Goal: Task Accomplishment & Management: Use online tool/utility

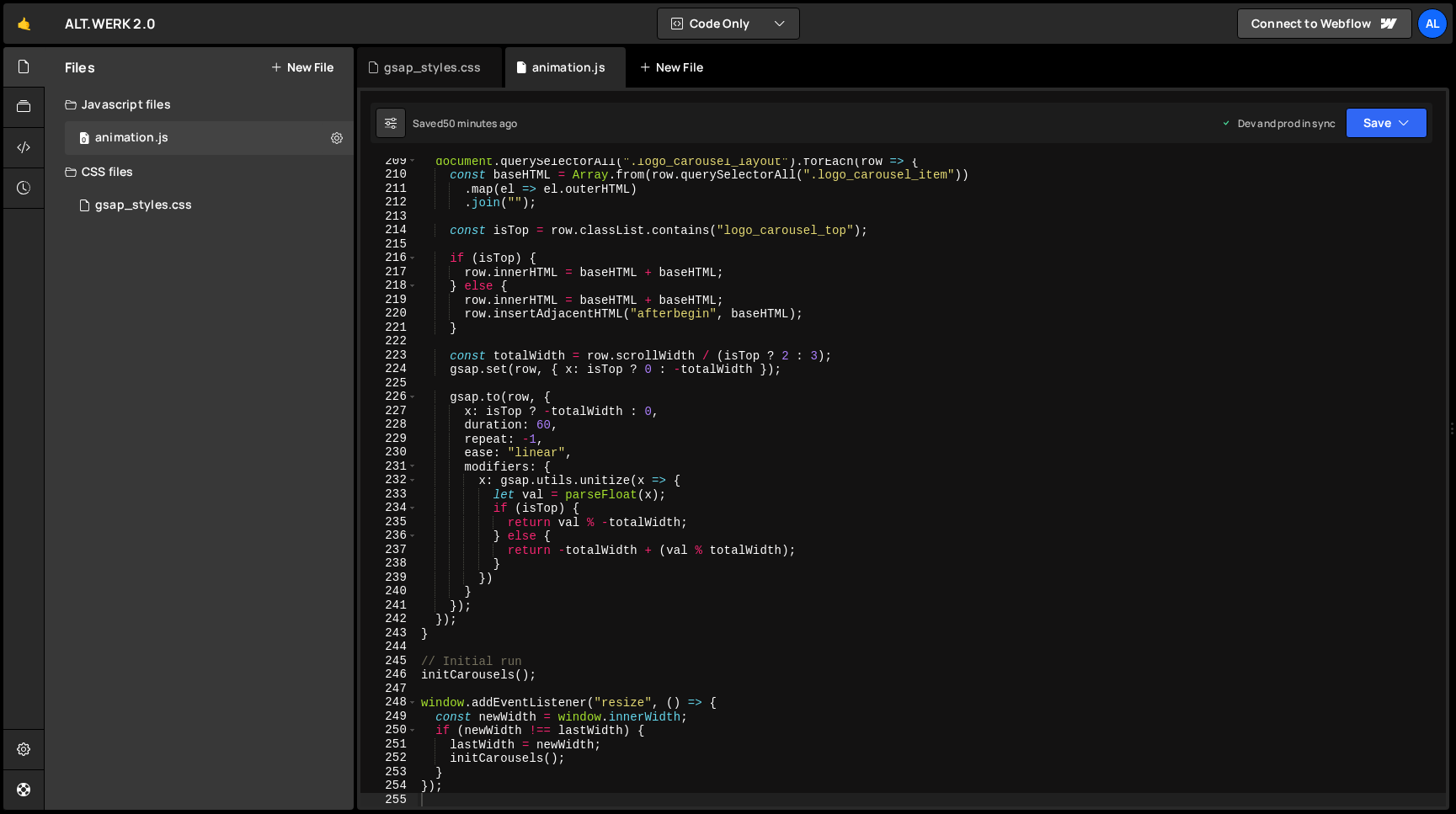
scroll to position [3019, 0]
click at [434, 69] on div "gsap_styles.css" at bounding box center [432, 67] width 96 height 17
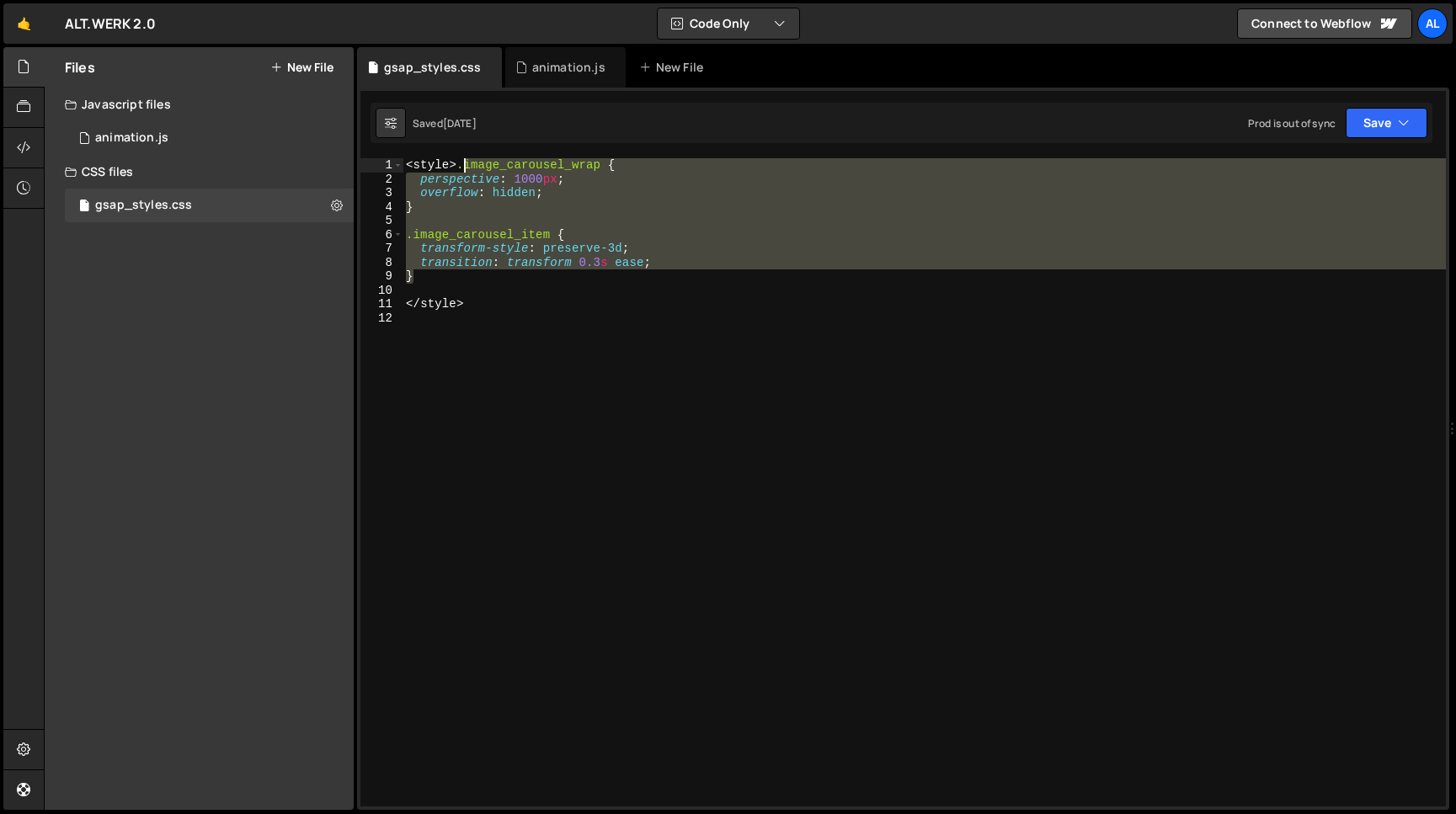
drag, startPoint x: 437, startPoint y: 278, endPoint x: 463, endPoint y: 168, distance: 113.0
click at [463, 168] on div "< style > .image_carousel_wrap { perspective : 1000 px ; overflow : hidden ; } …" at bounding box center [923, 497] width 1043 height 676
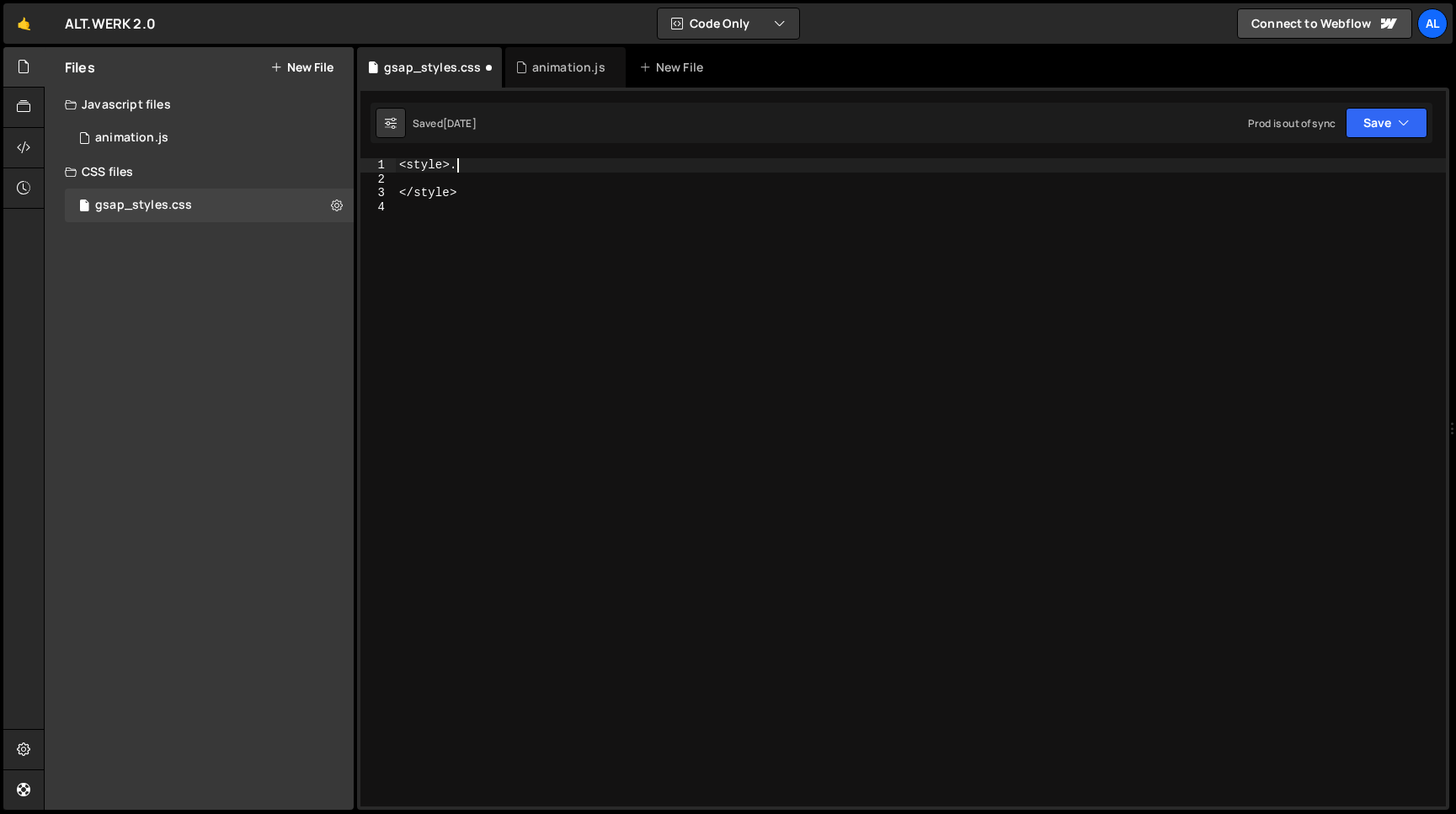
type textarea "<style>"
paste textarea "}"
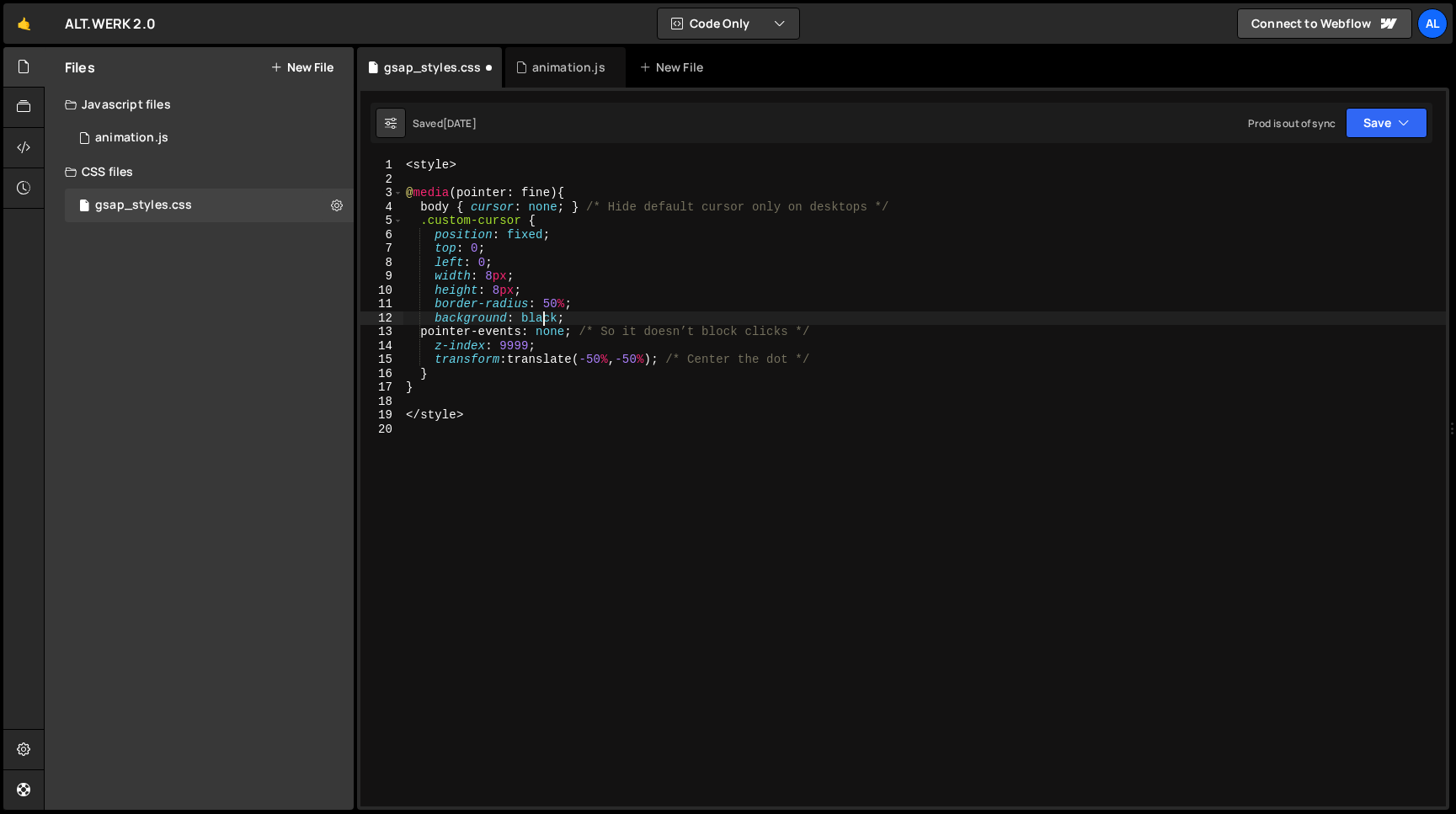
click at [541, 316] on div "< style > @ media (pointer: fine) { body { cursor : none ; } /* Hide default cu…" at bounding box center [923, 497] width 1043 height 676
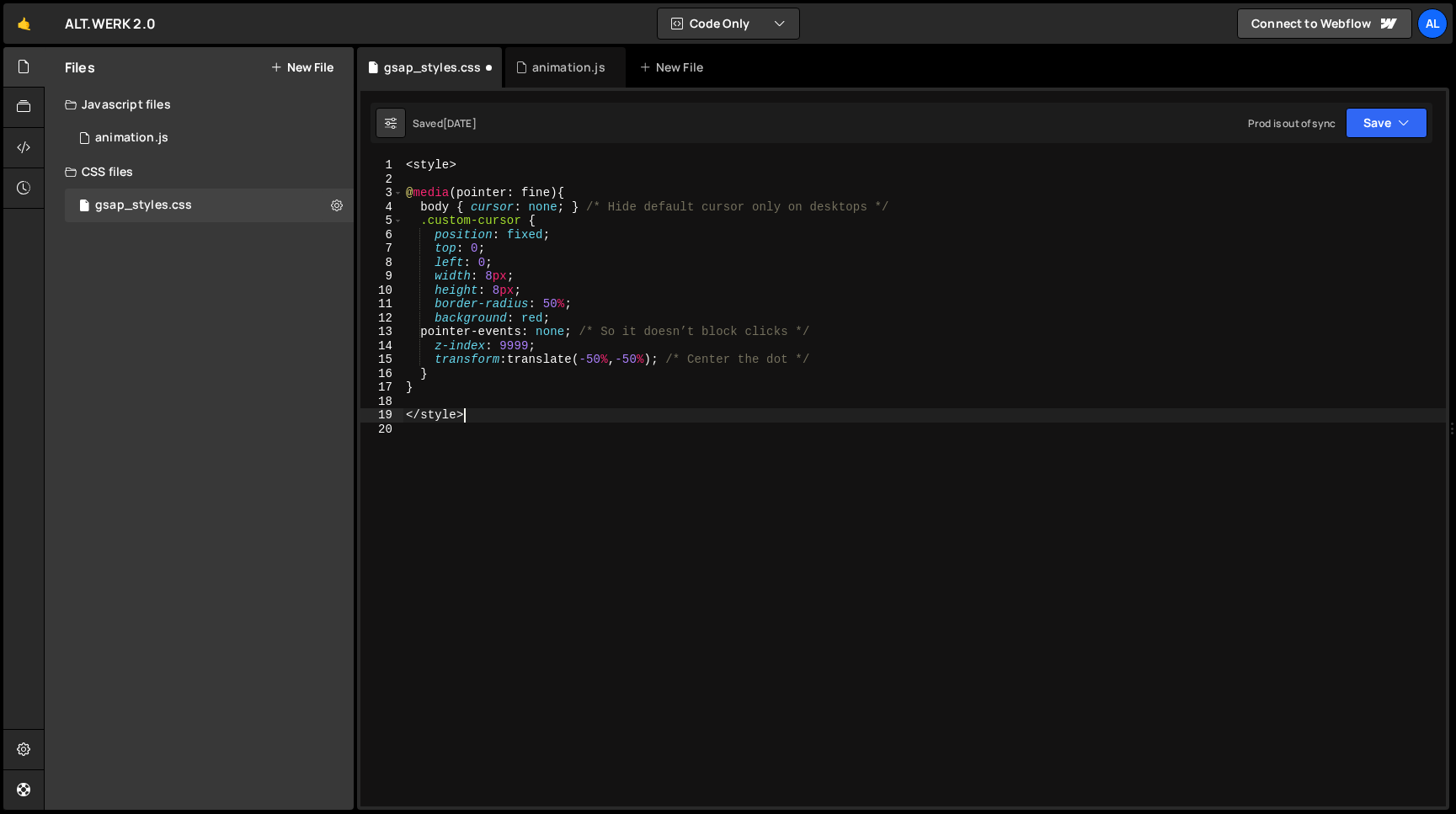
click at [605, 409] on div "< style > @ media (pointer: fine) { body { cursor : none ; } /* Hide default cu…" at bounding box center [923, 497] width 1043 height 676
type textarea "</style>"
click at [1370, 125] on button "Save" at bounding box center [1386, 123] width 82 height 31
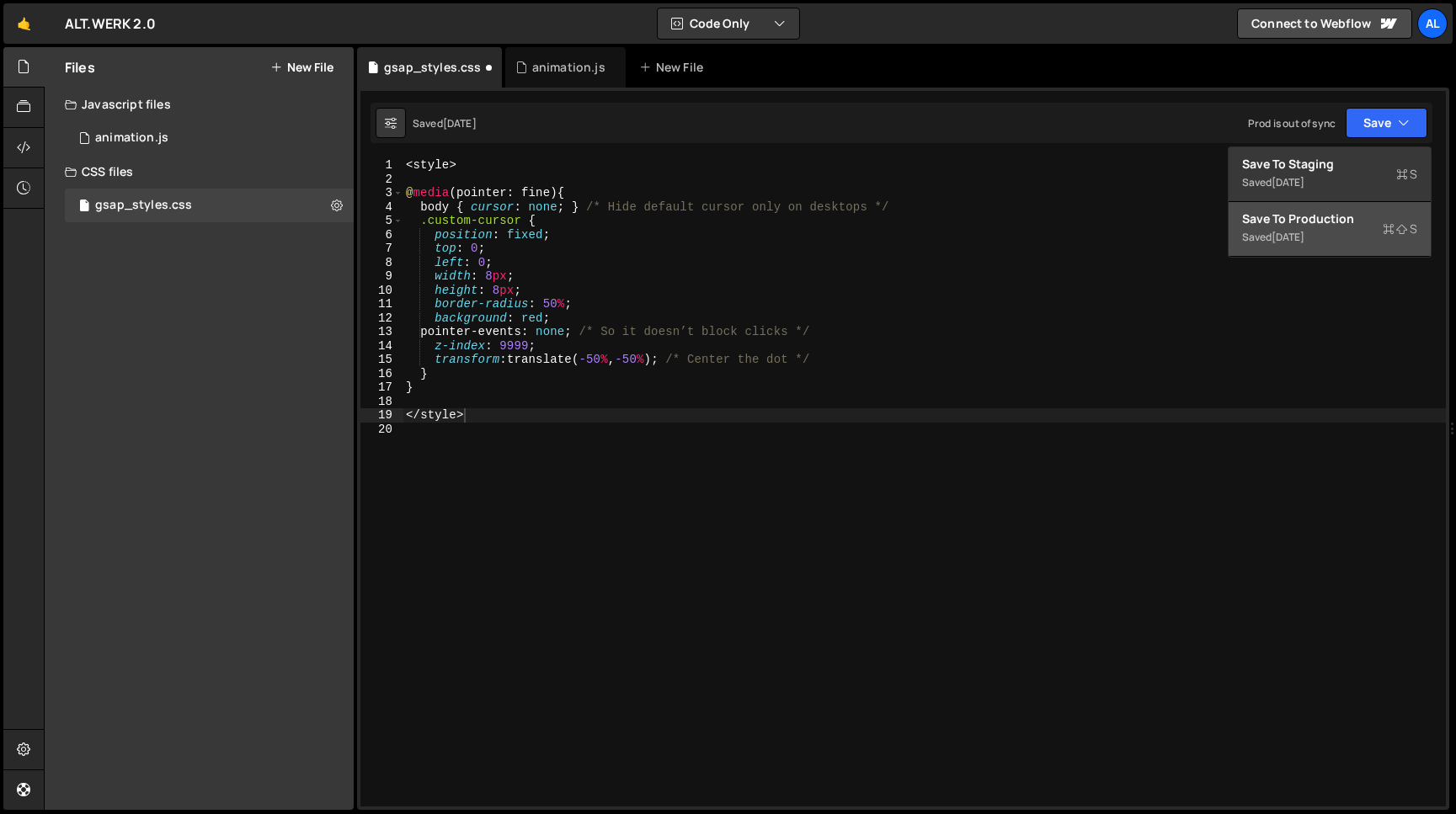
click at [1305, 217] on div "Save to Production S" at bounding box center [1329, 218] width 175 height 17
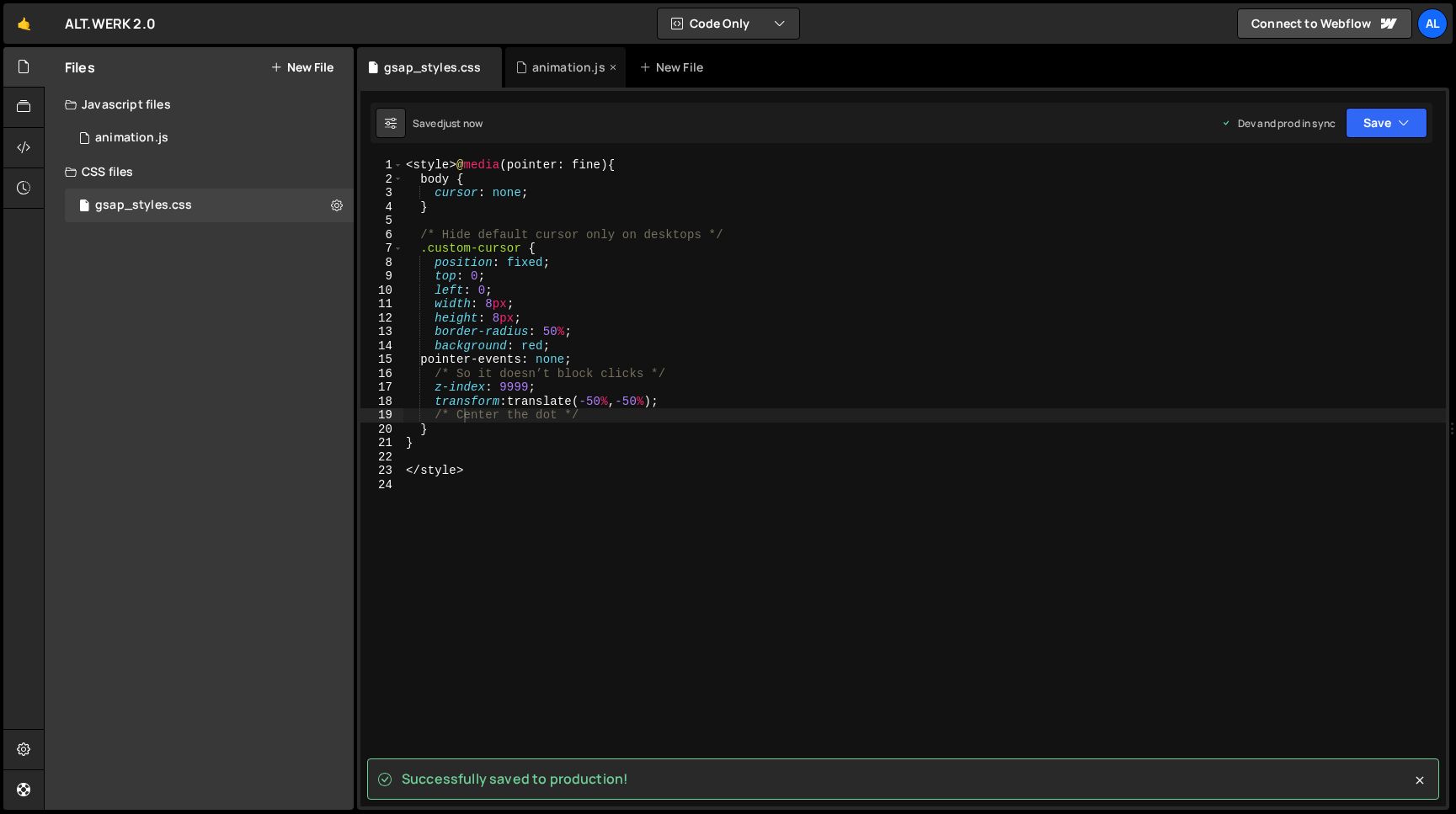
click at [555, 59] on div "animation.js" at bounding box center [565, 67] width 121 height 41
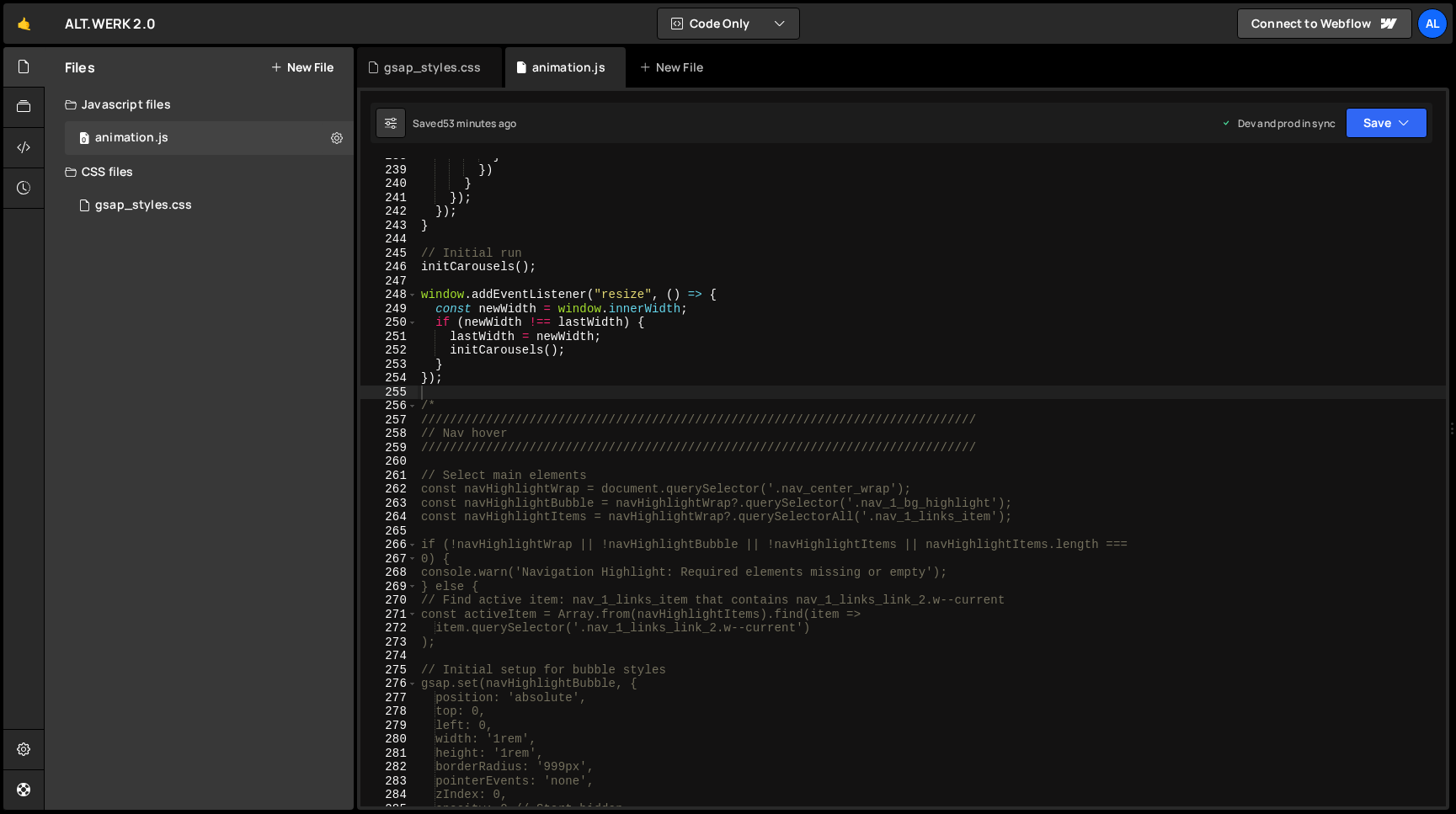
scroll to position [3442, 0]
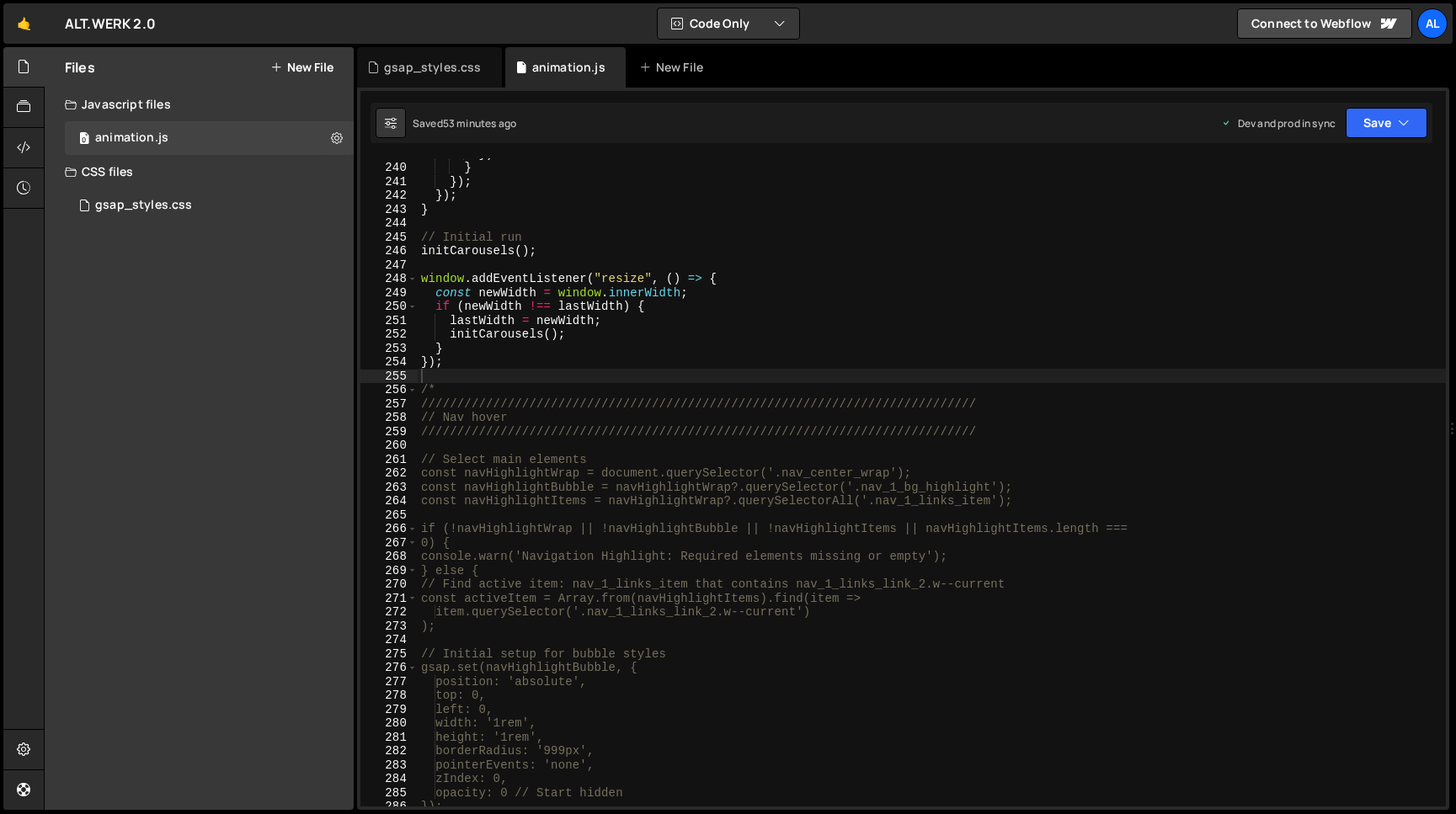
type textarea "});"
click at [491, 363] on div "}) } }) ; }) ; } // Initial run initCarousels ( ) ; window . addEventListener (…" at bounding box center [931, 484] width 1028 height 676
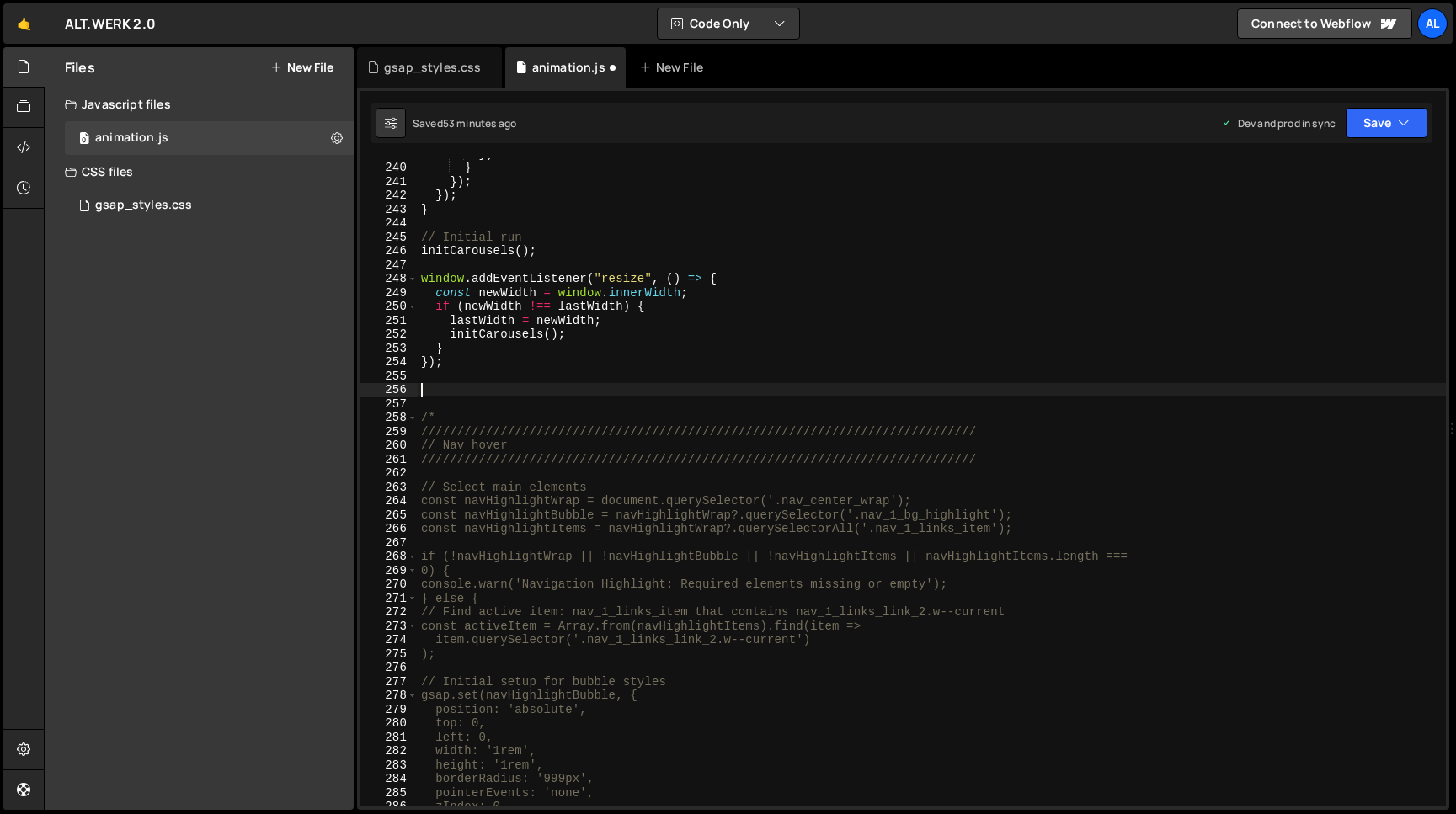
paste textarea "};"
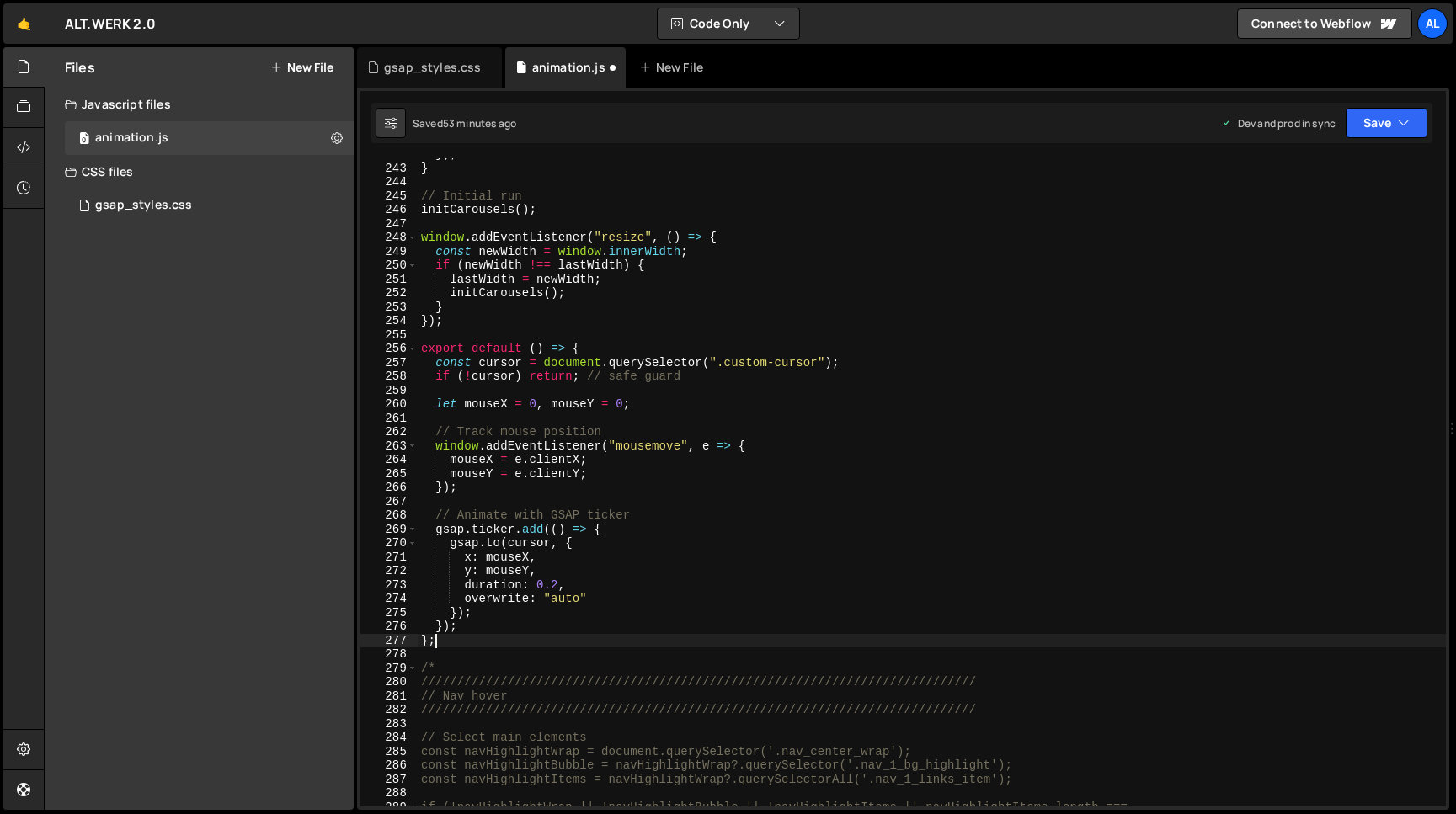
scroll to position [3482, 0]
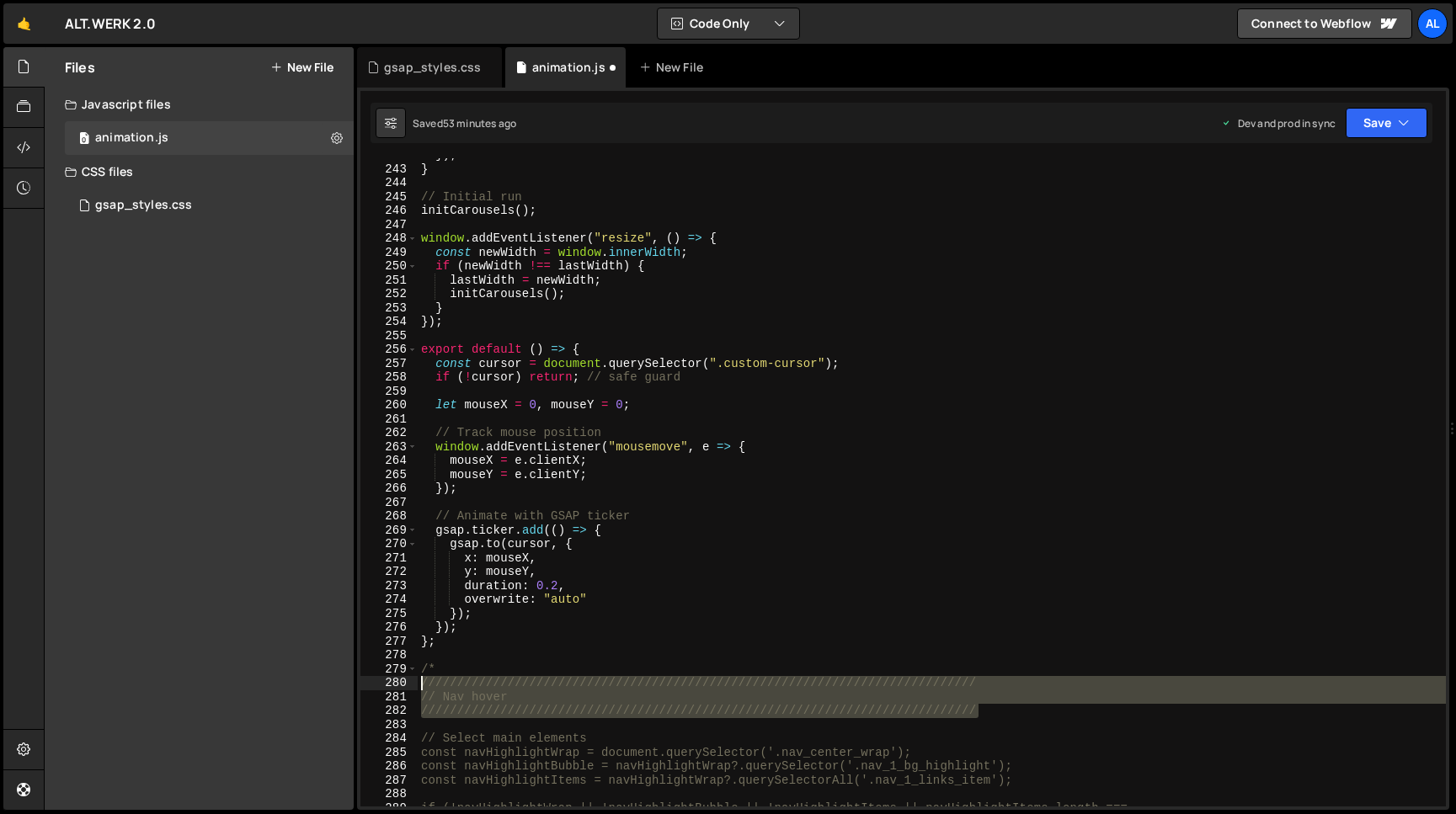
drag, startPoint x: 993, startPoint y: 713, endPoint x: 396, endPoint y: 687, distance: 597.6
click at [417, 687] on div "}) ; } // Initial run initCarousels ( ) ; window . addEventListener ( "resize" …" at bounding box center [931, 482] width 1028 height 648
click at [526, 321] on div "}) ; } // Initial run initCarousels ( ) ; window . addEventListener ( "resize" …" at bounding box center [931, 486] width 1028 height 676
type textarea "});"
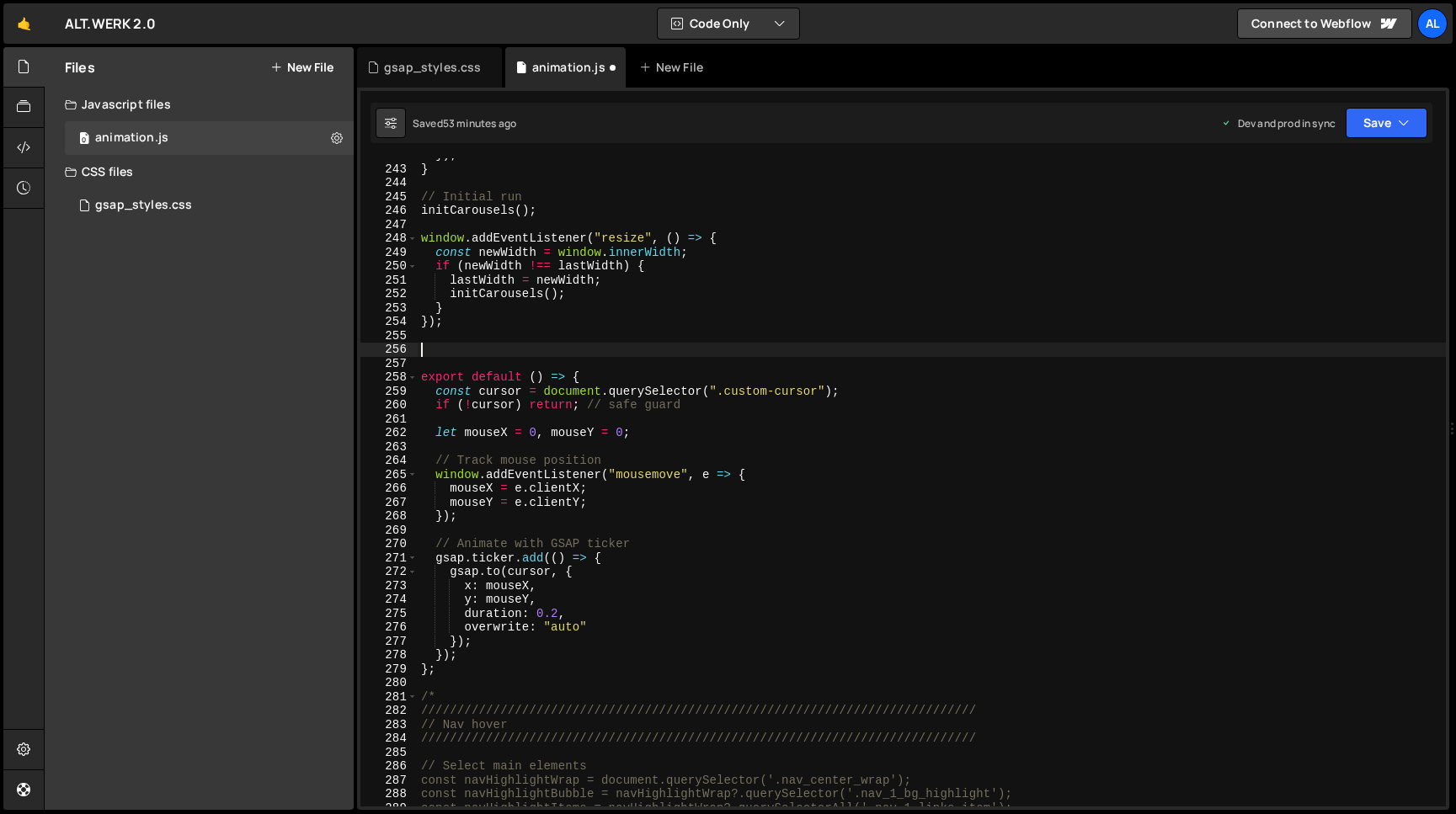
paste textarea "/////////////////////////////////////////////////////////////////////////////"
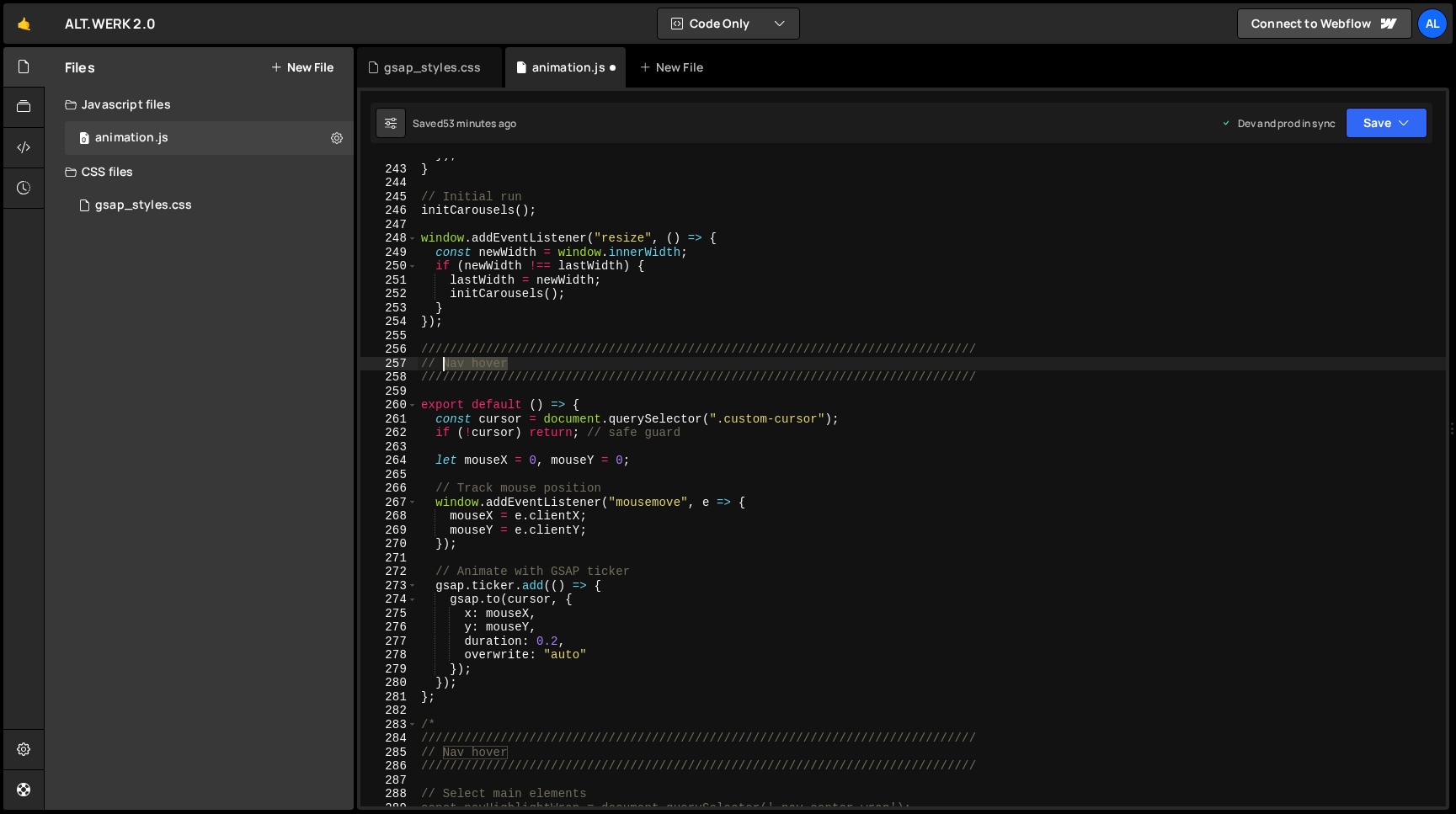
drag, startPoint x: 520, startPoint y: 360, endPoint x: 444, endPoint y: 359, distance: 76.0
click at [444, 359] on div "}) ; } // Initial run initCarousels ( ) ; window . addEventListener ( "resize" …" at bounding box center [931, 486] width 1028 height 676
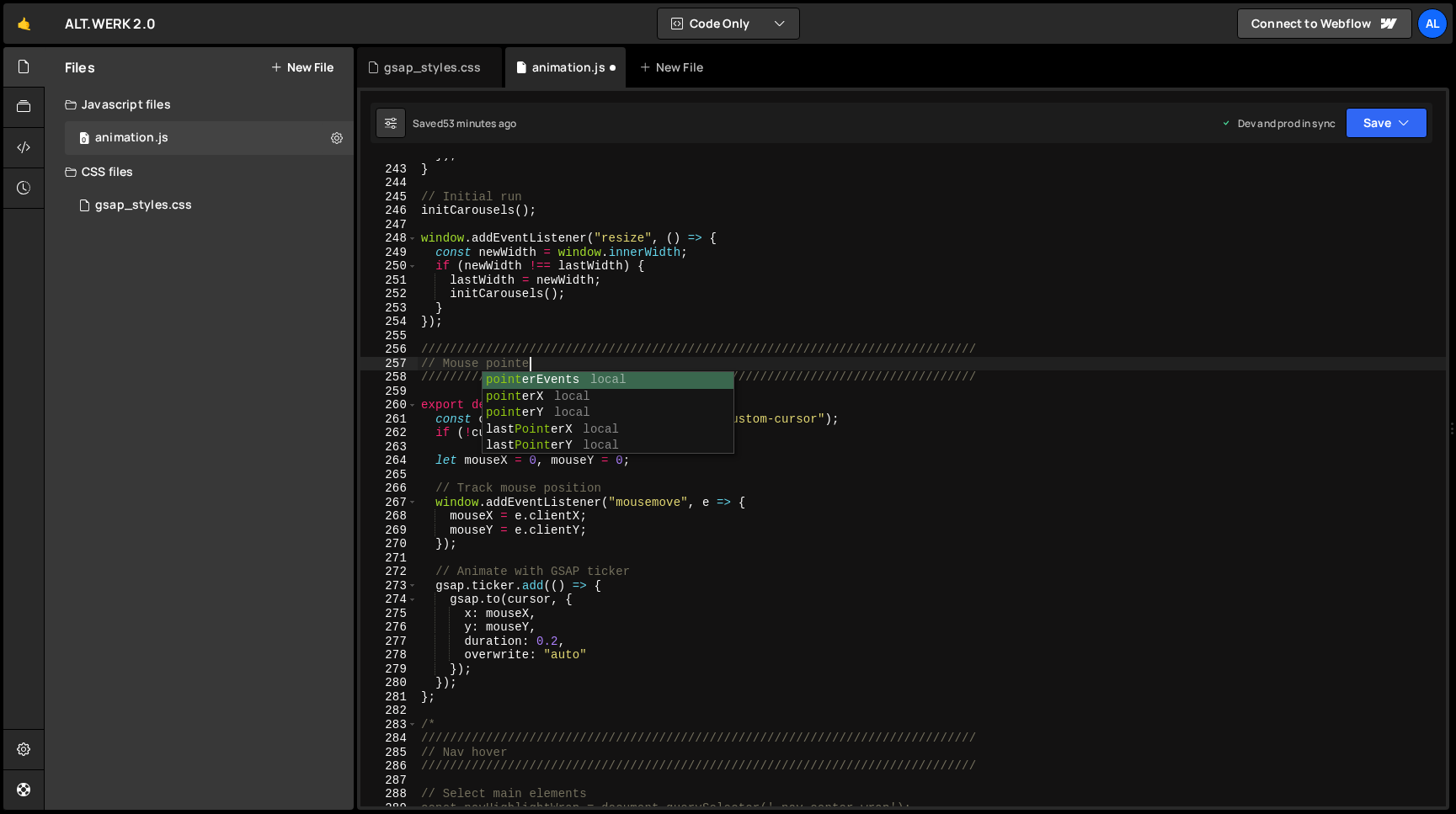
scroll to position [0, 6]
click at [579, 313] on div "}) ; } // Initial run initCarousels ( ) ; window . addEventListener ( "resize" …" at bounding box center [931, 486] width 1028 height 676
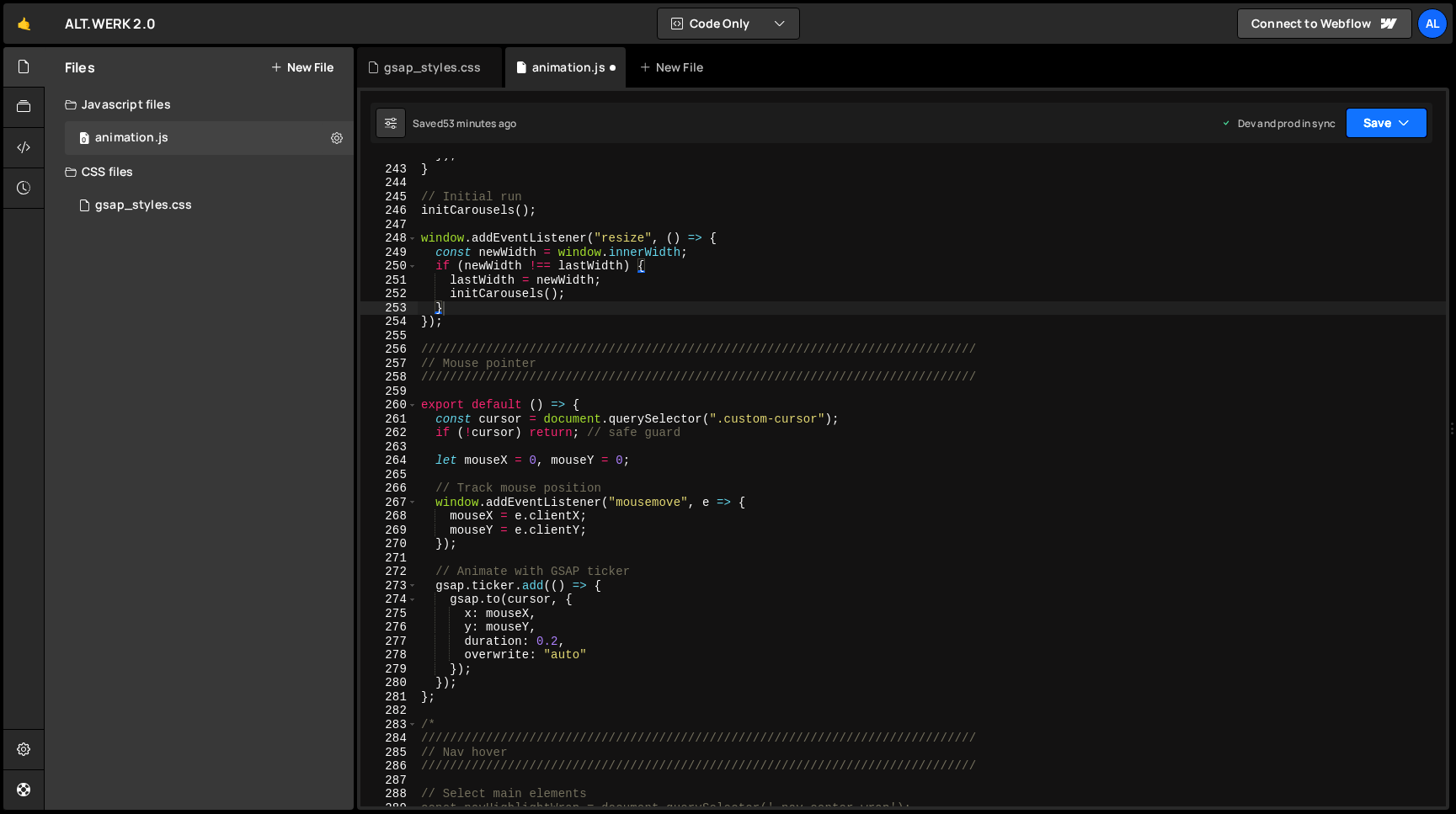
click at [1386, 123] on button "Save" at bounding box center [1386, 123] width 82 height 31
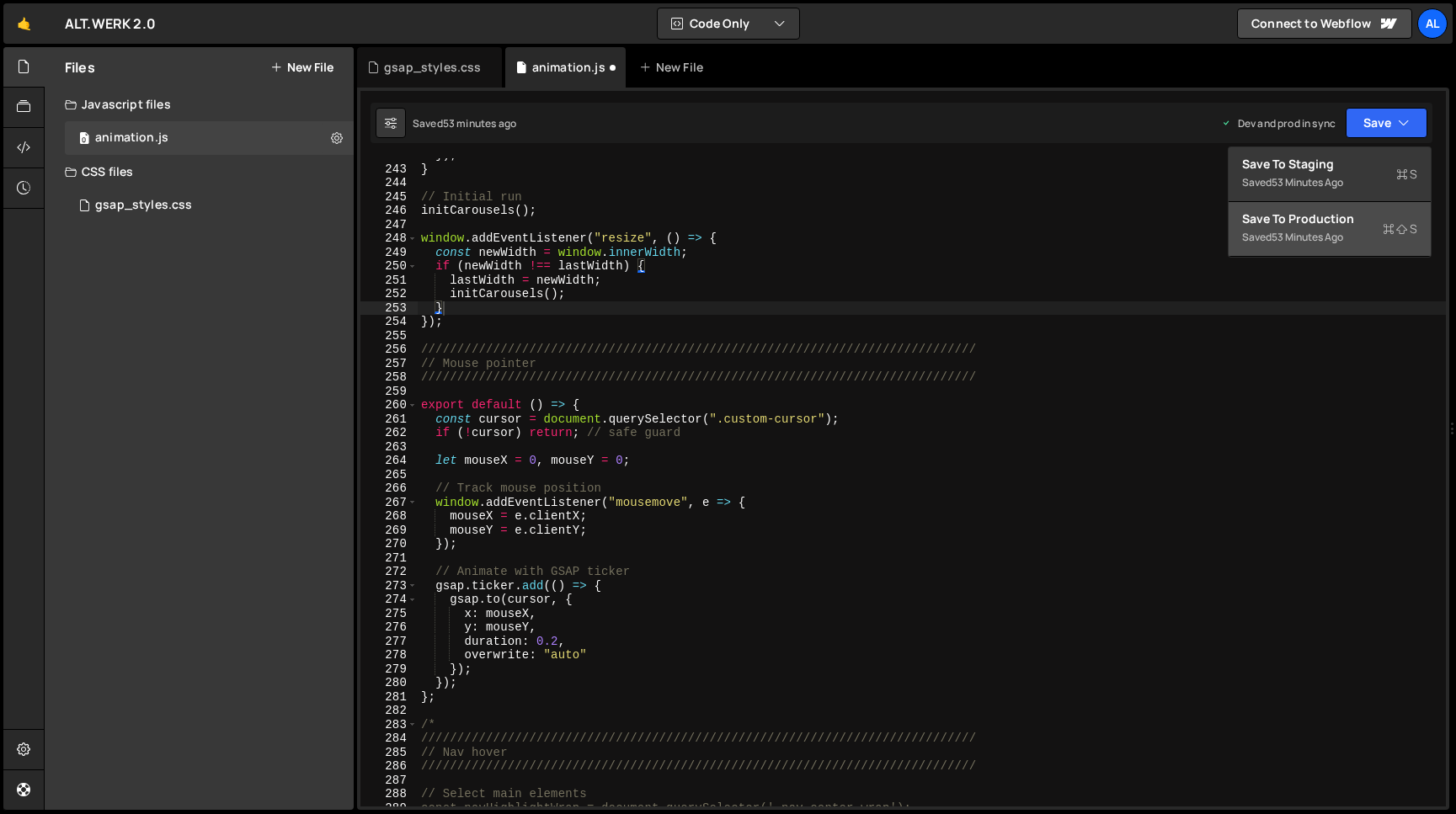
click at [1313, 223] on div "Save to Production S" at bounding box center [1329, 218] width 175 height 17
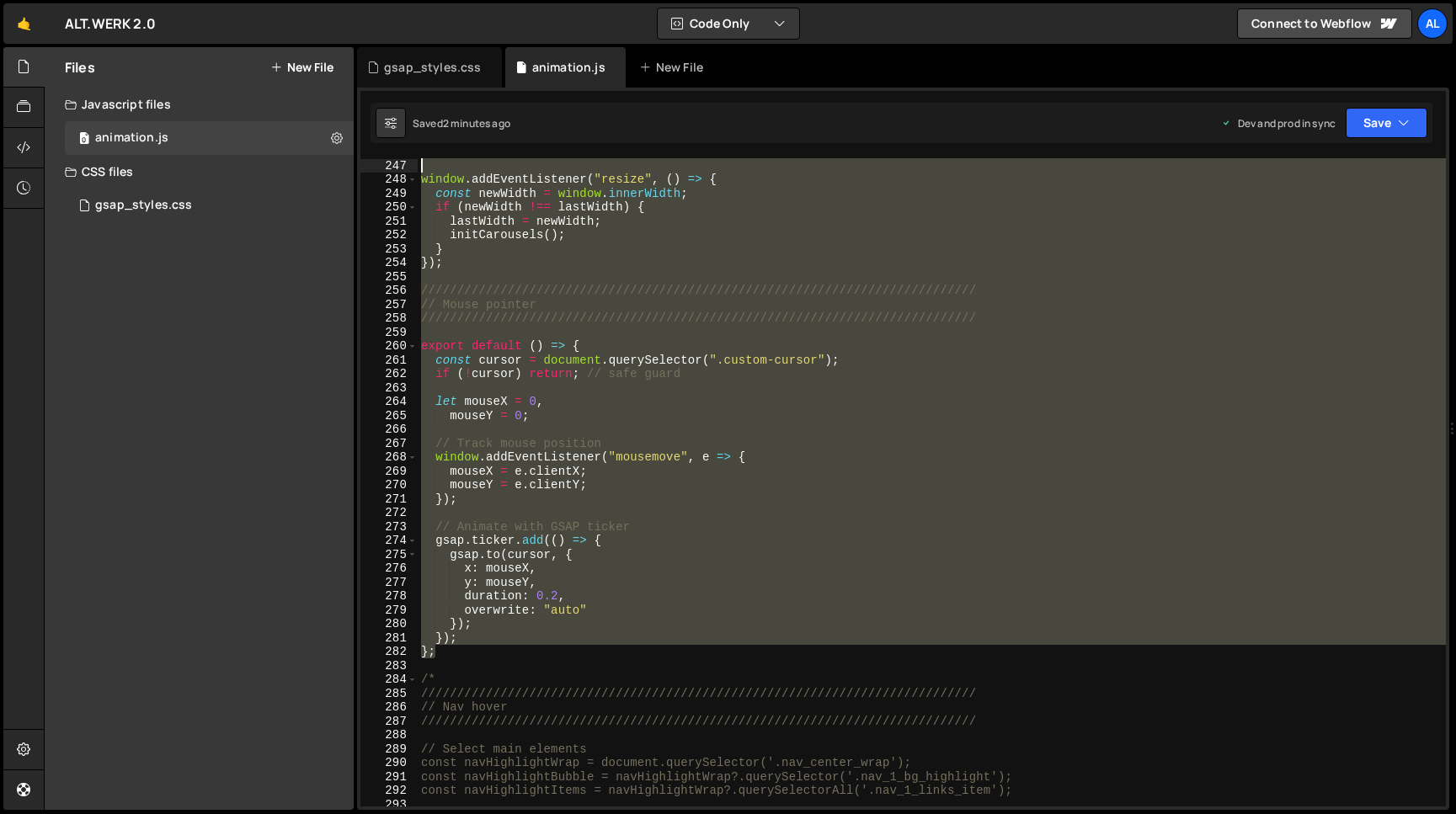
scroll to position [3542, 0]
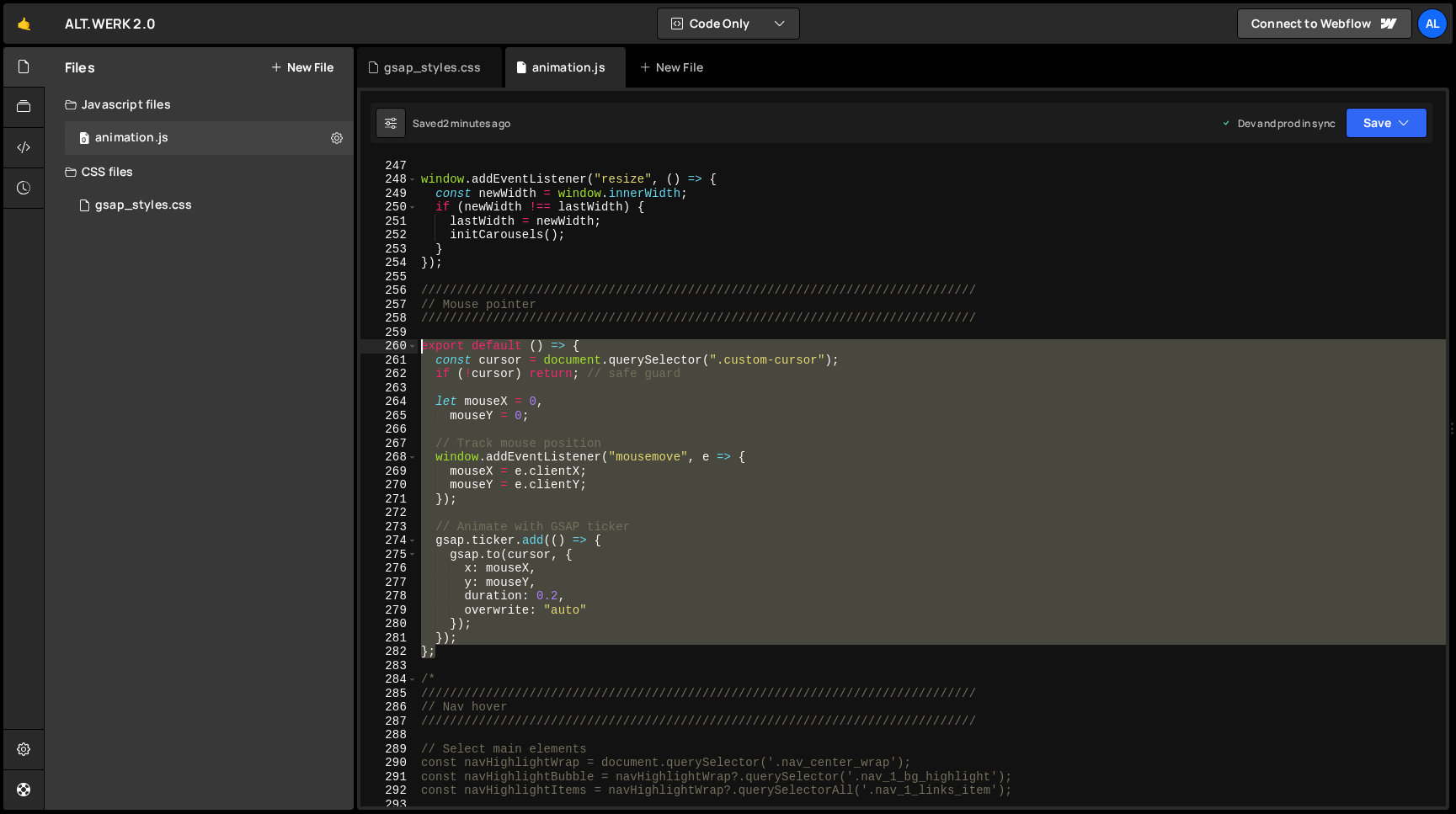
drag, startPoint x: 460, startPoint y: 464, endPoint x: 357, endPoint y: 342, distance: 159.7
click at [417, 342] on div "window . addEventListener ( "resize" , ( ) => { const newWidth = window . inner…" at bounding box center [931, 482] width 1028 height 648
type textarea "export default () => { const cursor = document.querySelector(".custom-cursor");"
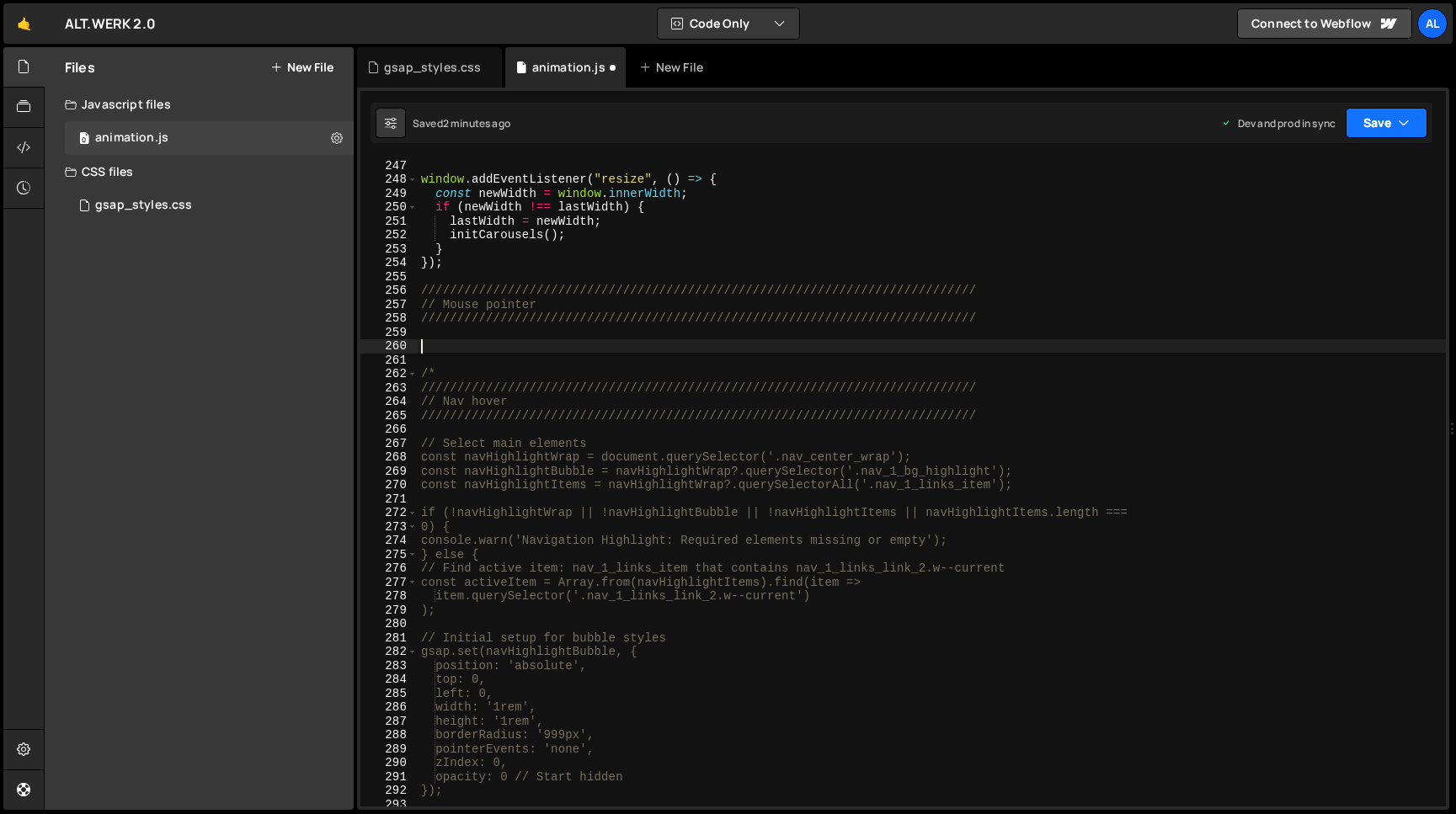
click at [1376, 118] on button "Save" at bounding box center [1386, 123] width 82 height 31
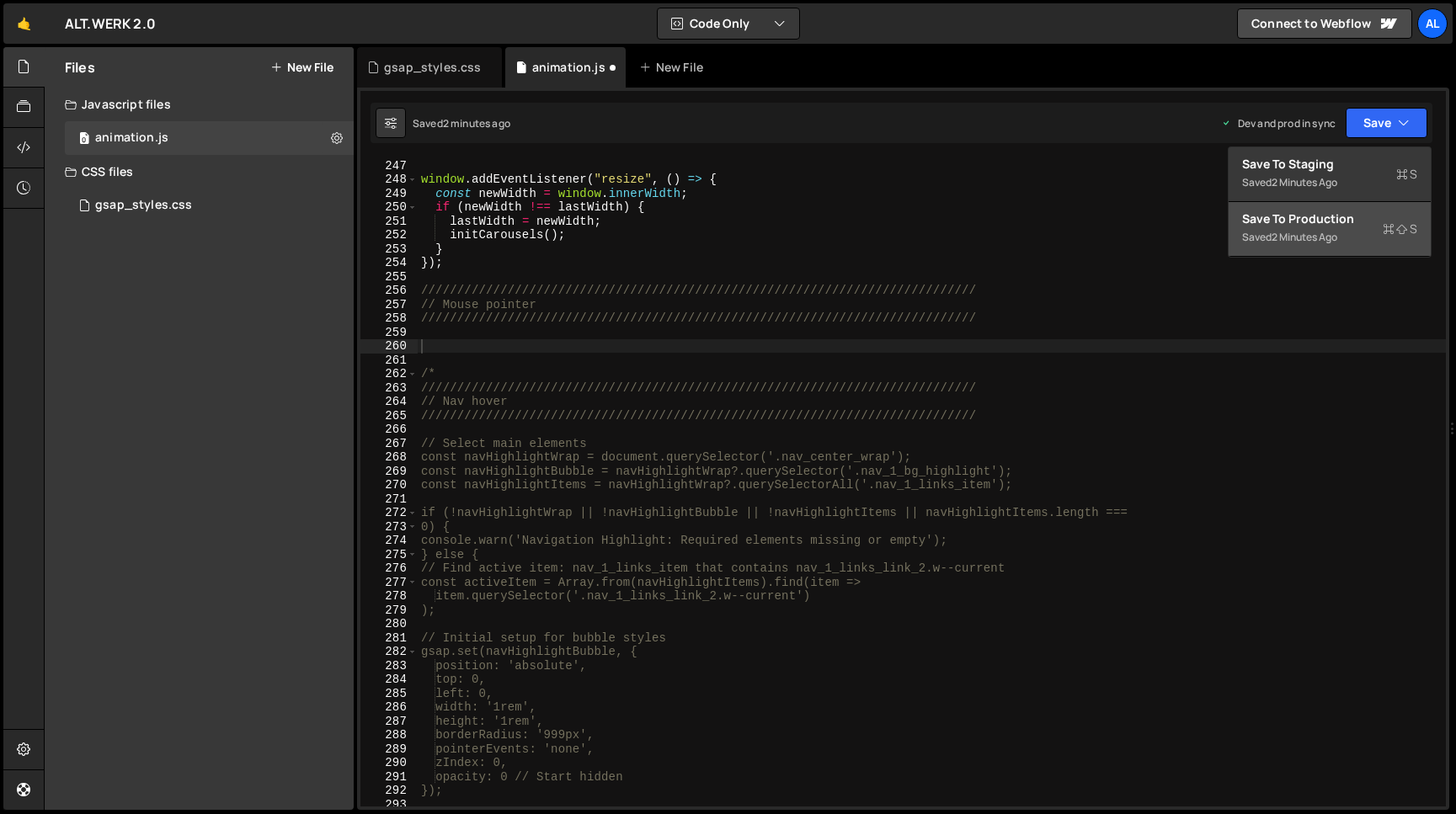
click at [1266, 224] on div "Save to Production S" at bounding box center [1329, 218] width 175 height 17
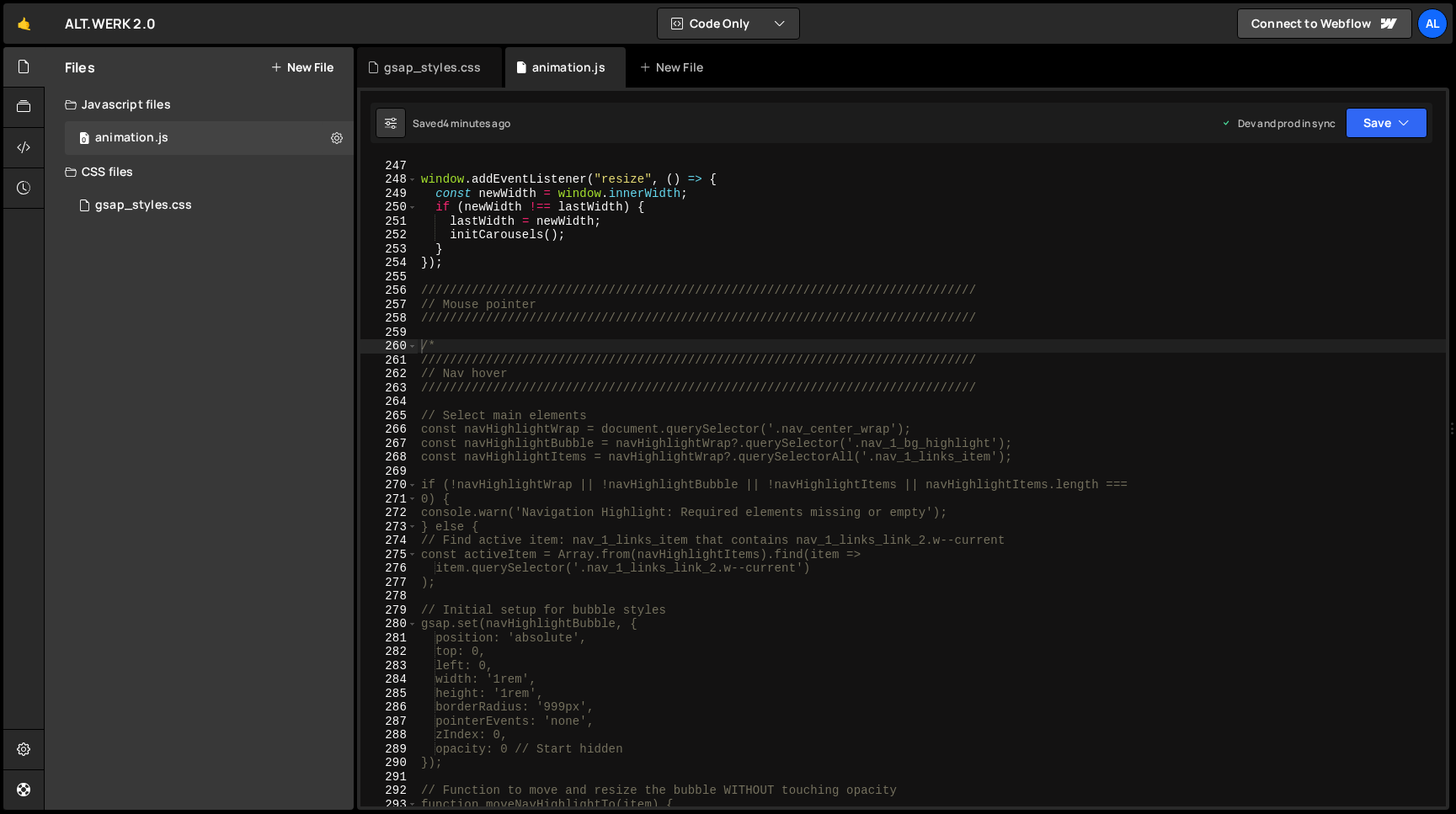
type textarea "/////////////////////////////////////////////////////////////////////////////"
click at [1018, 319] on div "window . addEventListener ( "resize" , ( ) => { const newWidth = window . inner…" at bounding box center [931, 497] width 1028 height 676
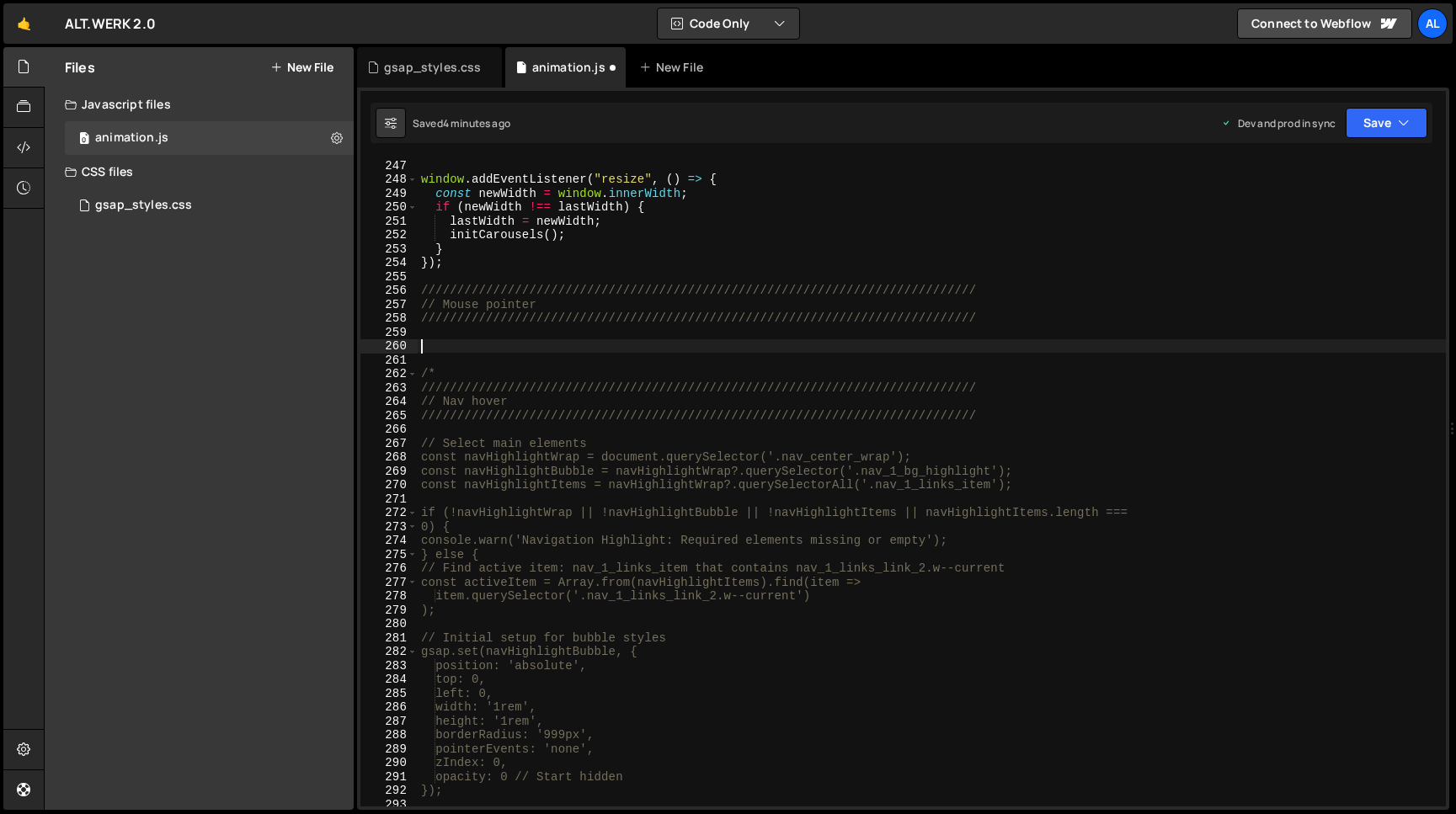
paste textarea "})();"
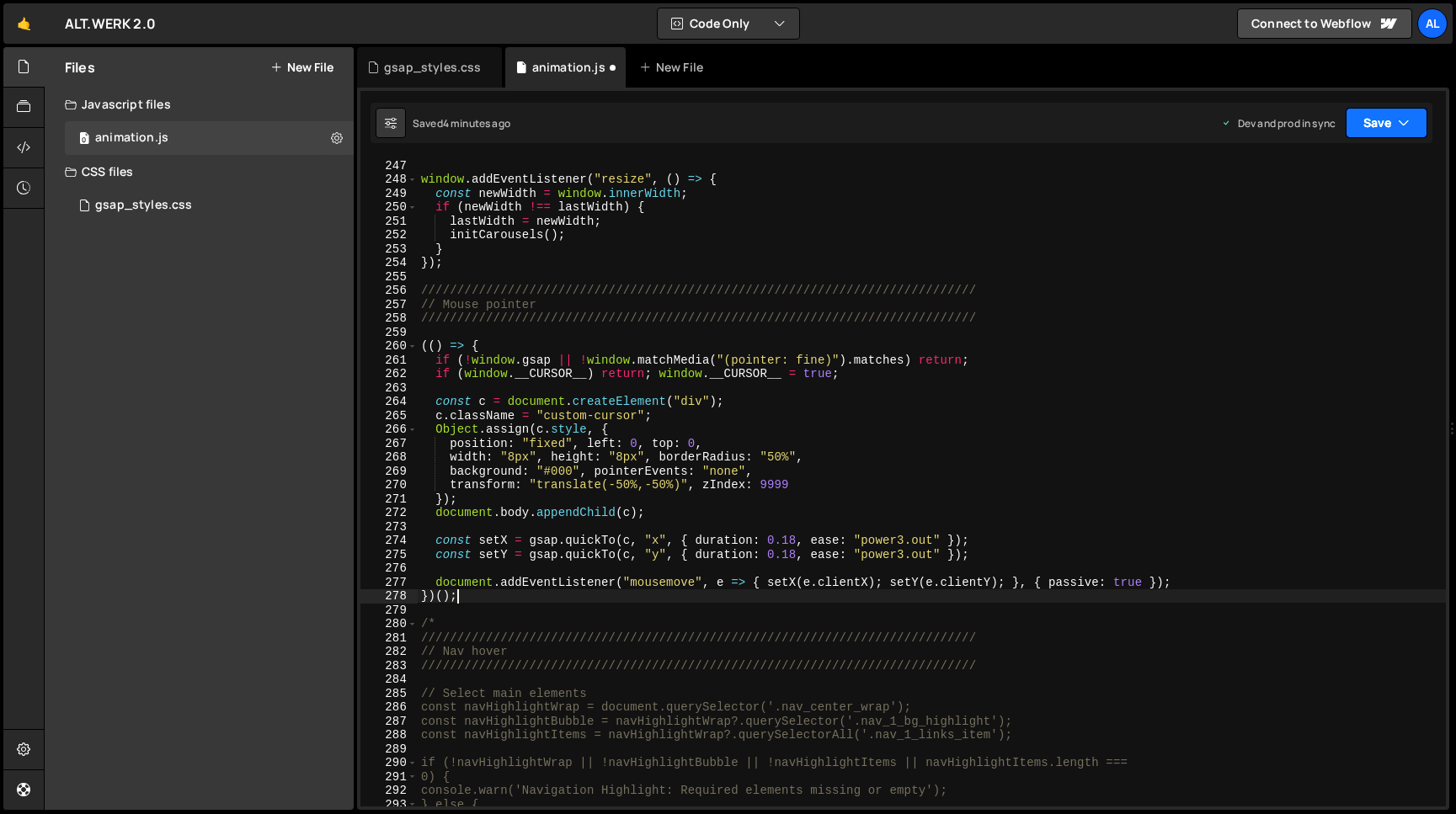
click at [1379, 124] on button "Save" at bounding box center [1386, 123] width 82 height 31
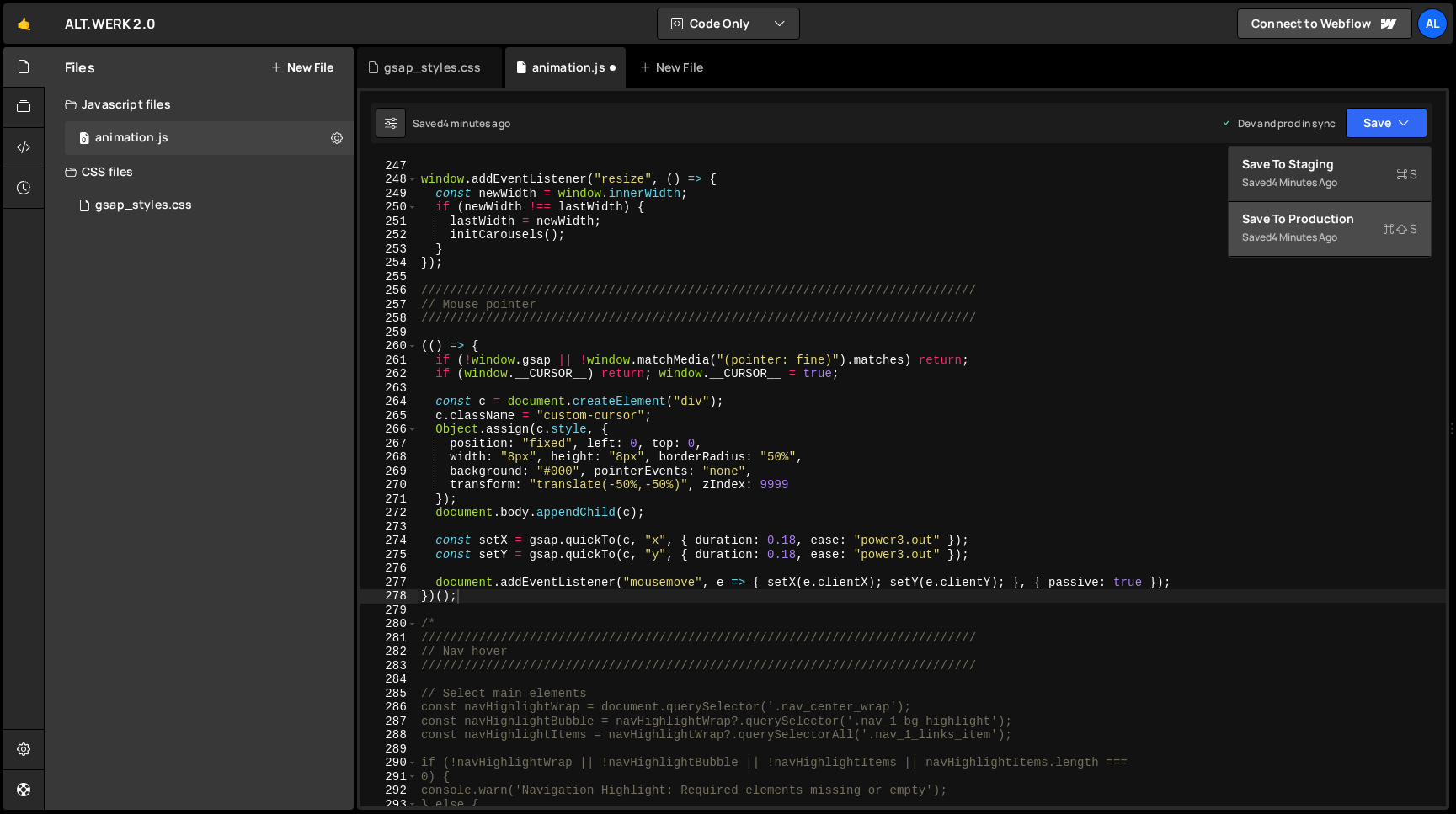
click at [1285, 215] on div "Save to Production S" at bounding box center [1329, 218] width 175 height 17
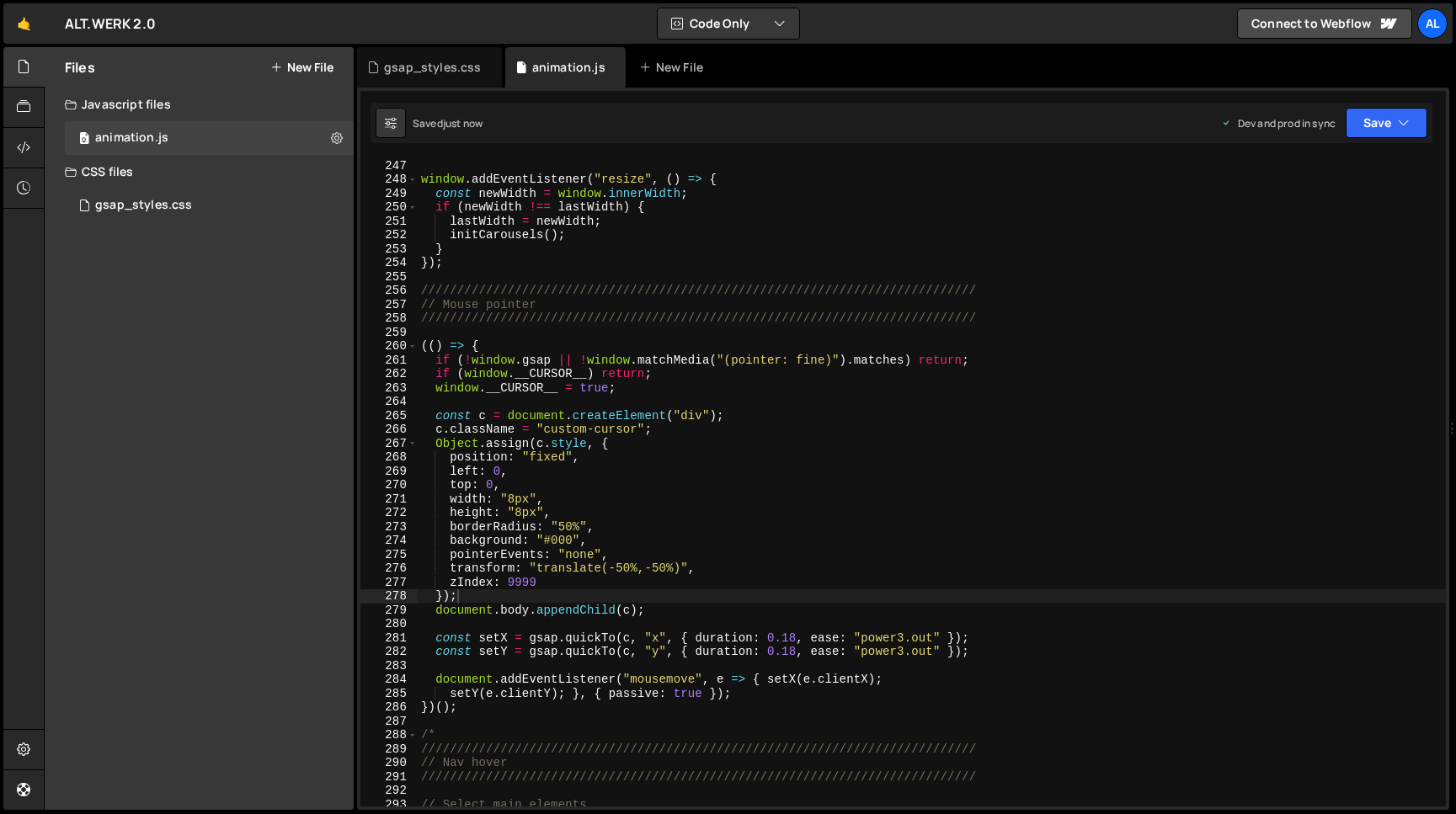
click at [545, 534] on div "window . addEventListener ( "resize" , ( ) => { const newWidth = window . inner…" at bounding box center [931, 497] width 1028 height 676
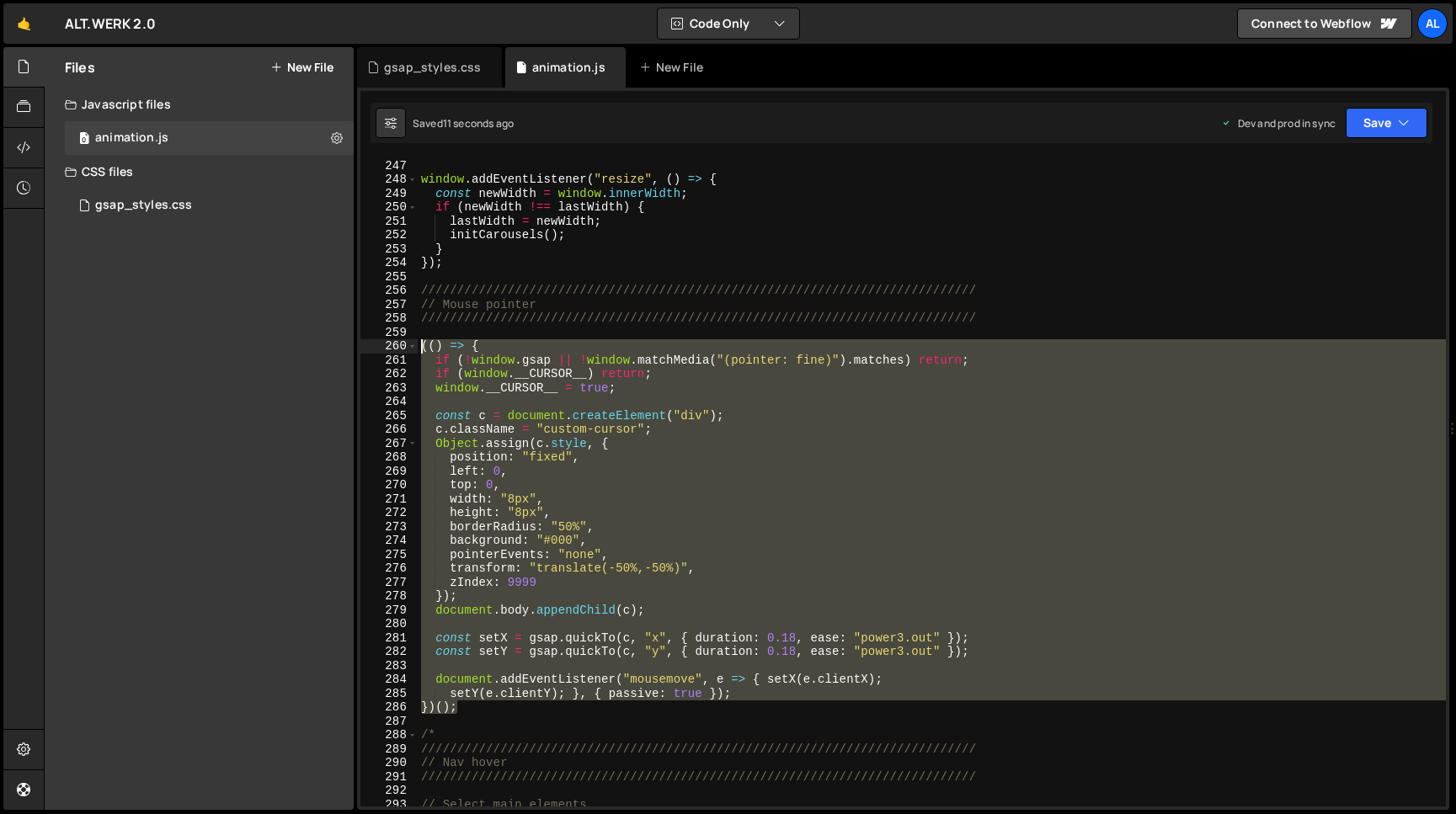
drag, startPoint x: 465, startPoint y: 709, endPoint x: 345, endPoint y: 343, distance: 385.2
click at [417, 343] on div "window . addEventListener ( "resize" , ( ) => { const newWidth = window . inner…" at bounding box center [931, 482] width 1028 height 648
type textarea "(() => { if (!window.gsap || !window.matchMedia("(pointer: fine)").matches) ret…"
paste textarea
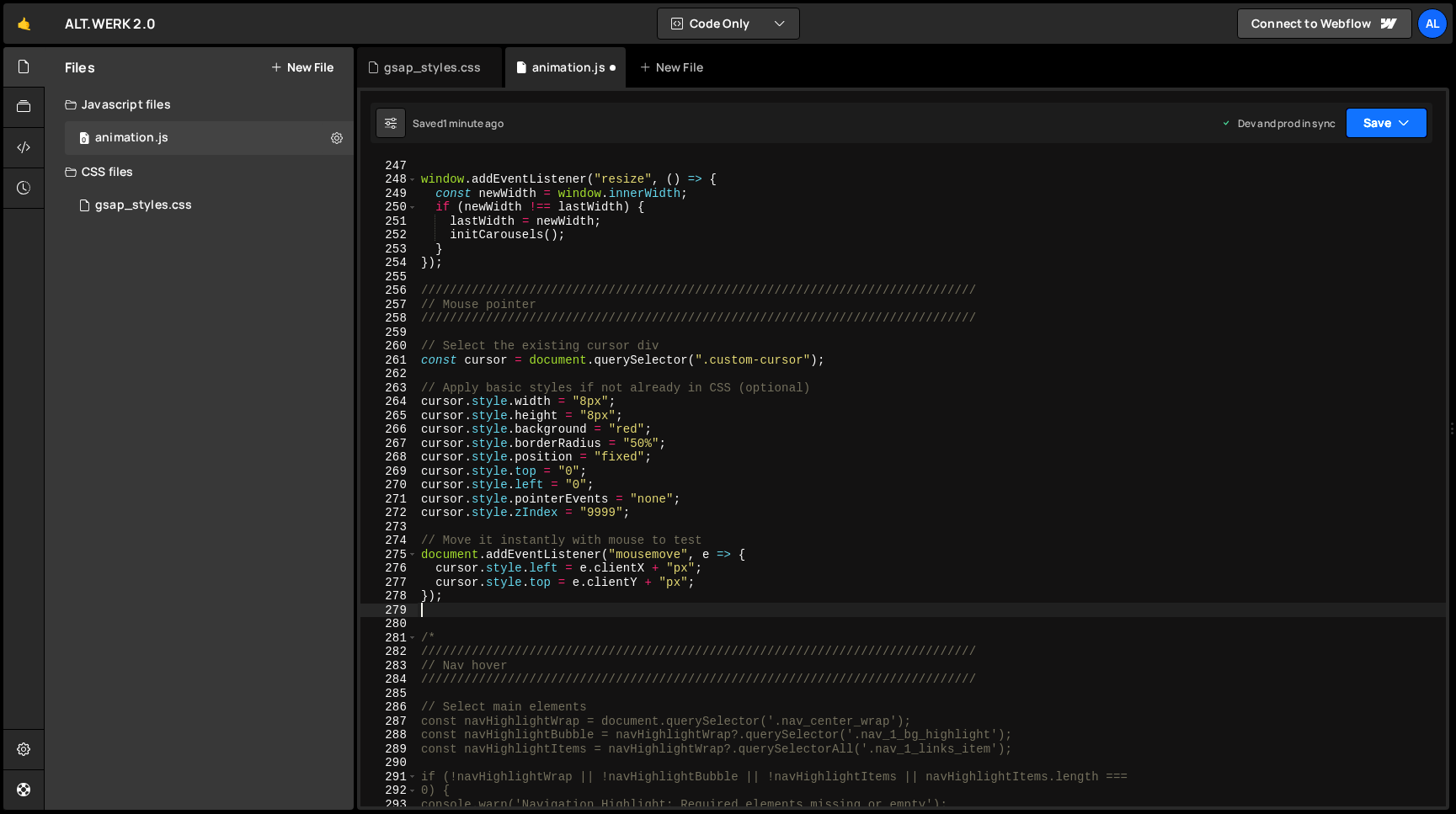
click at [1379, 130] on button "Save" at bounding box center [1386, 123] width 82 height 31
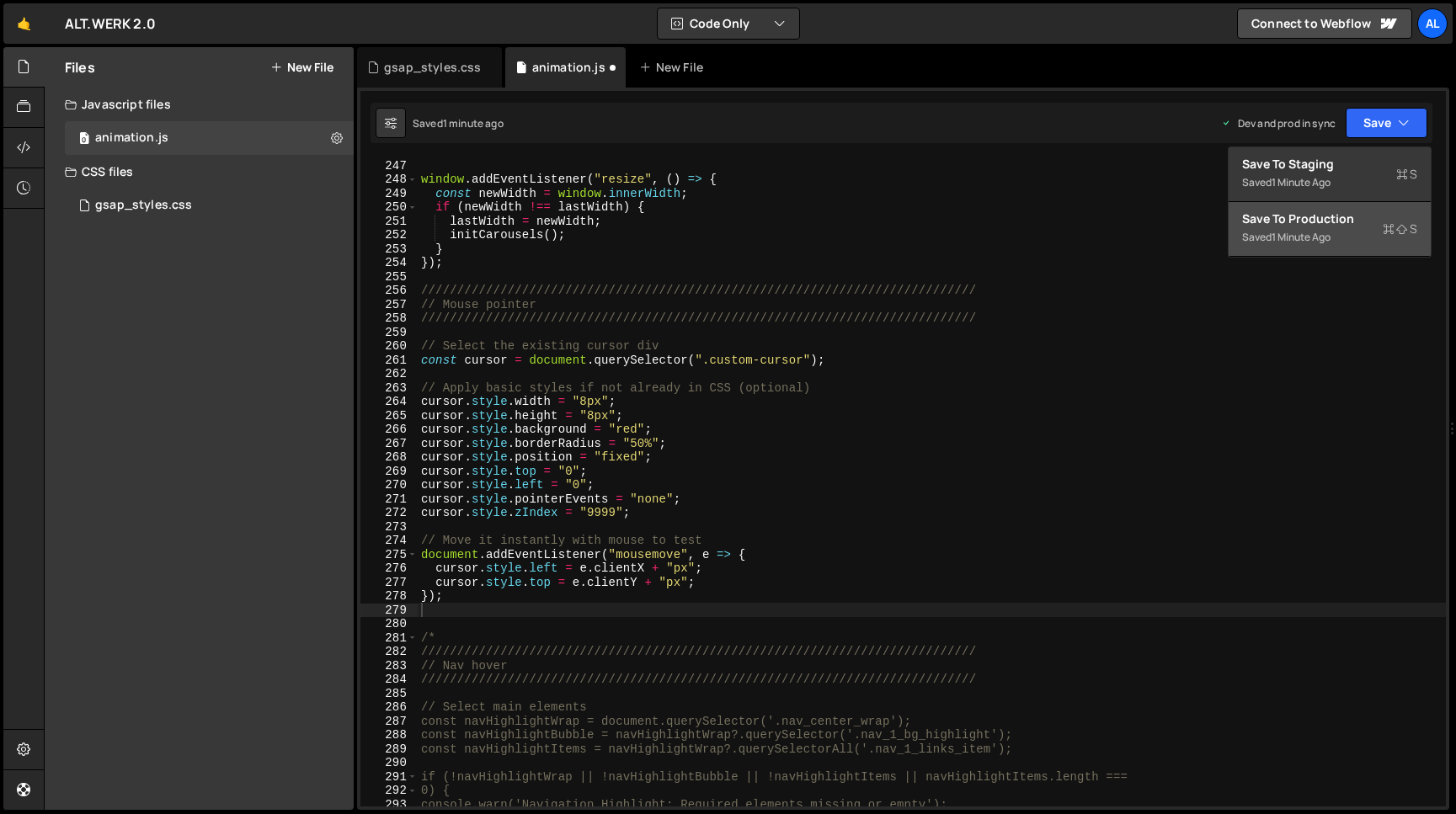
click at [1291, 224] on div "Save to Production S" at bounding box center [1329, 218] width 175 height 17
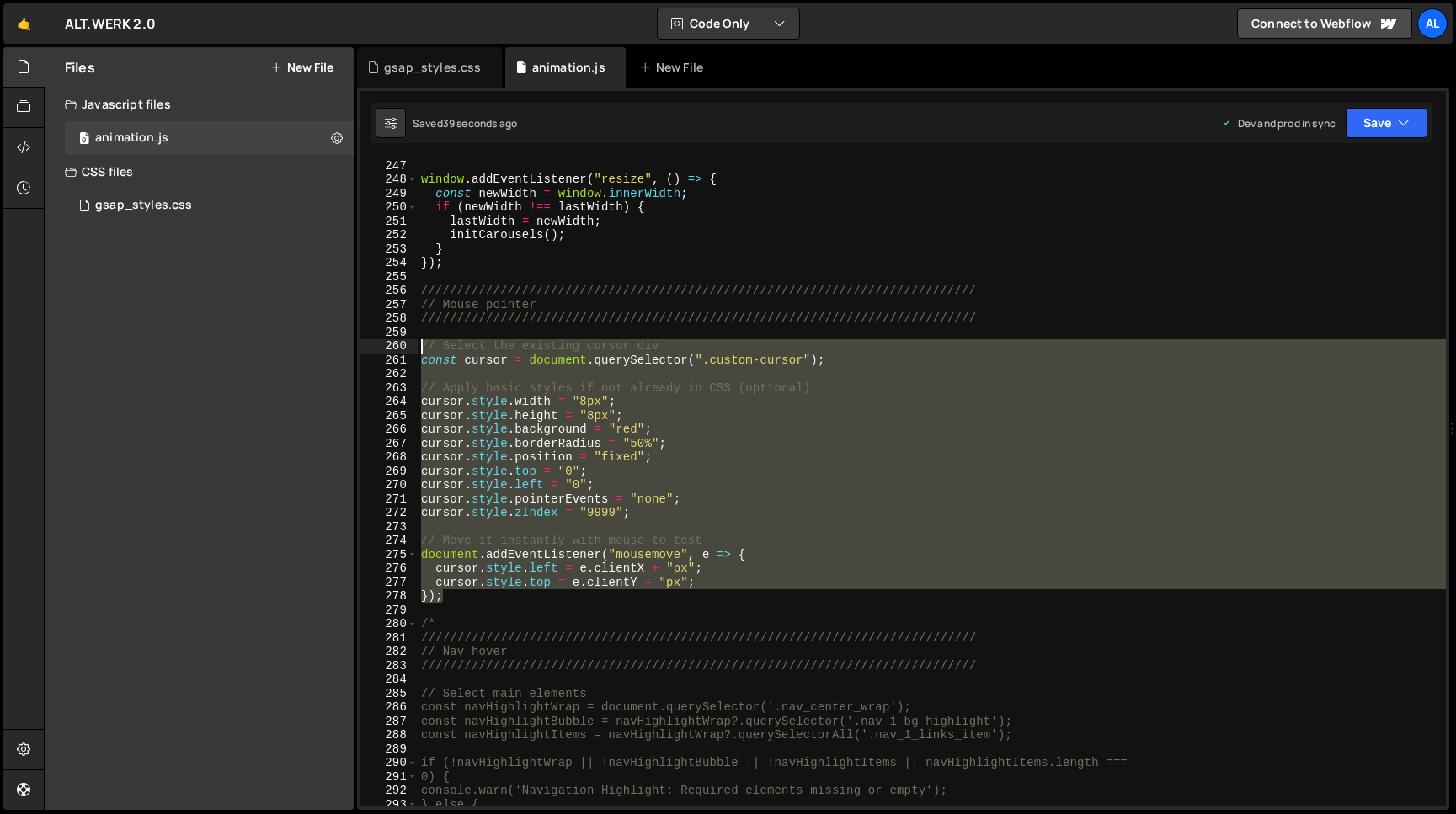
drag, startPoint x: 448, startPoint y: 597, endPoint x: 392, endPoint y: 350, distance: 253.3
click at [417, 350] on div "window . addEventListener ( "resize" , ( ) => { const newWidth = window . inner…" at bounding box center [931, 482] width 1028 height 648
type textarea "// Select the existing cursor div const cursor = document.querySelector(".custo…"
paste textarea
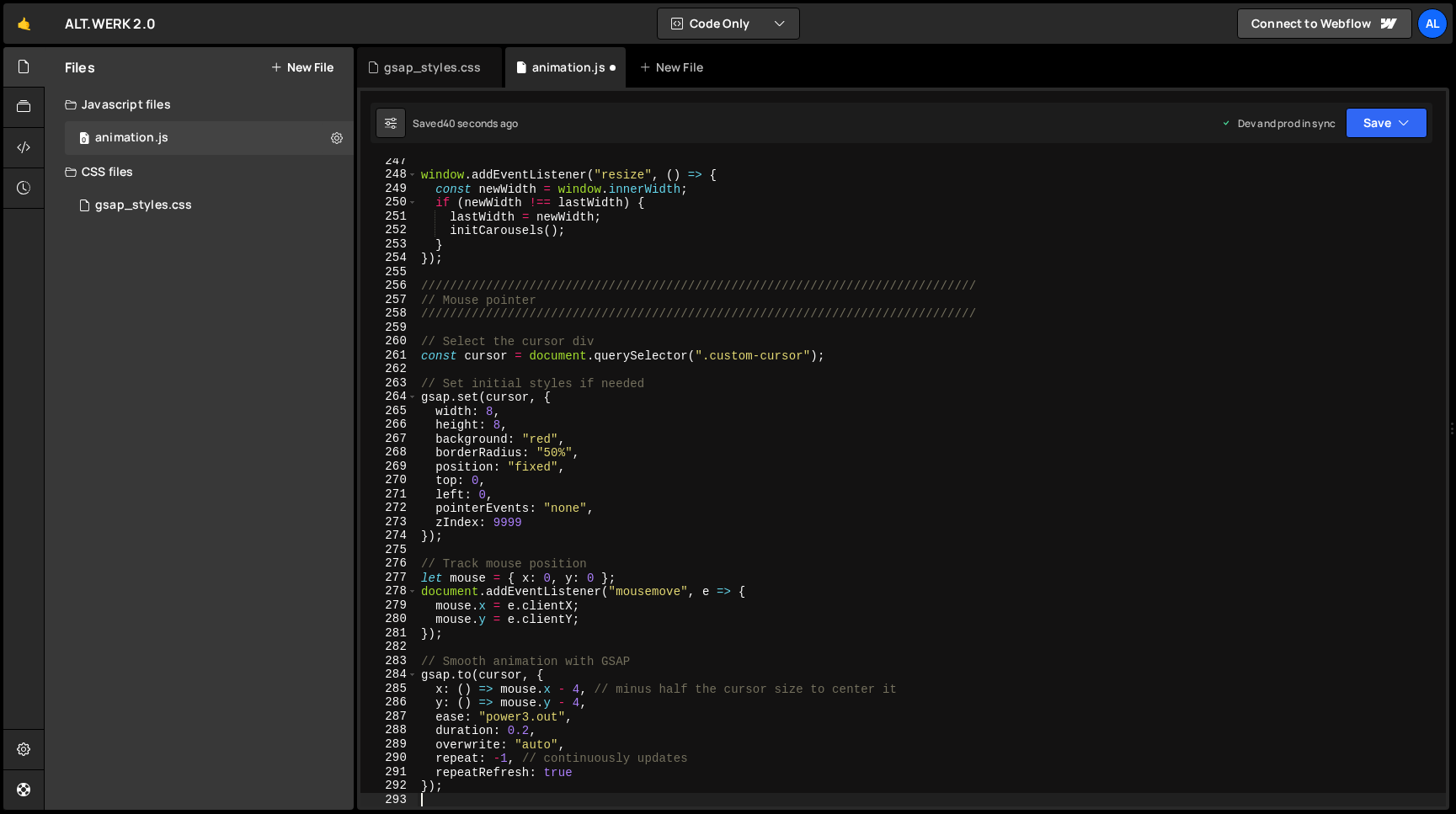
scroll to position [3546, 0]
click at [1378, 121] on button "Save" at bounding box center [1386, 123] width 82 height 31
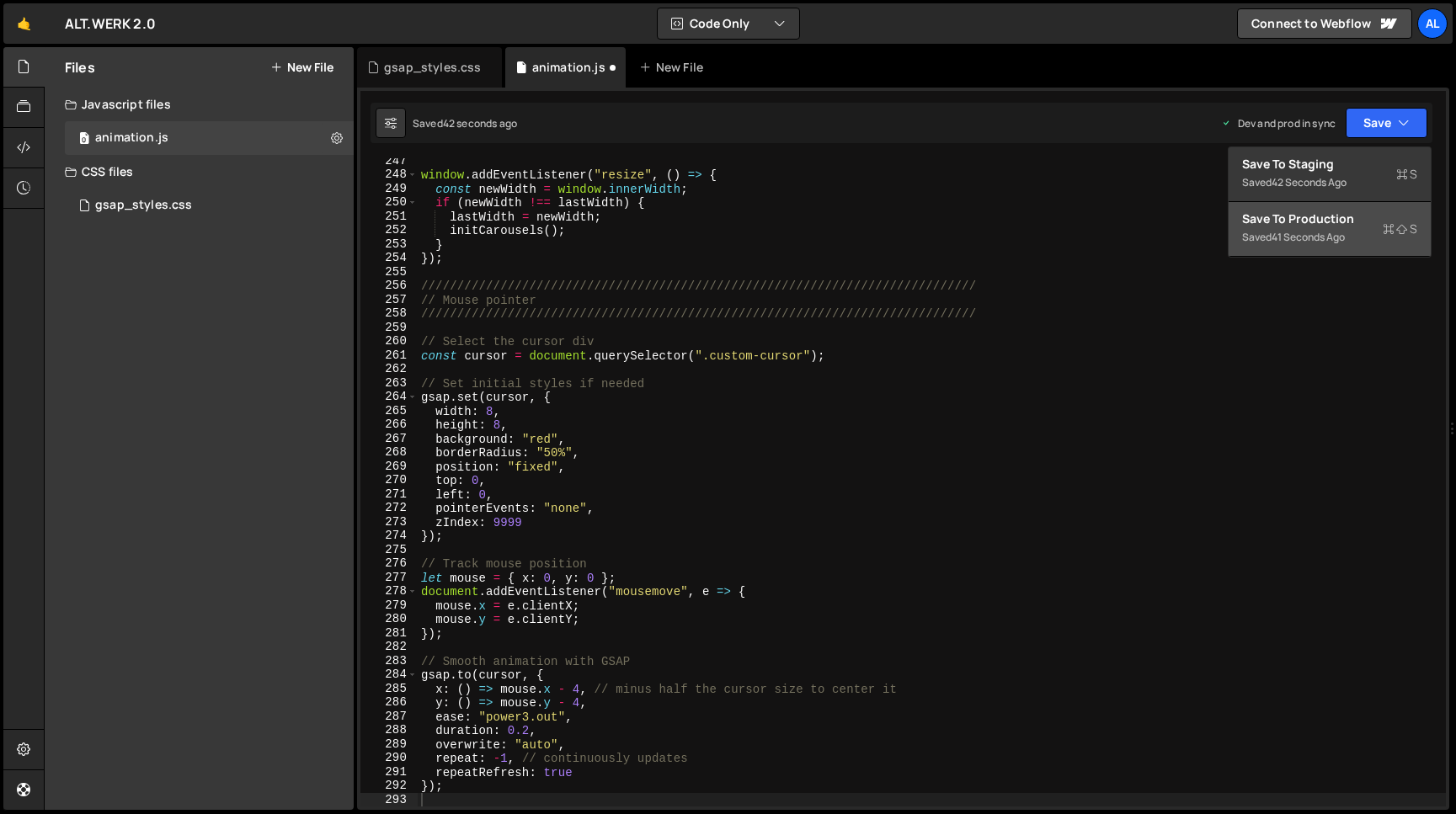
click at [1304, 224] on div "Save to Production S" at bounding box center [1329, 218] width 175 height 17
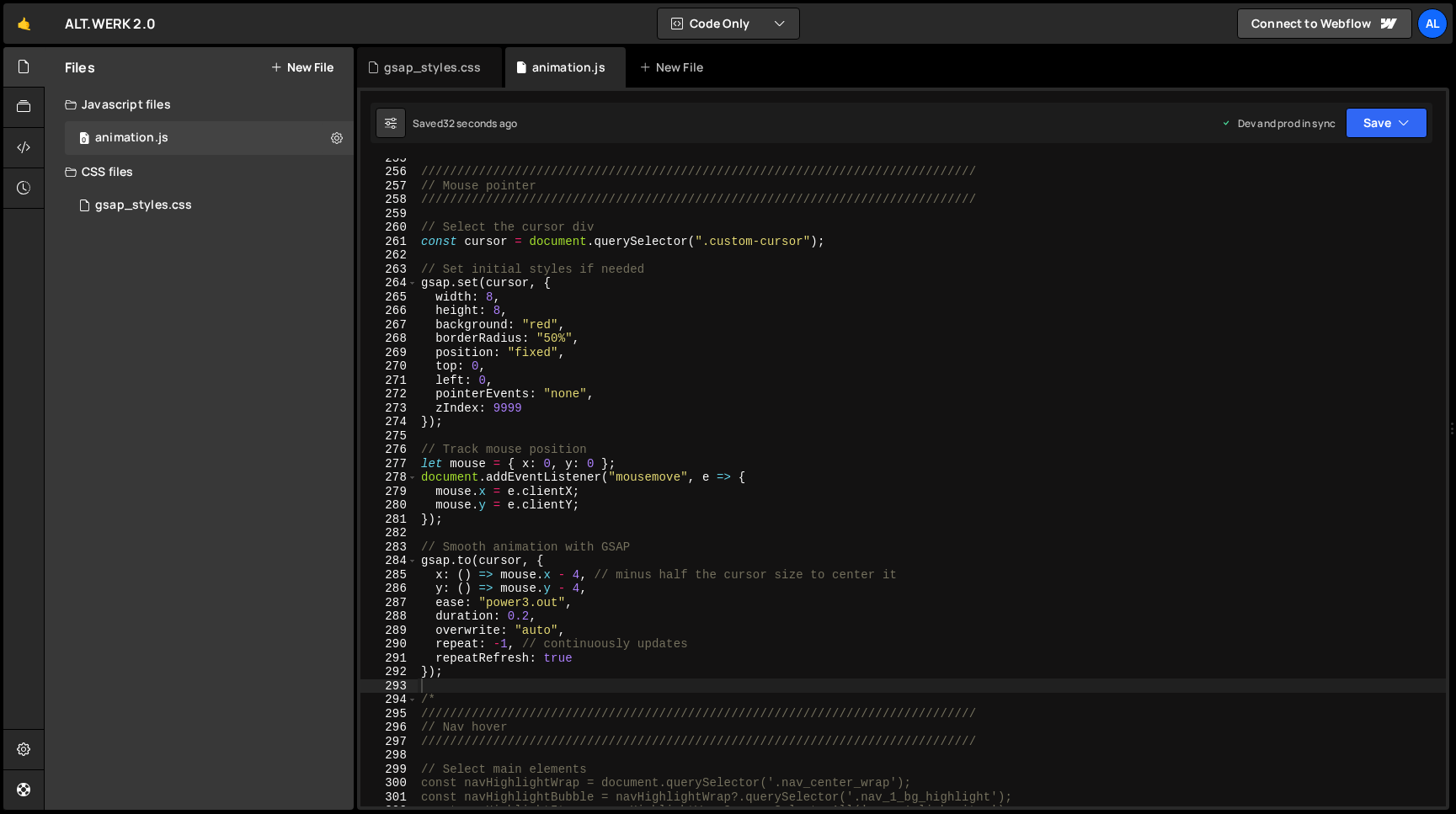
scroll to position [3660, 0]
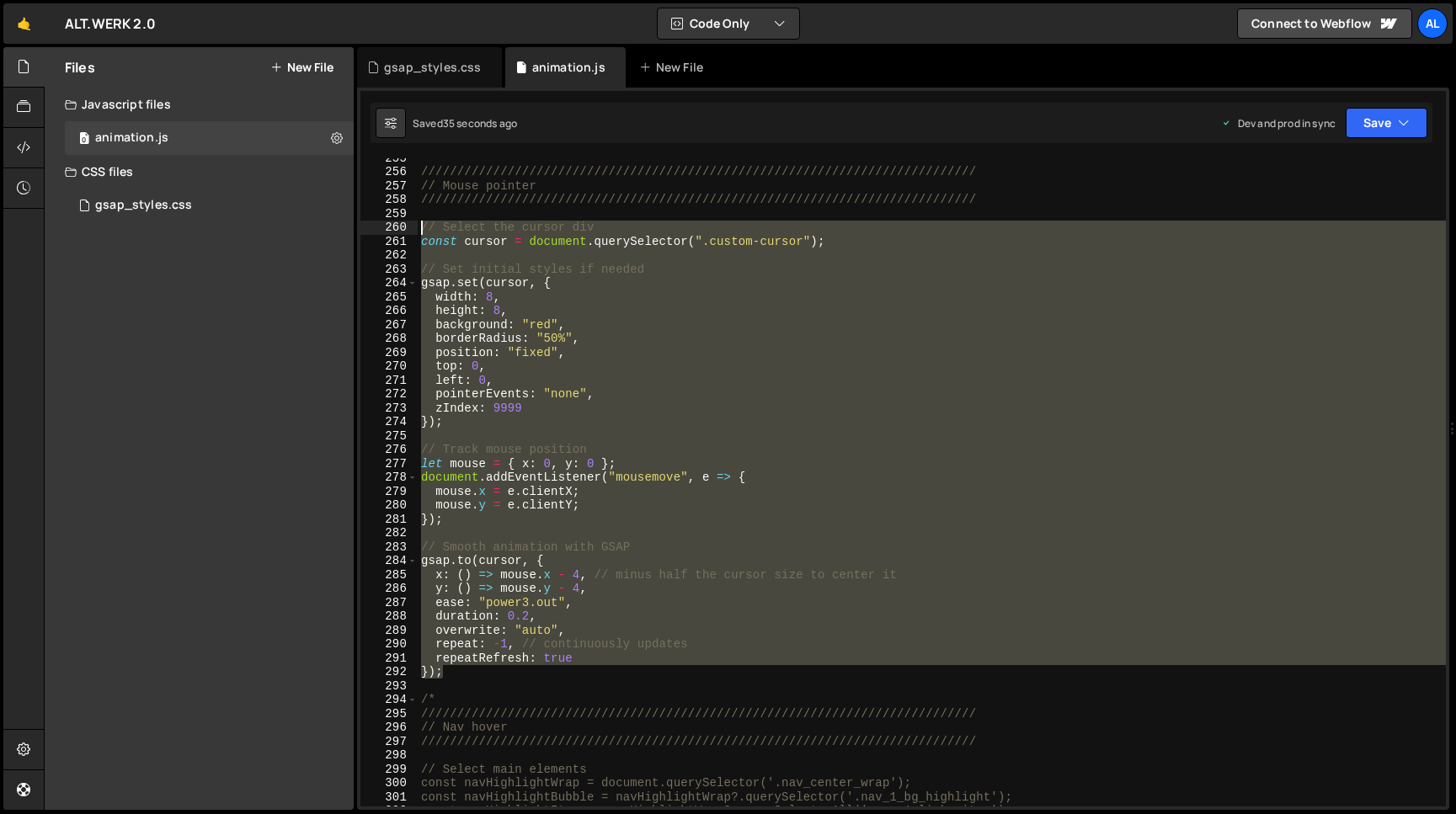
drag, startPoint x: 450, startPoint y: 672, endPoint x: 360, endPoint y: 224, distance: 457.0
click at [417, 224] on div "///////////////////////////////////////////////////////////////////////////// /…" at bounding box center [931, 482] width 1028 height 648
type textarea "// Select the cursor div const cursor = document.querySelector(".custom-cursor"…"
paste textarea
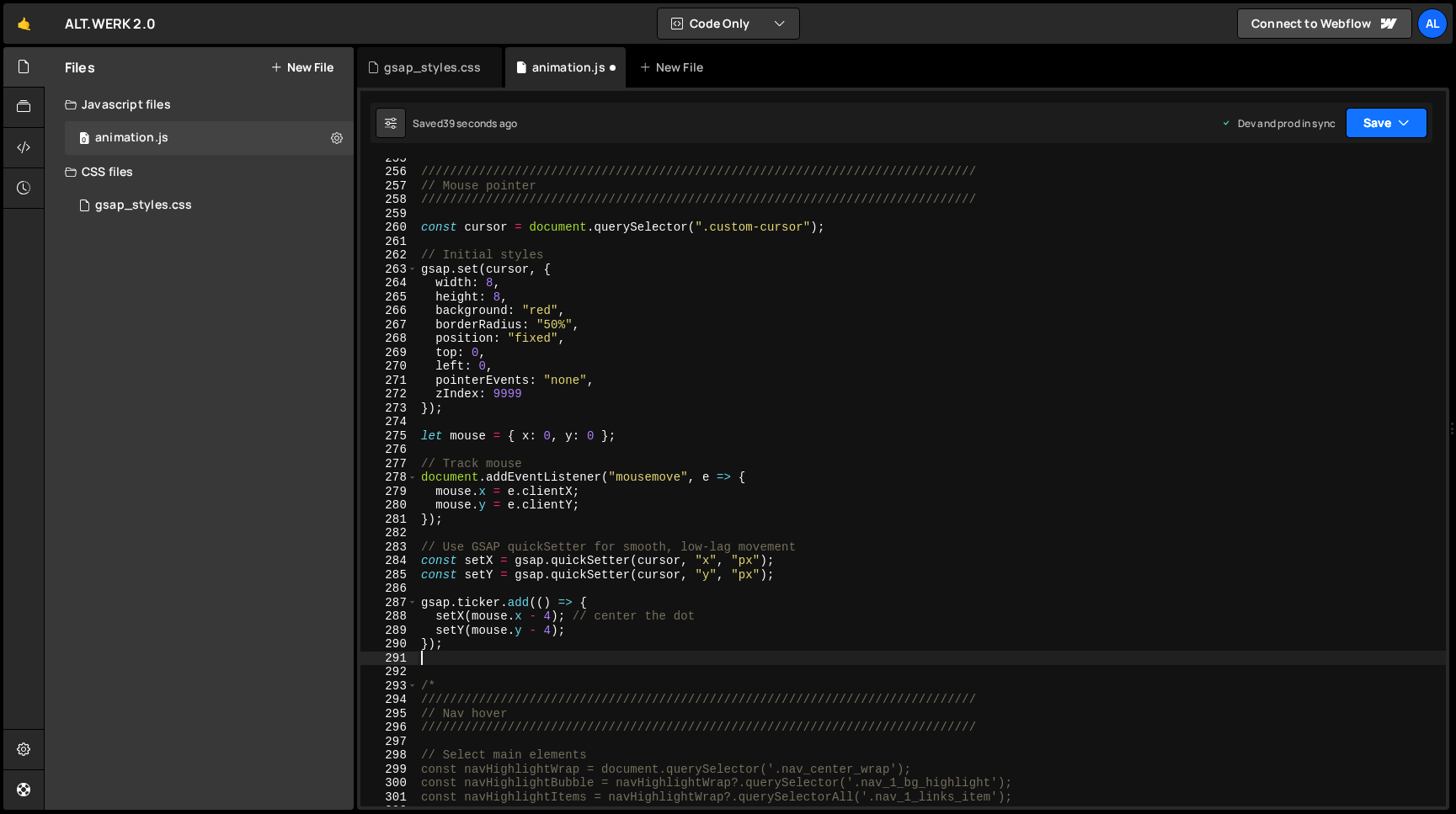
click at [1387, 117] on button "Save" at bounding box center [1386, 123] width 82 height 31
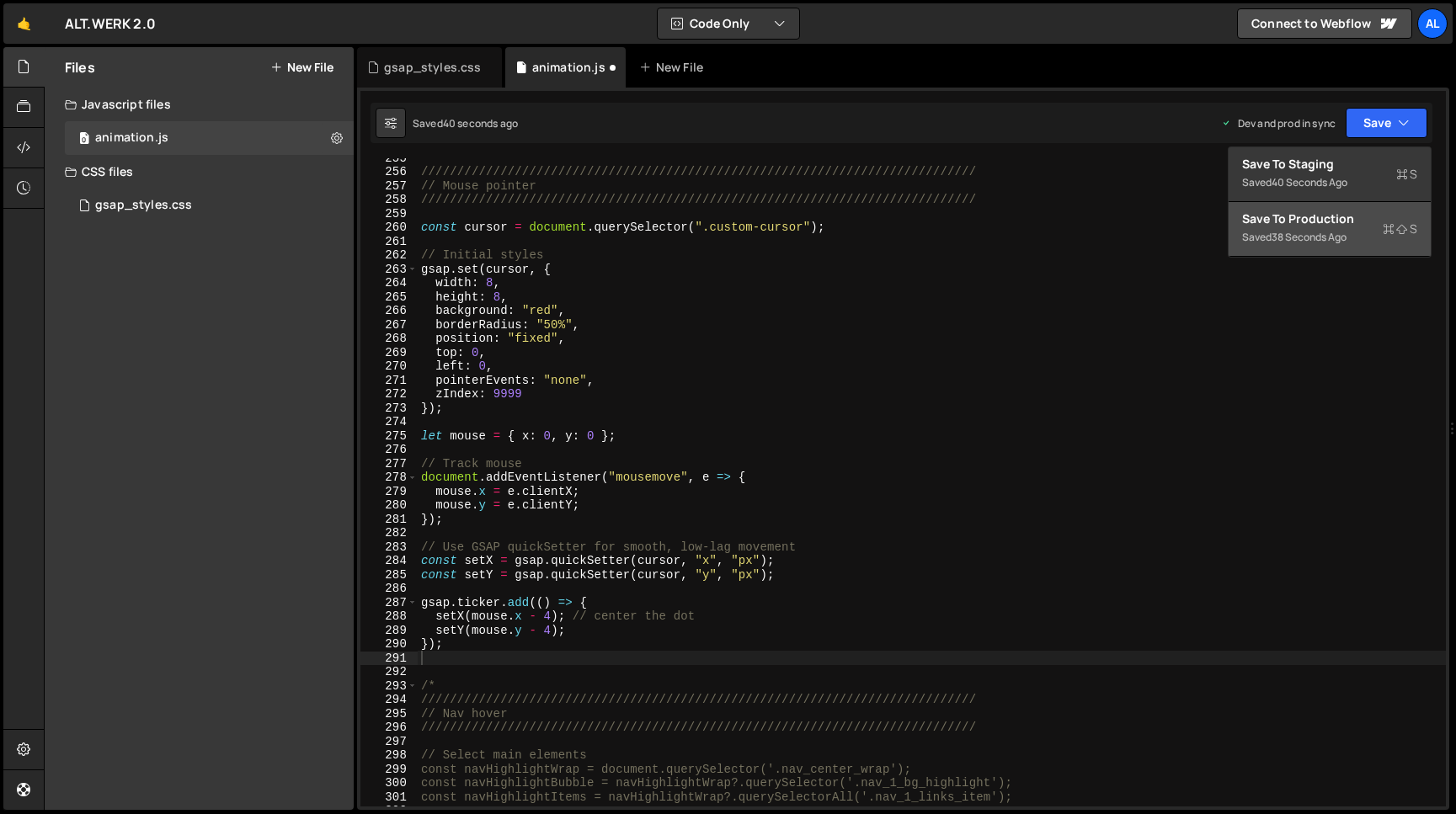
click at [1308, 212] on div "Save to Production S" at bounding box center [1329, 218] width 175 height 17
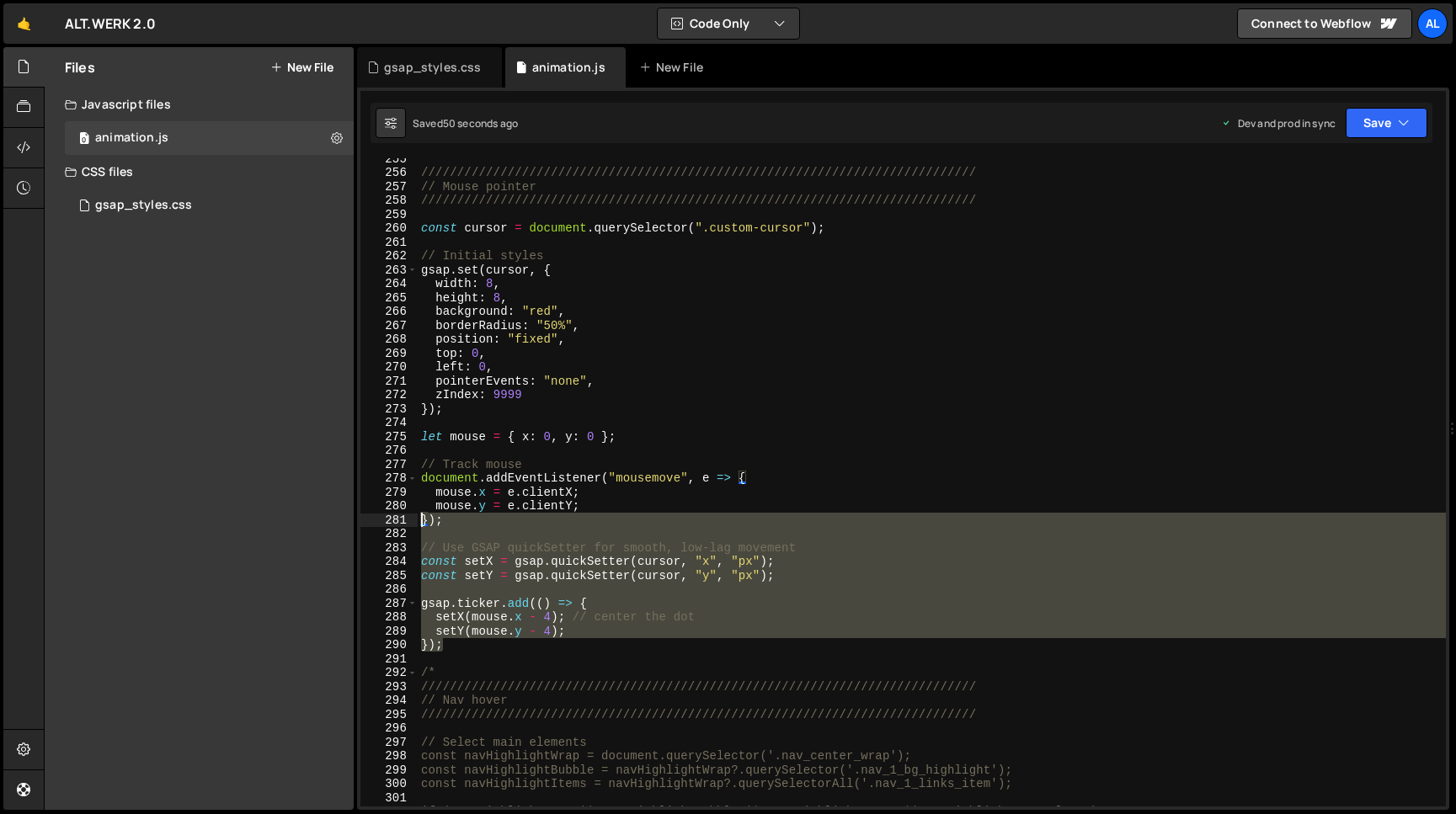
scroll to position [3659, 0]
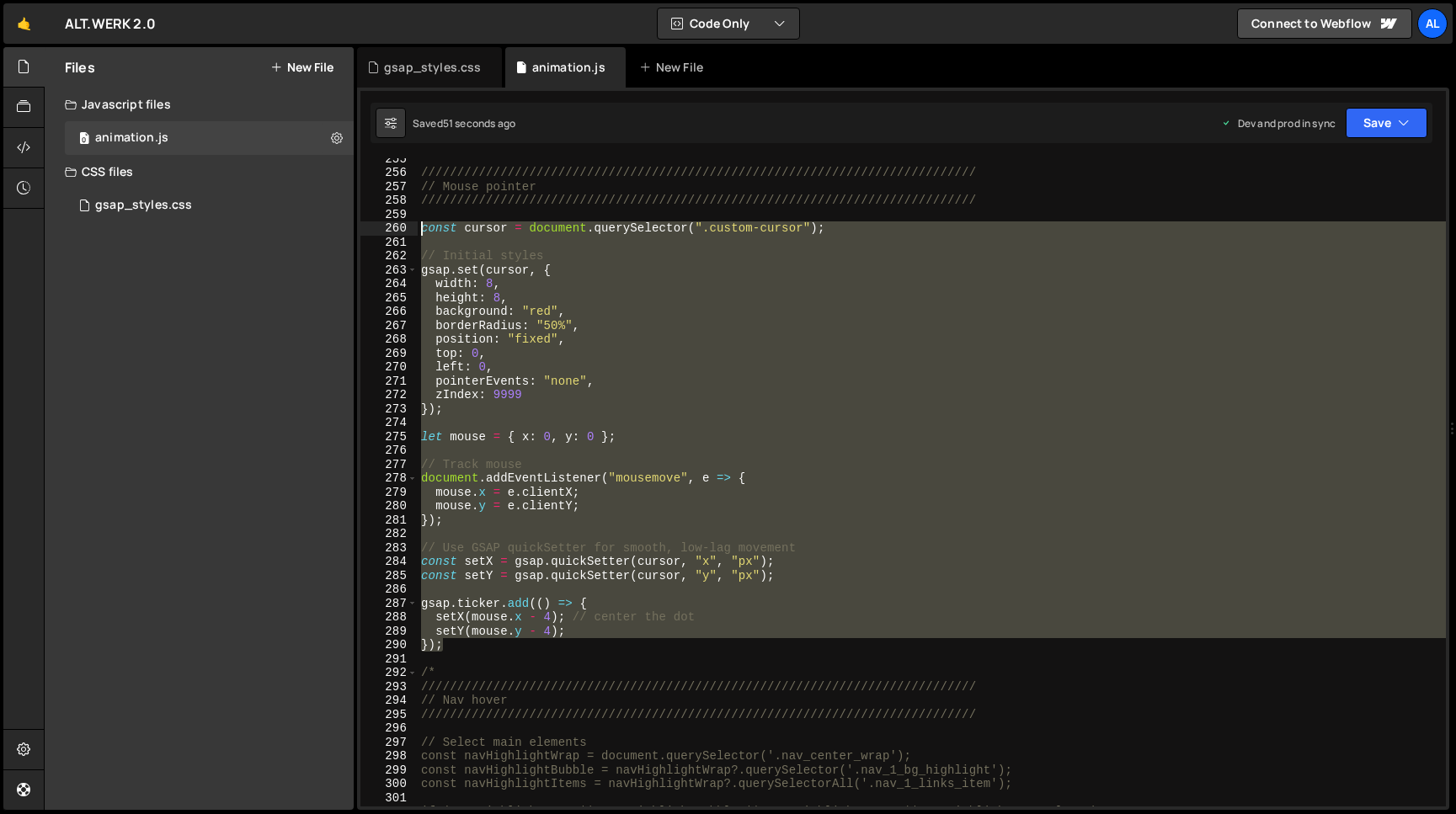
drag, startPoint x: 447, startPoint y: 643, endPoint x: 397, endPoint y: 225, distance: 421.0
click at [417, 225] on div "///////////////////////////////////////////////////////////////////////////// /…" at bounding box center [931, 482] width 1028 height 648
type textarea "const cursor = document.querySelector(".custom-cursor");"
paste textarea
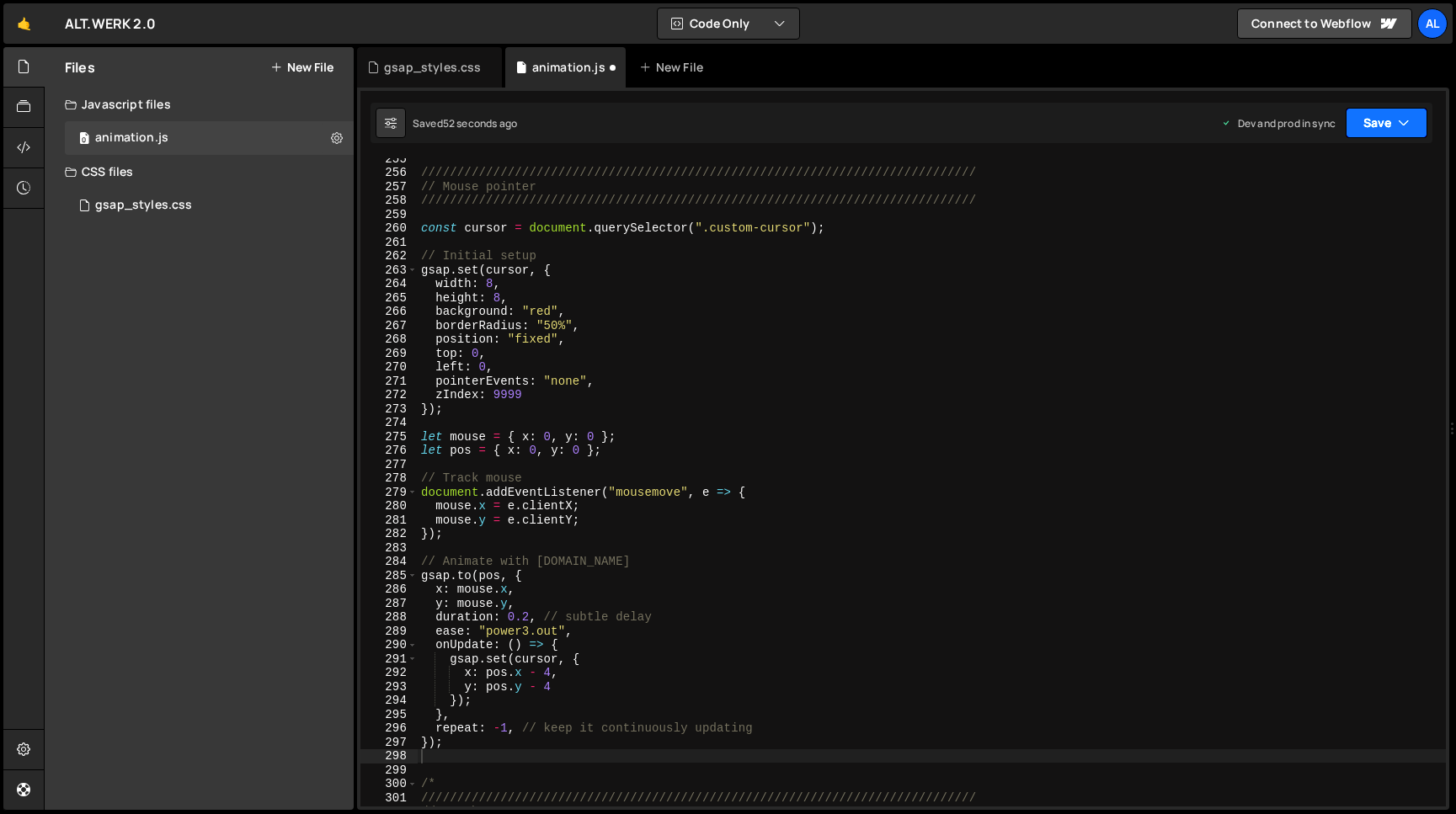
click at [1377, 127] on button "Save" at bounding box center [1386, 123] width 82 height 31
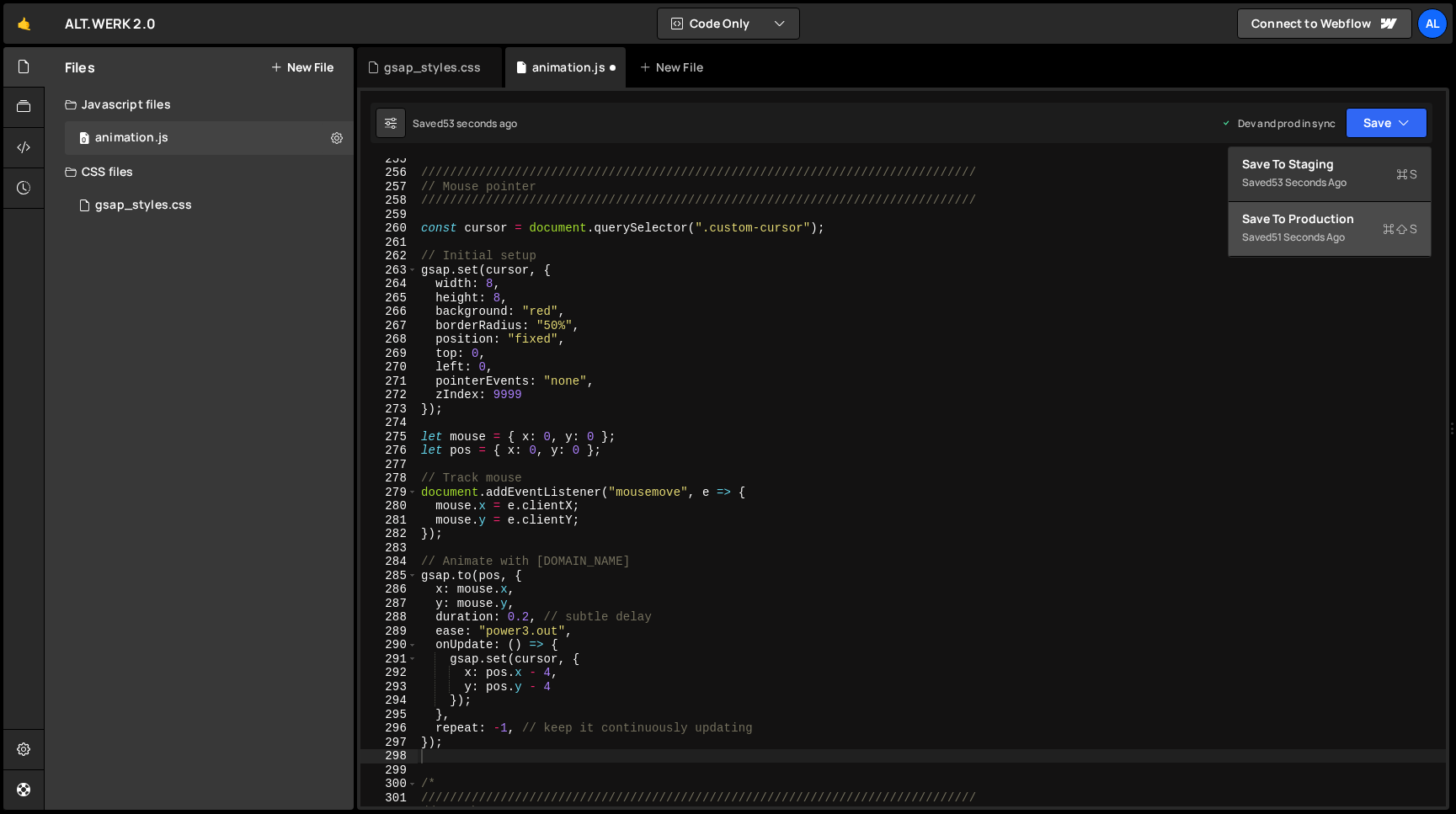
click at [1305, 223] on div "Save to Production S" at bounding box center [1329, 218] width 175 height 17
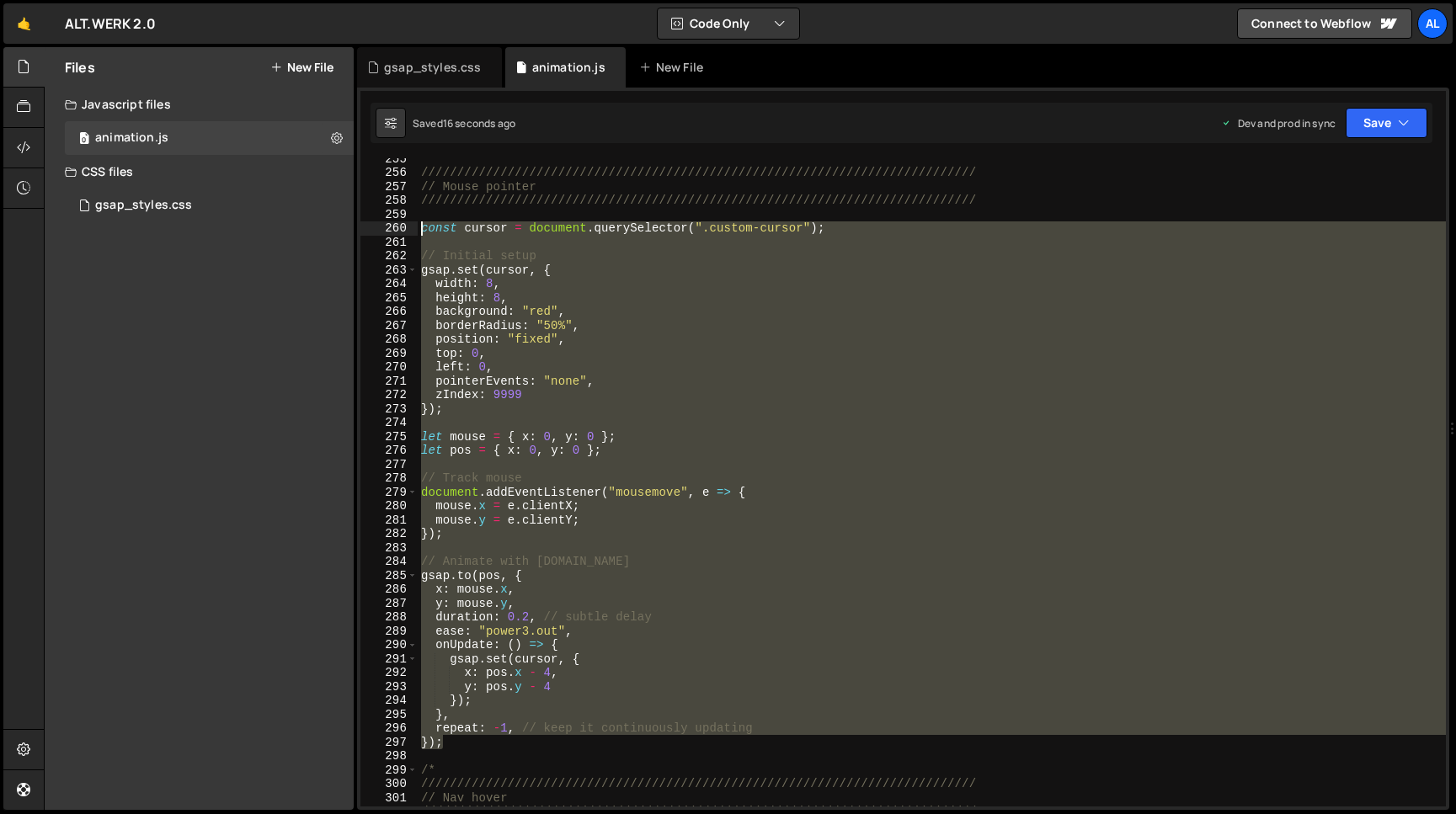
drag, startPoint x: 459, startPoint y: 744, endPoint x: 312, endPoint y: 224, distance: 540.4
click at [417, 224] on div "///////////////////////////////////////////////////////////////////////////// /…" at bounding box center [931, 482] width 1028 height 648
type textarea "const cursor = document.querySelector(".custom-cursor");"
paste textarea
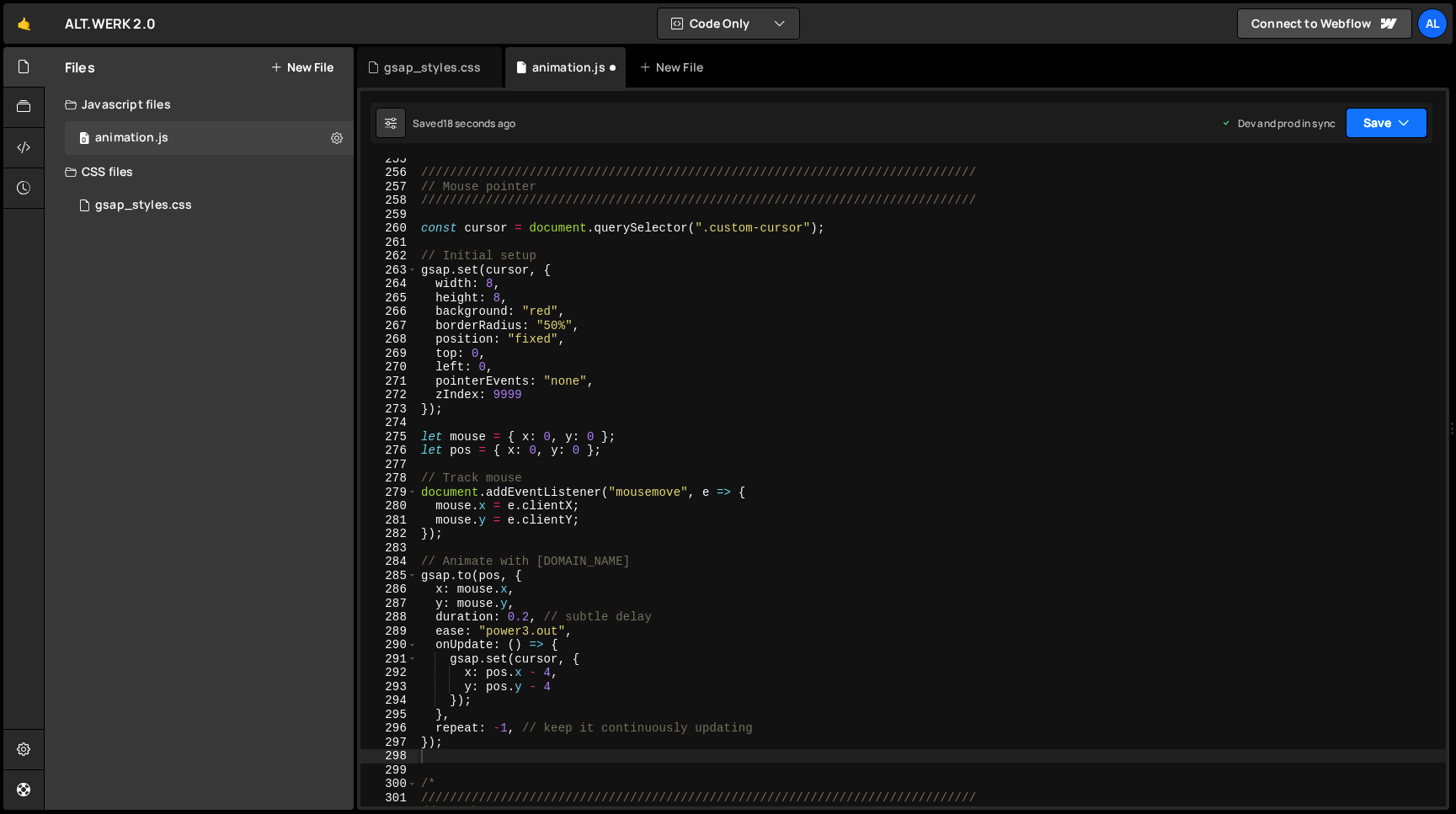
click at [1377, 127] on button "Save" at bounding box center [1386, 123] width 82 height 31
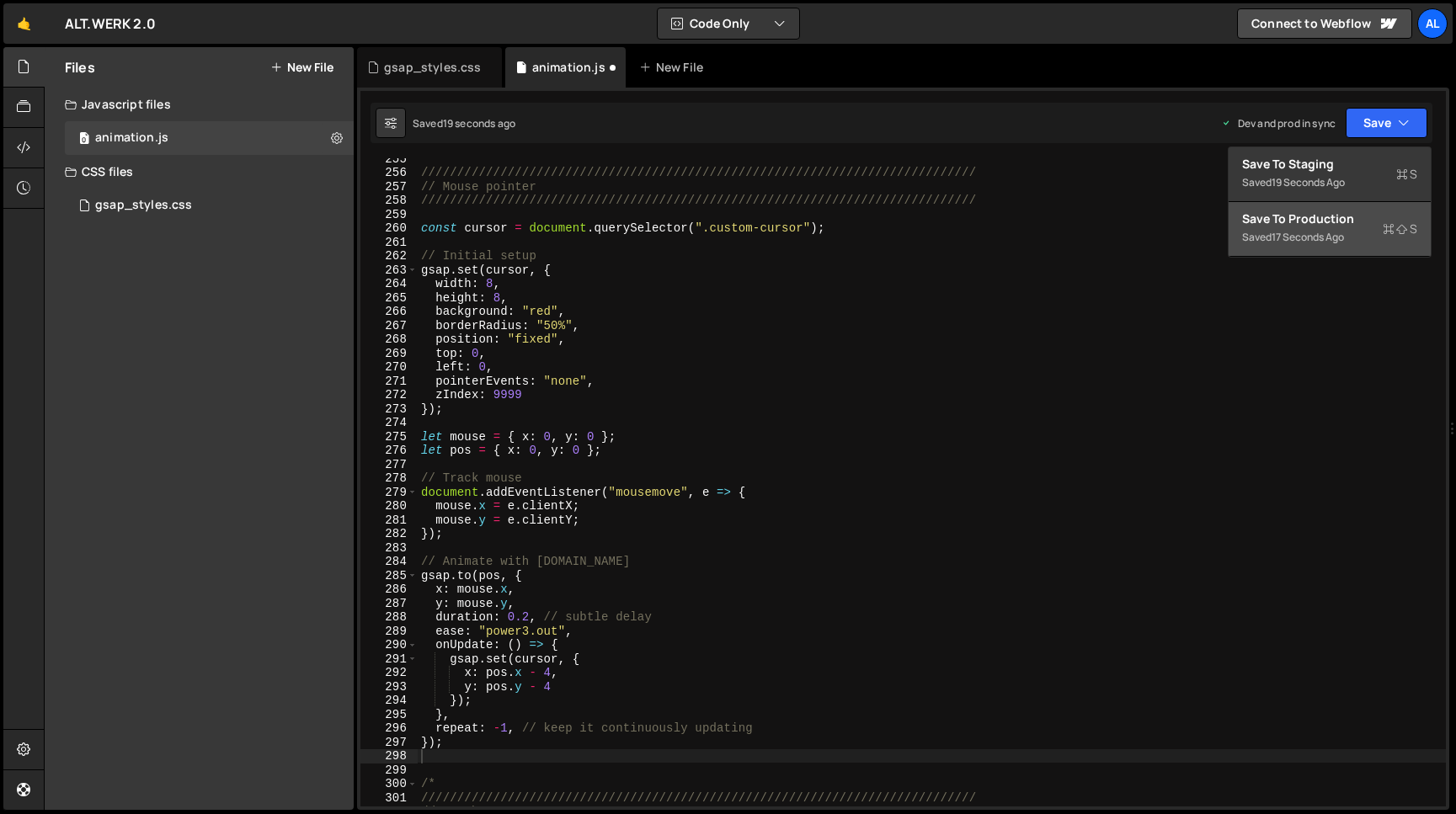
click at [1298, 222] on div "Save to Production S" at bounding box center [1329, 218] width 175 height 17
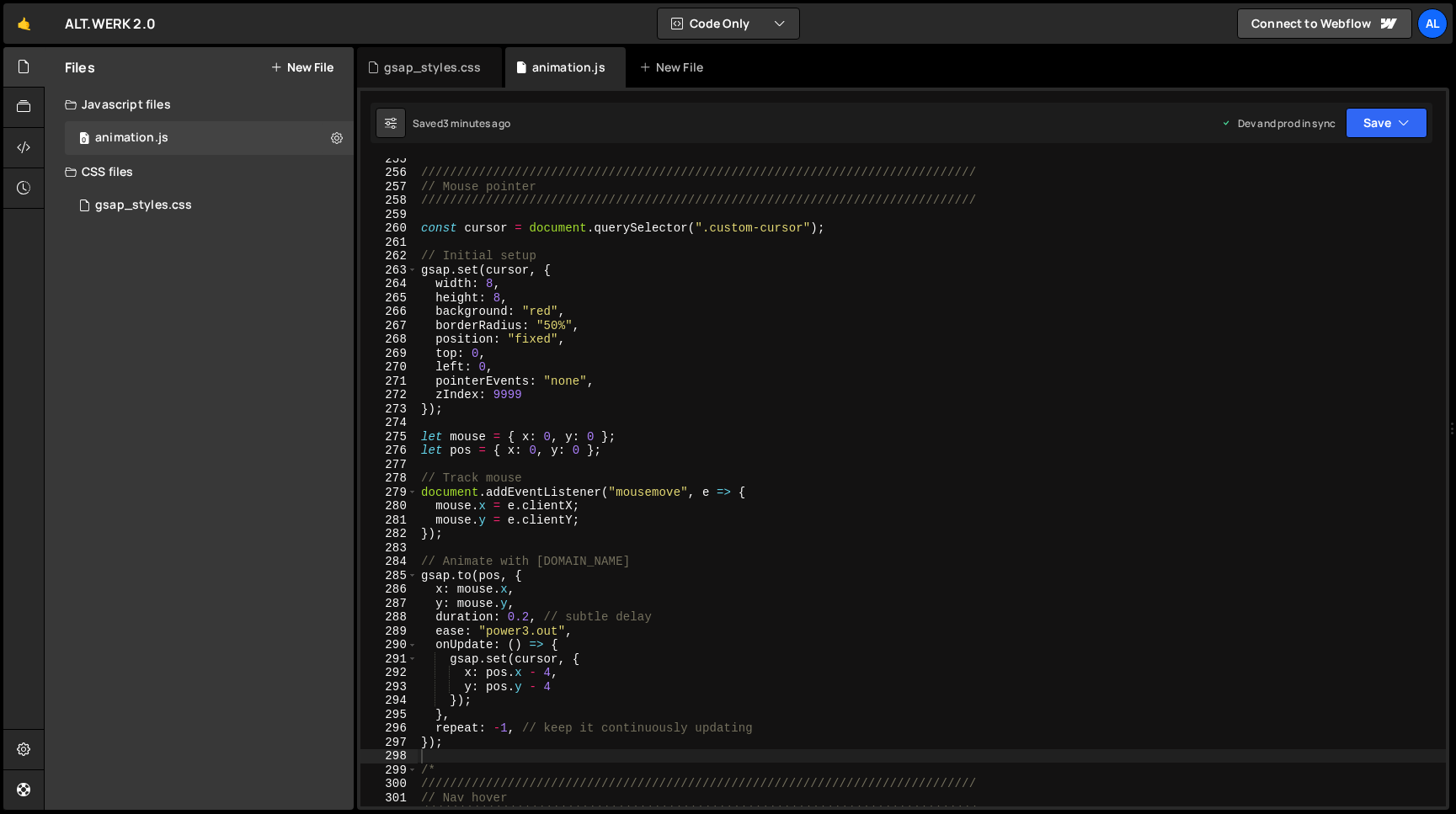
click at [458, 742] on div "///////////////////////////////////////////////////////////////////////////// /…" at bounding box center [931, 489] width 1028 height 676
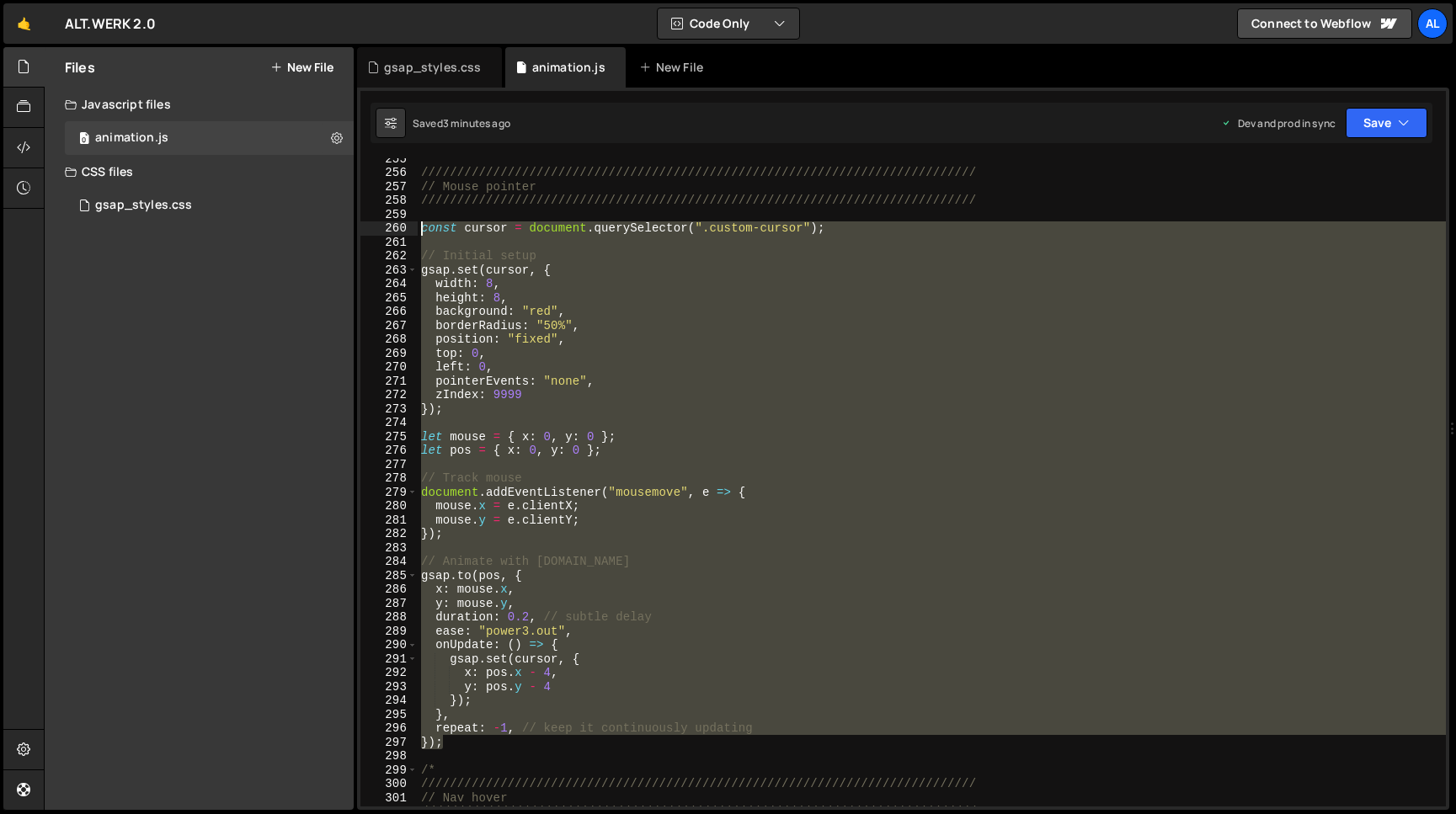
drag, startPoint x: 459, startPoint y: 742, endPoint x: 352, endPoint y: 233, distance: 520.1
click at [417, 233] on div "///////////////////////////////////////////////////////////////////////////// /…" at bounding box center [931, 482] width 1028 height 648
type textarea "const cursor = document.querySelector(".custom-cursor");"
paste textarea
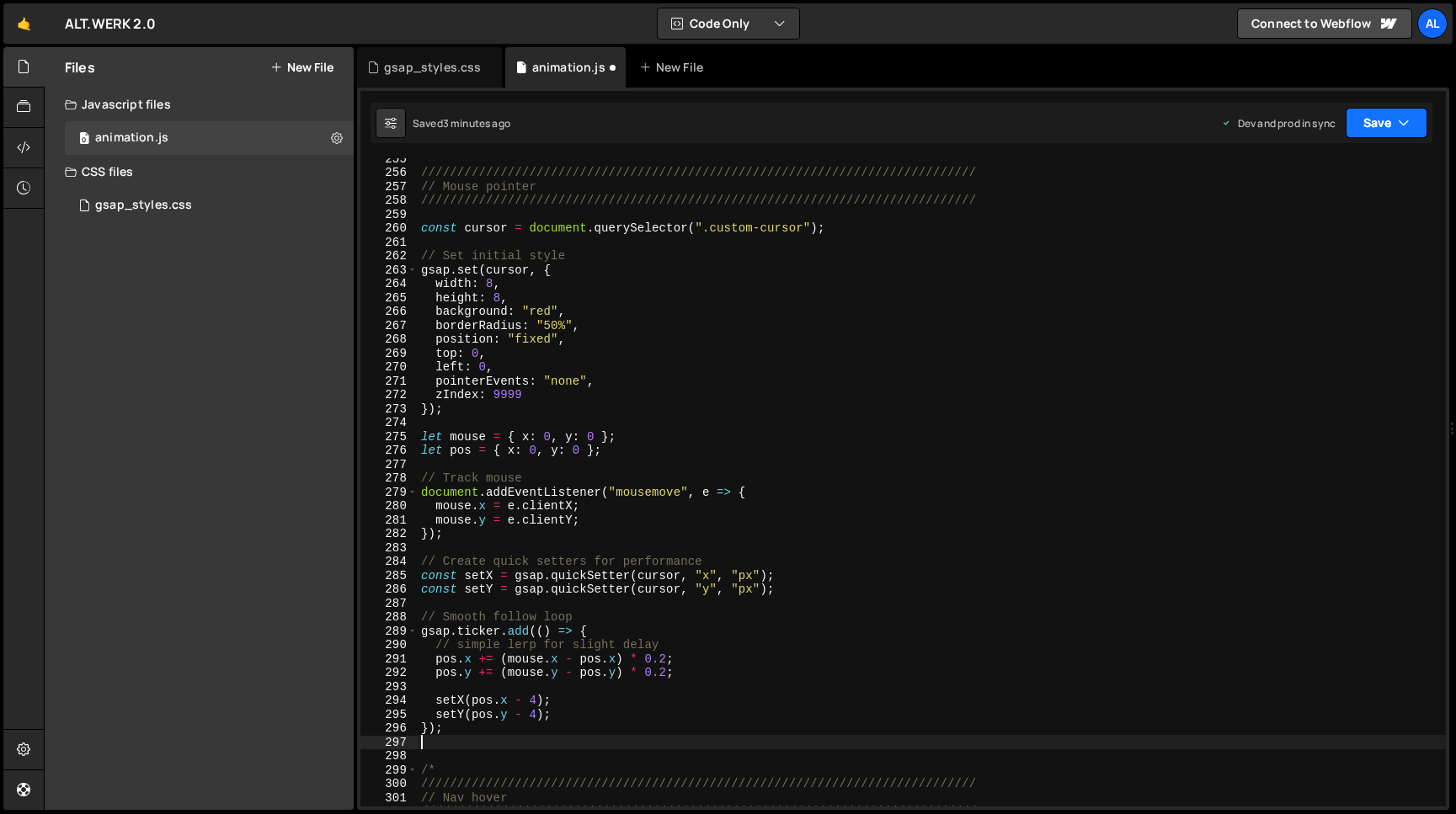
click at [1370, 131] on button "Save" at bounding box center [1386, 123] width 82 height 31
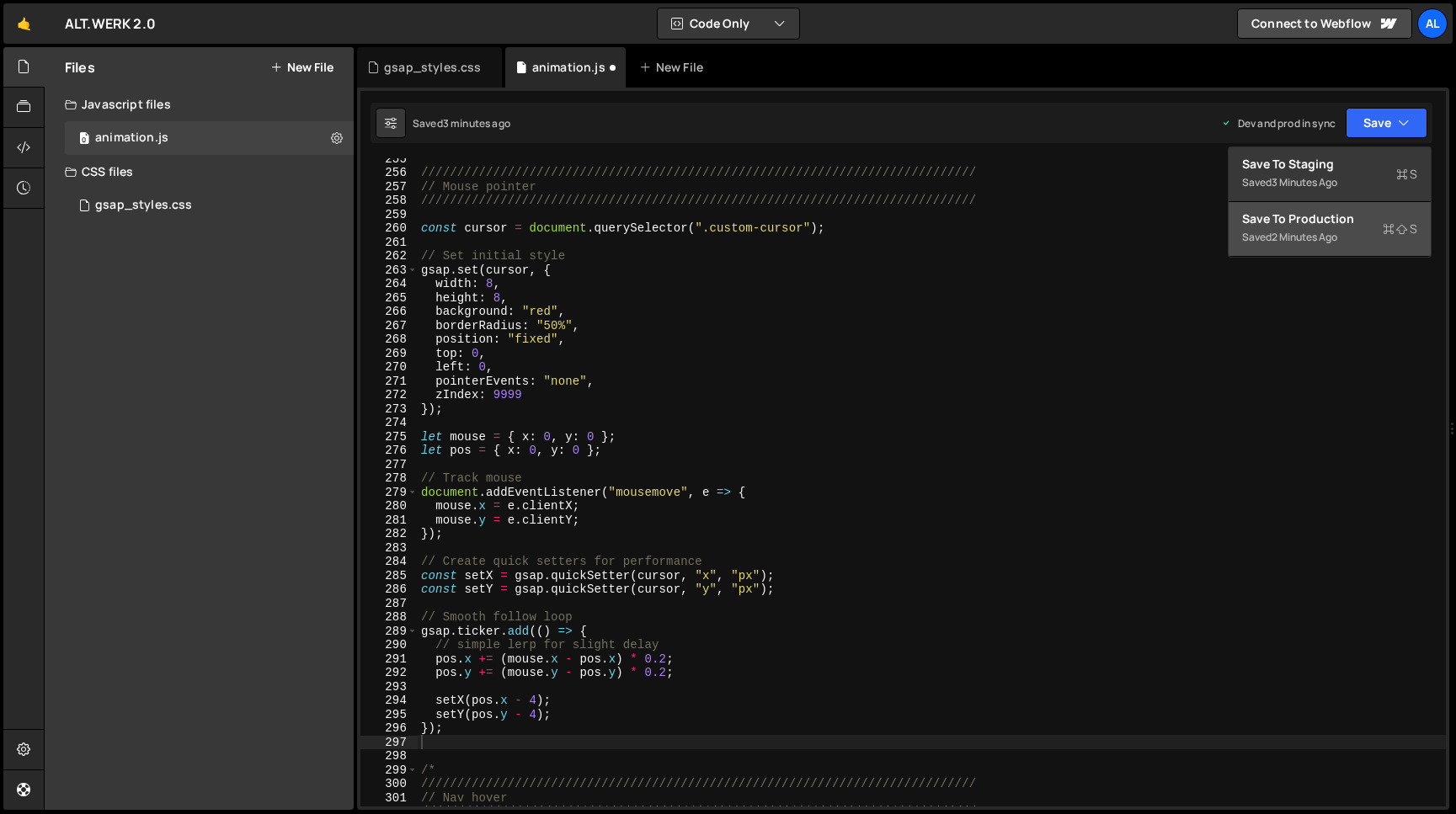
click at [1271, 243] on div "Saved 2 minutes ago" at bounding box center [1329, 237] width 175 height 20
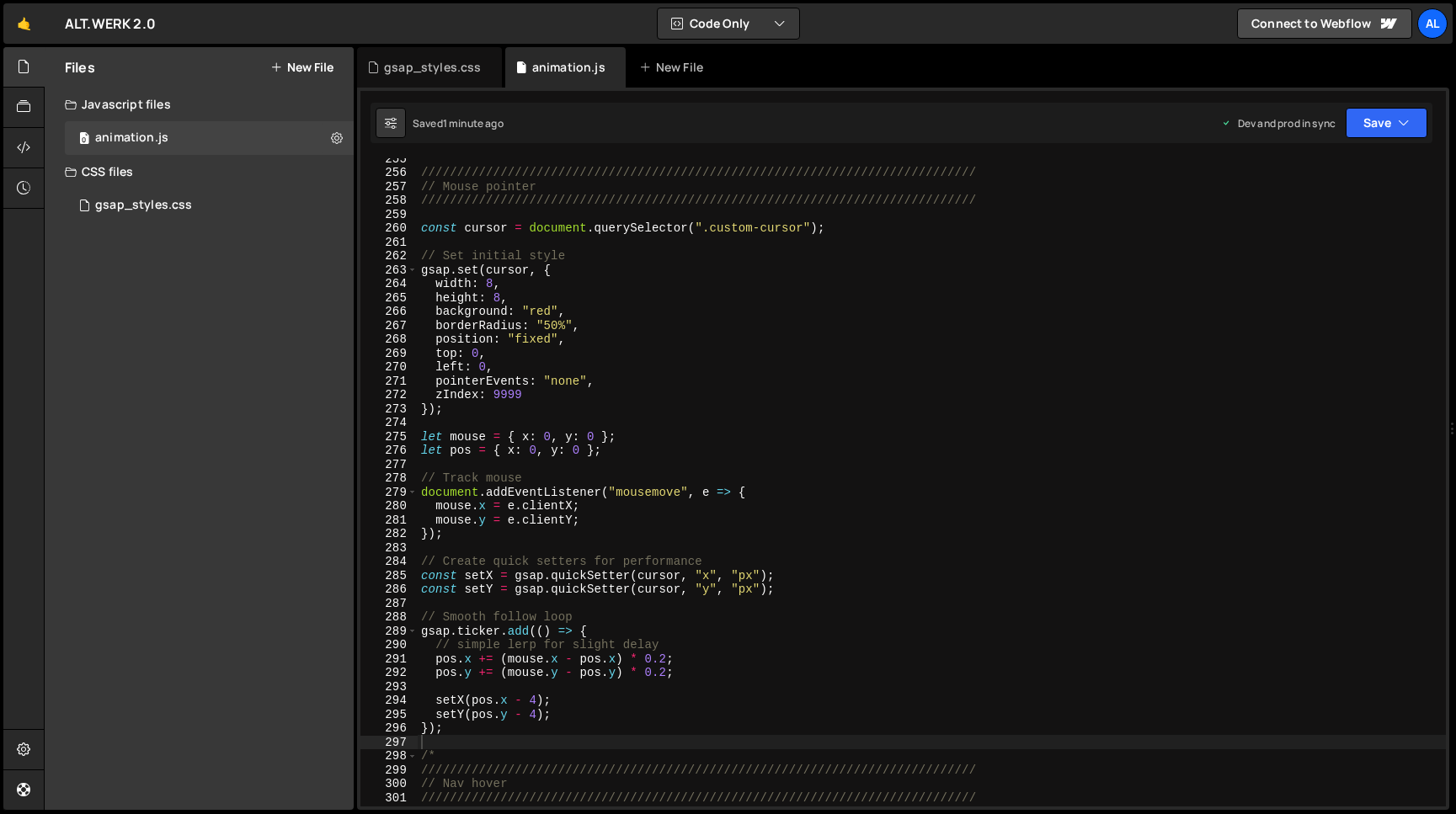
type textarea "const cursor = document.querySelector(".custom-cursor");"
click at [840, 233] on div "///////////////////////////////////////////////////////////////////////////// /…" at bounding box center [931, 489] width 1028 height 676
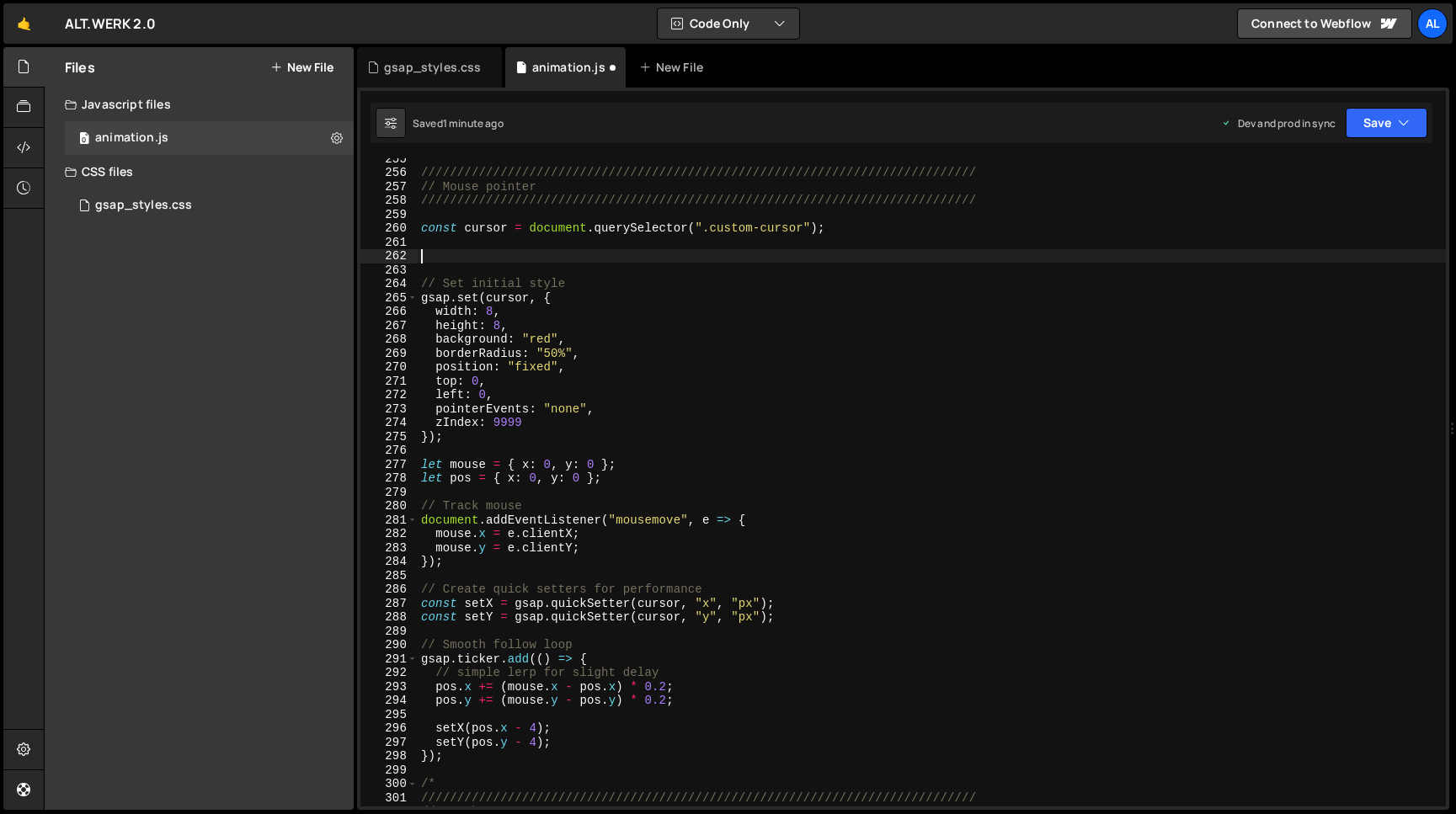
paste textarea "});"
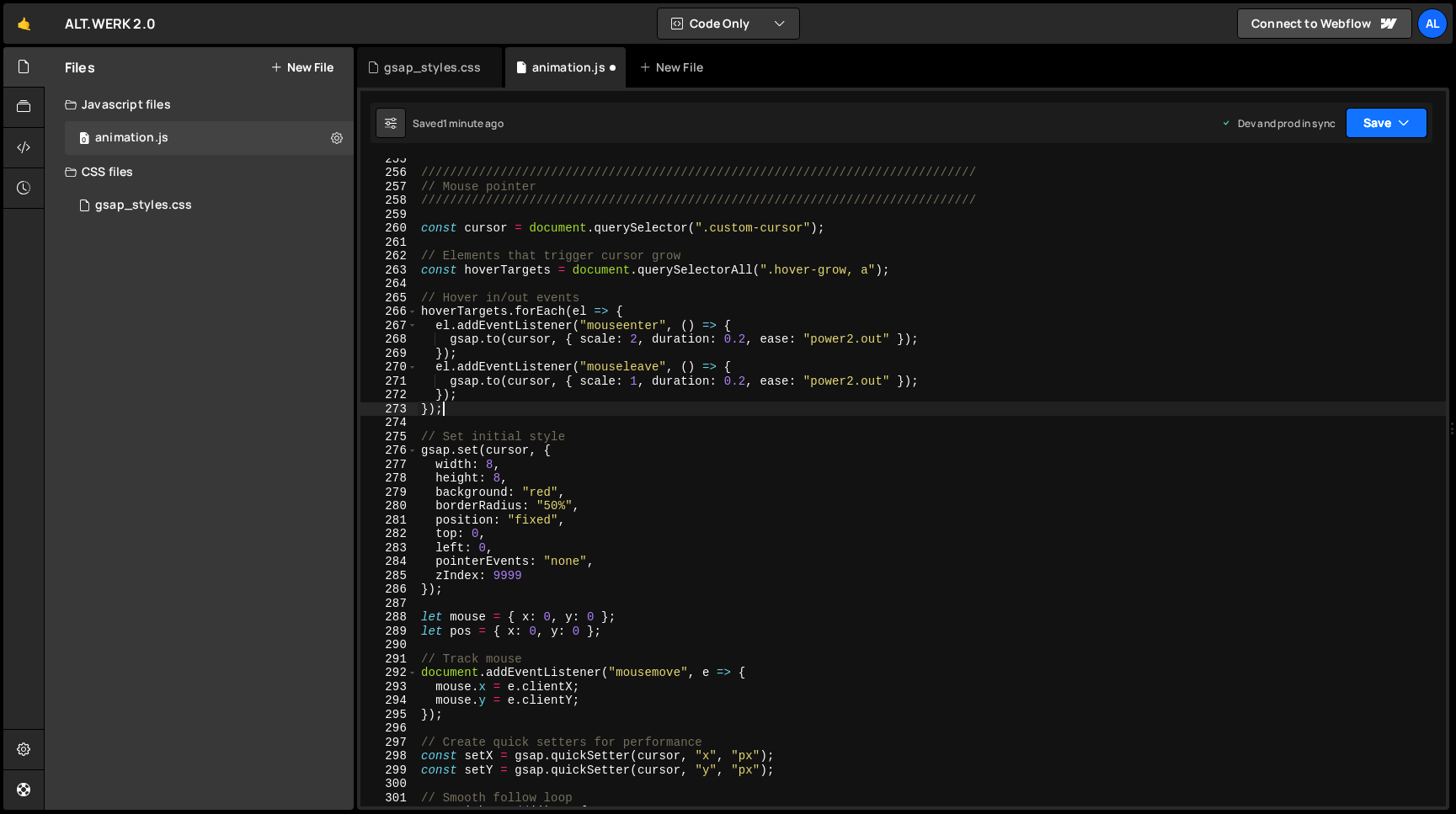
type textarea "});"
click at [1362, 129] on button "Save" at bounding box center [1386, 123] width 82 height 31
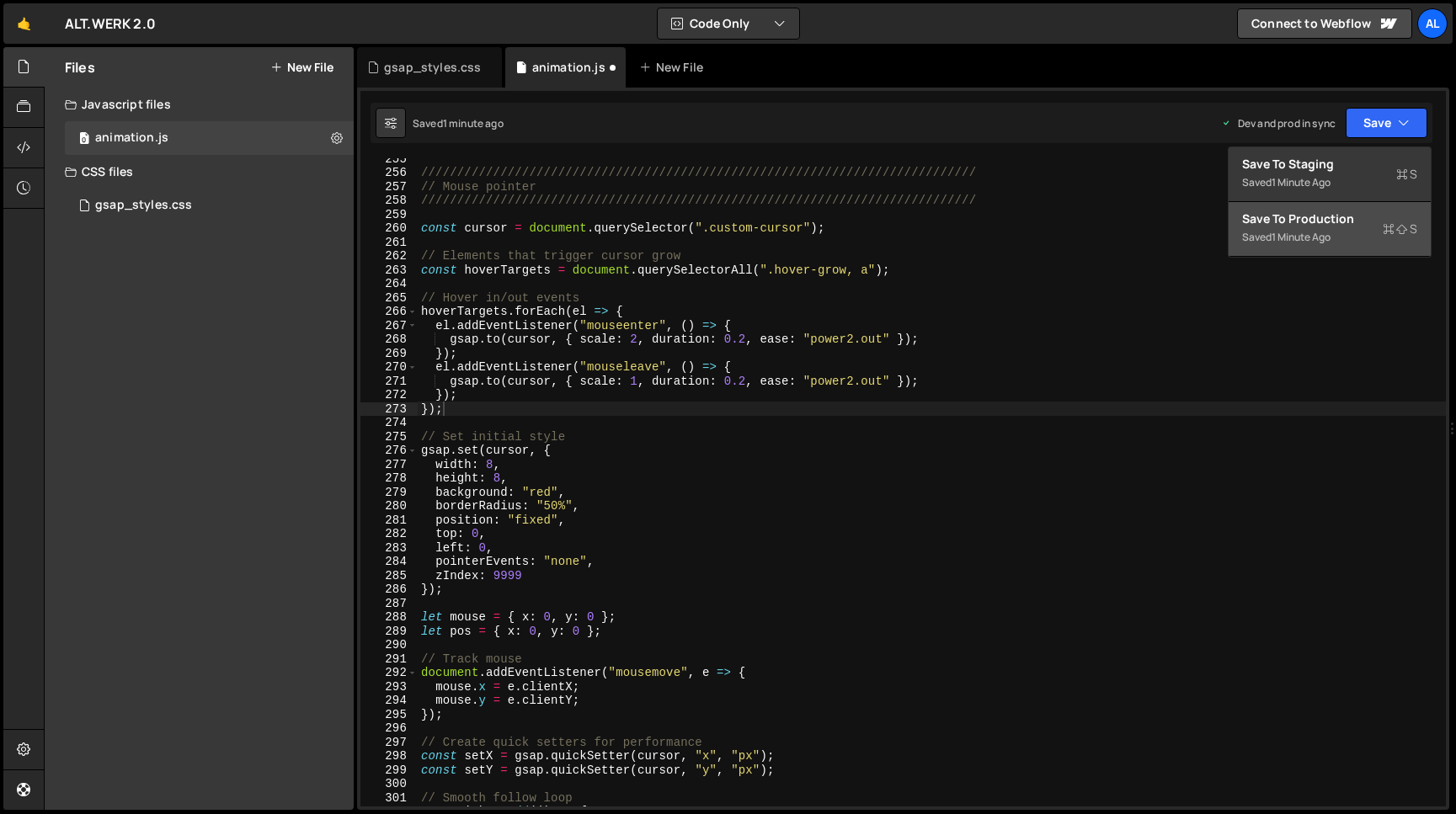
click at [1297, 231] on div "1 minute ago" at bounding box center [1300, 237] width 59 height 14
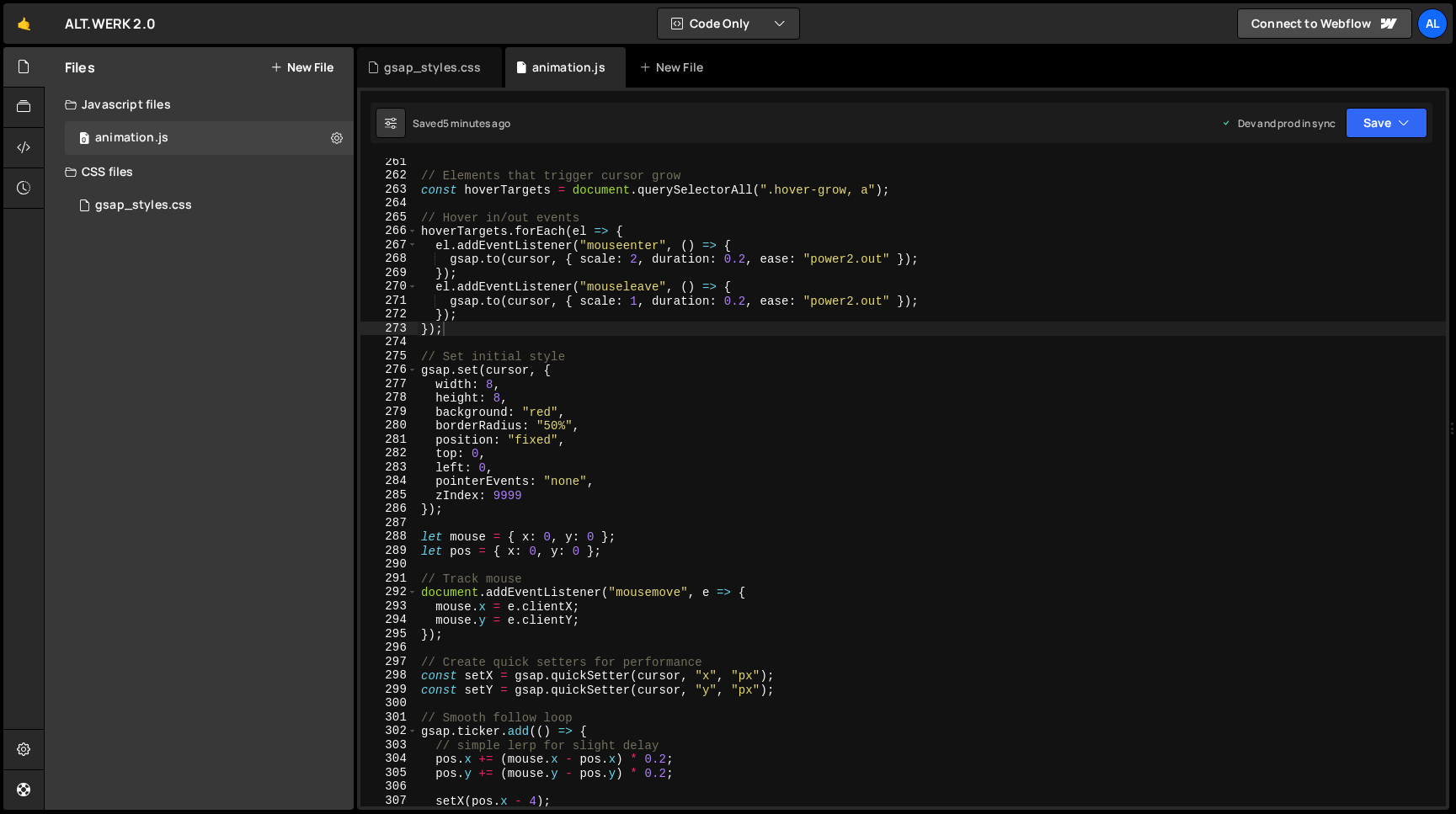
scroll to position [3764, 0]
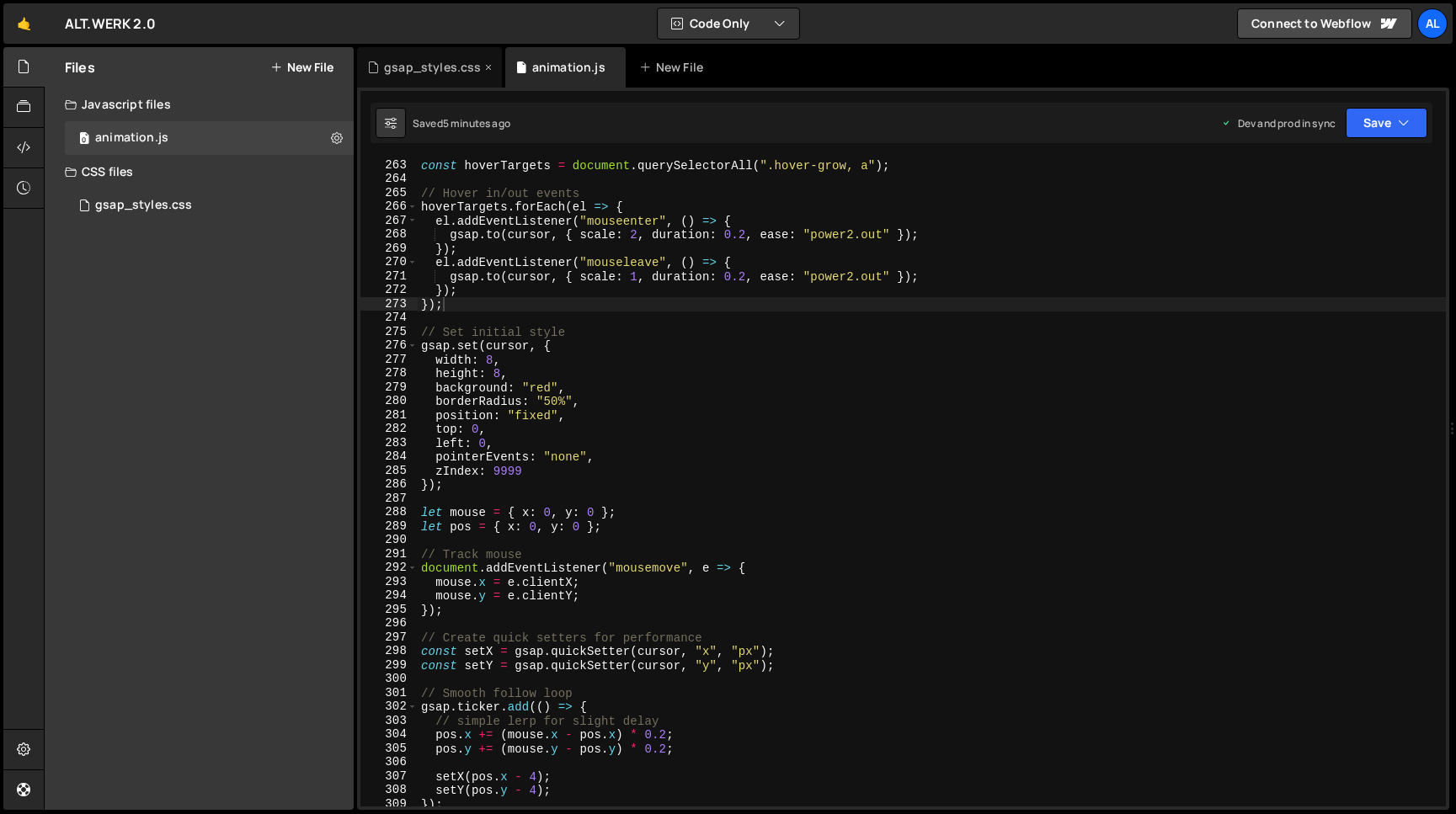
click at [432, 77] on div "gsap_styles.css" at bounding box center [429, 67] width 145 height 41
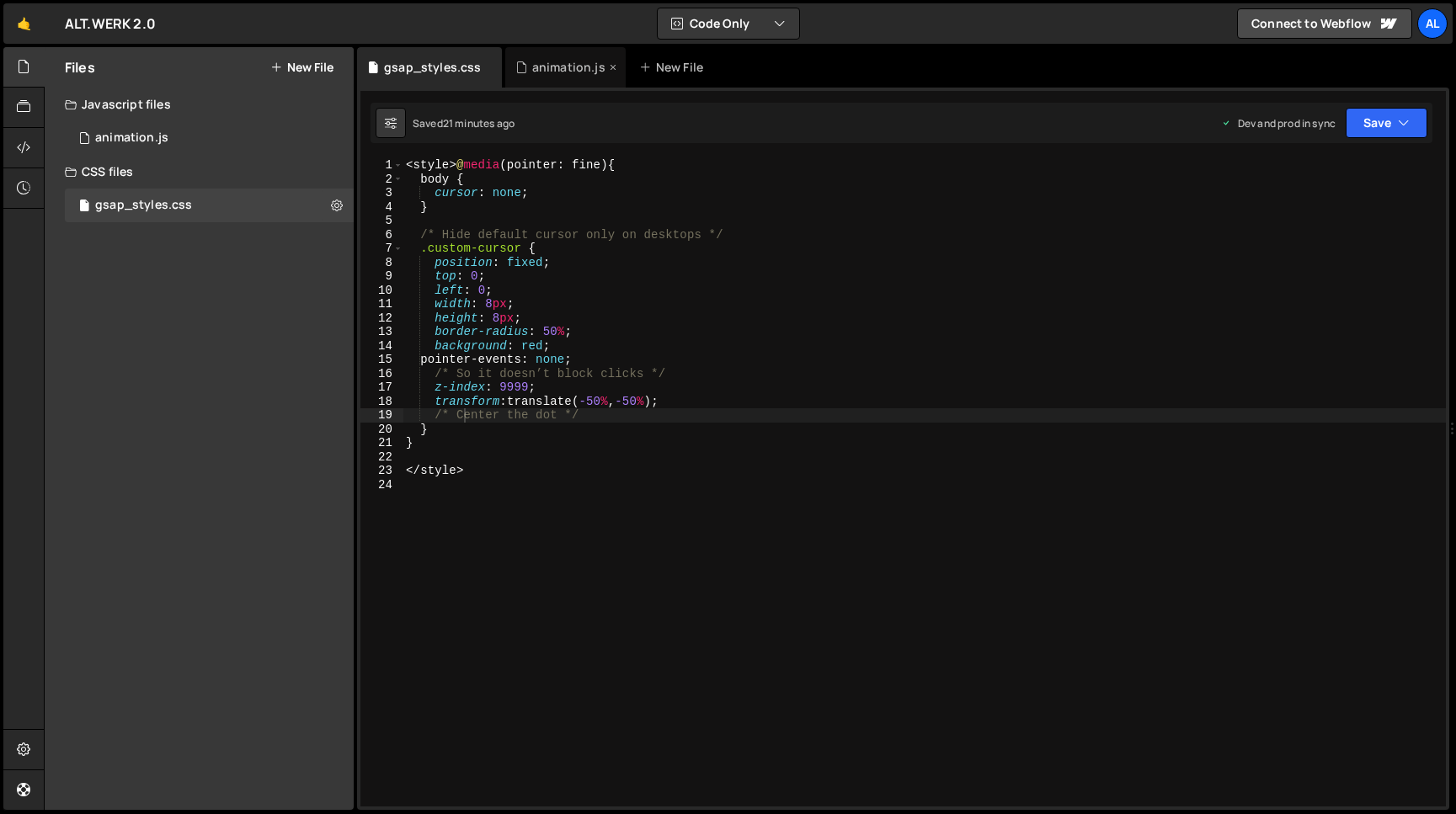
click at [546, 64] on div "animation.js" at bounding box center [568, 67] width 73 height 17
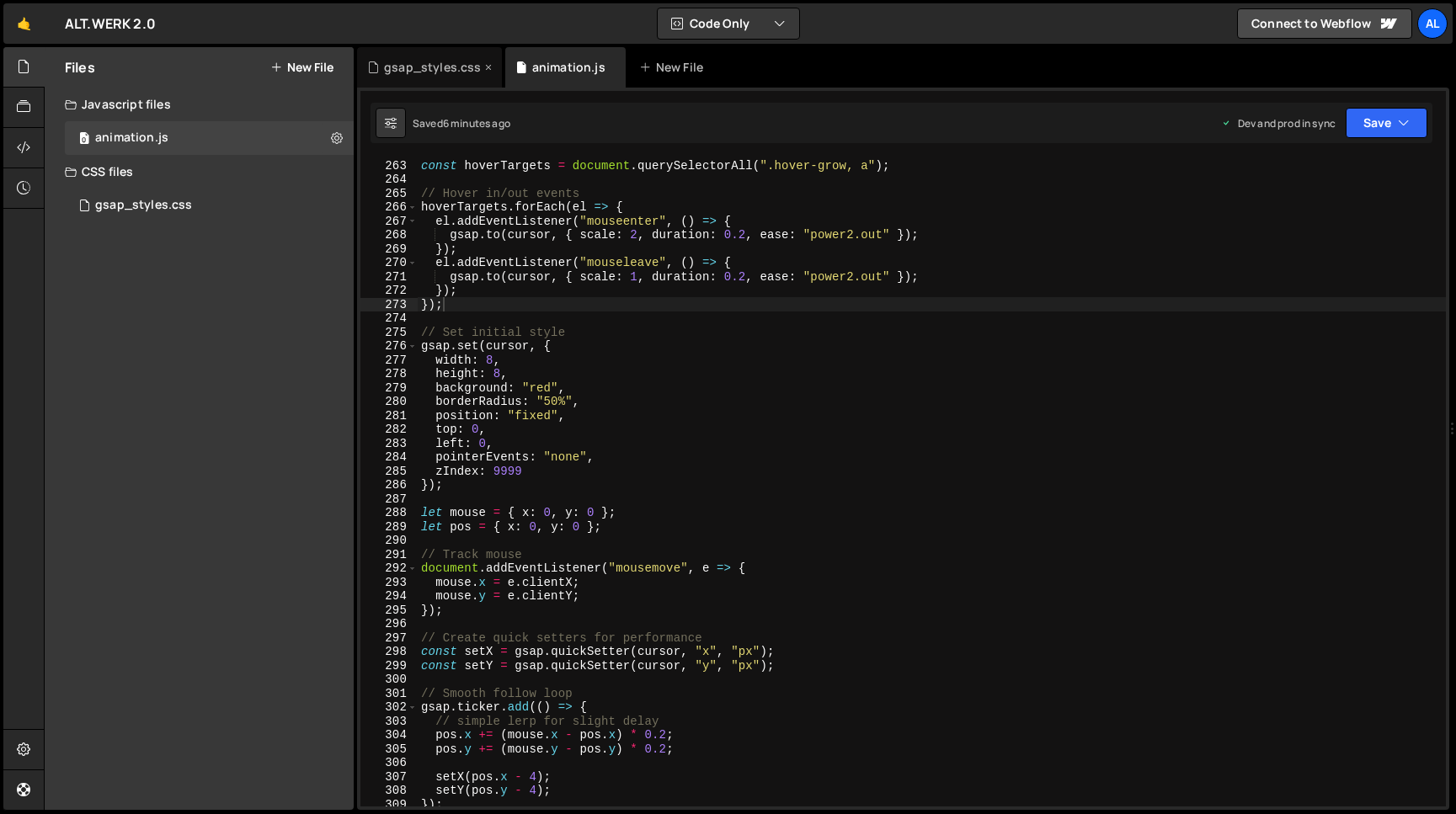
click at [423, 63] on div "gsap_styles.css" at bounding box center [432, 67] width 96 height 17
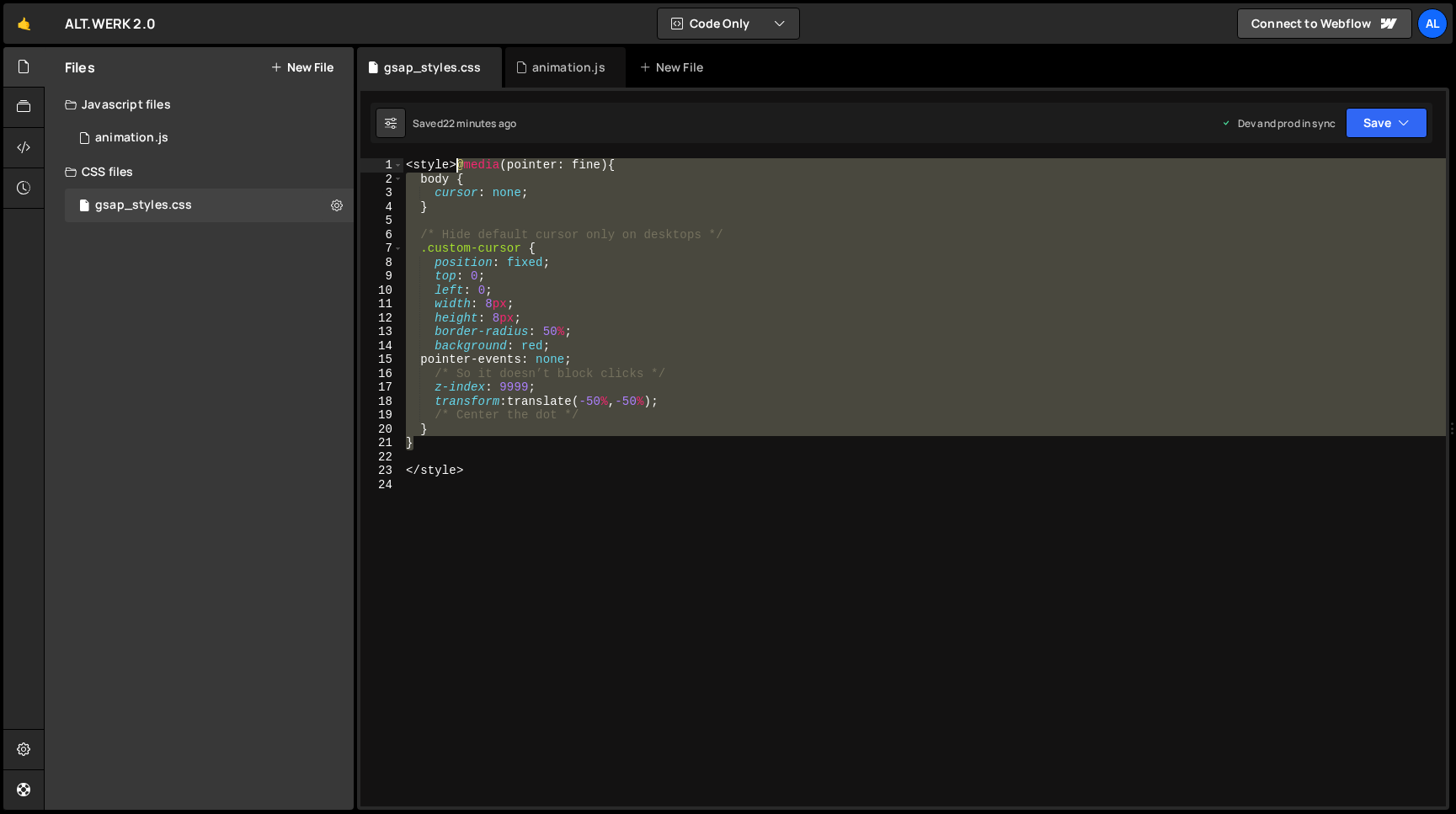
drag, startPoint x: 442, startPoint y: 436, endPoint x: 453, endPoint y: 169, distance: 267.2
click at [453, 169] on div "< style > @ media (pointer: fine) { body { cursor : none ; } /* Hide default cu…" at bounding box center [923, 497] width 1043 height 676
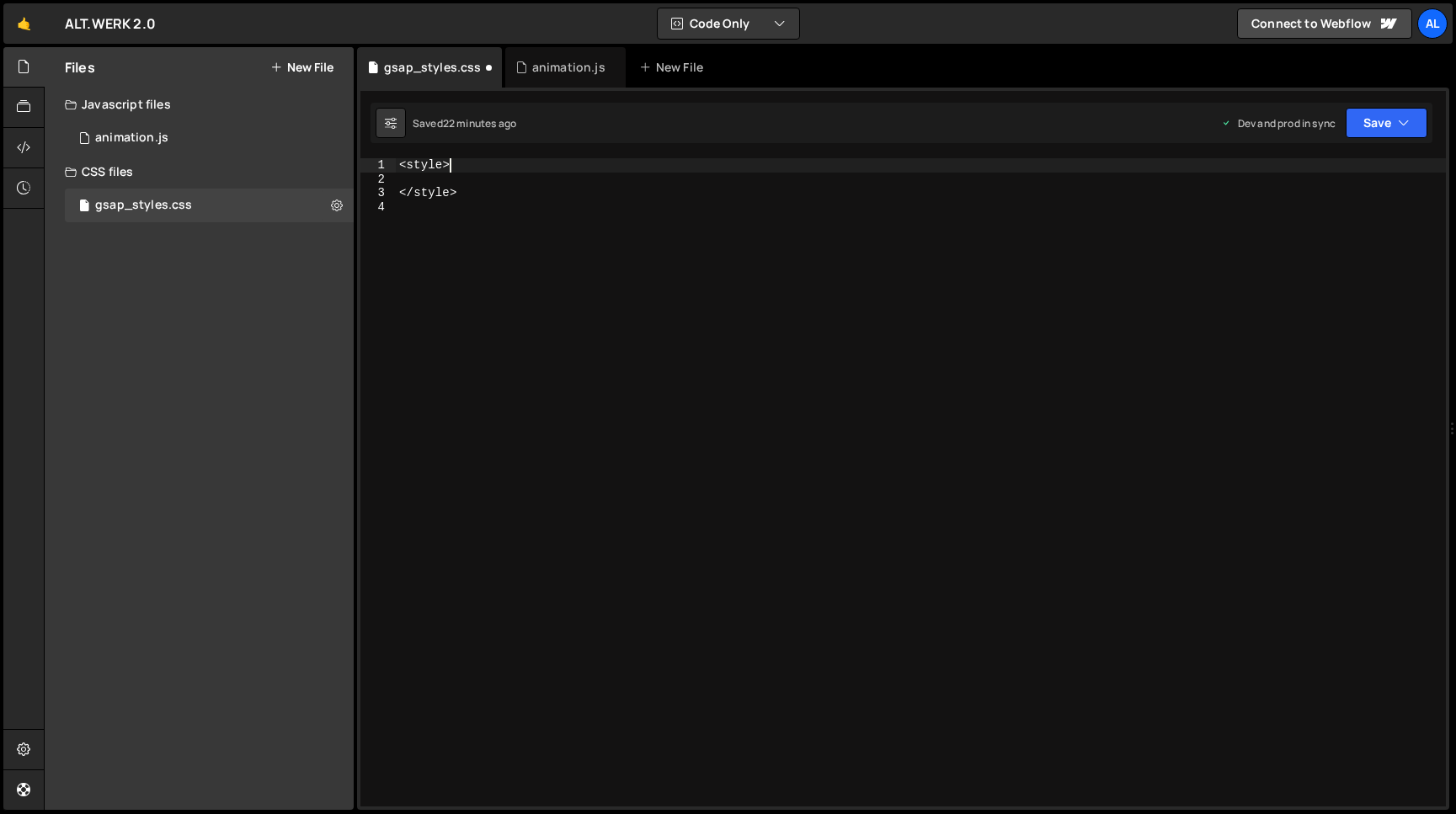
scroll to position [0, 3]
type textarea "<style>"
click at [1361, 130] on button "Save" at bounding box center [1386, 123] width 82 height 31
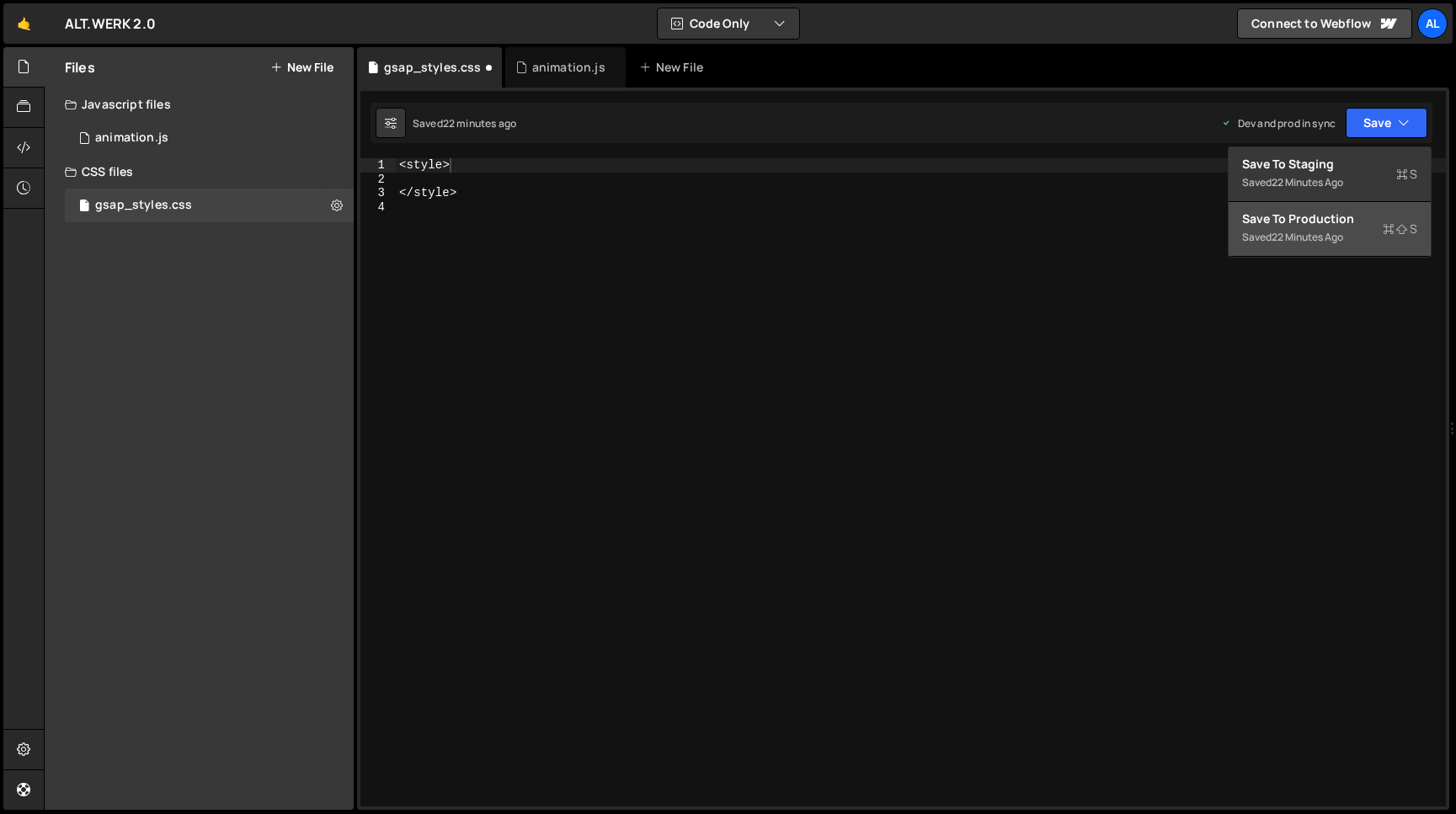
click at [1291, 226] on div "Save to Production S" at bounding box center [1329, 218] width 175 height 17
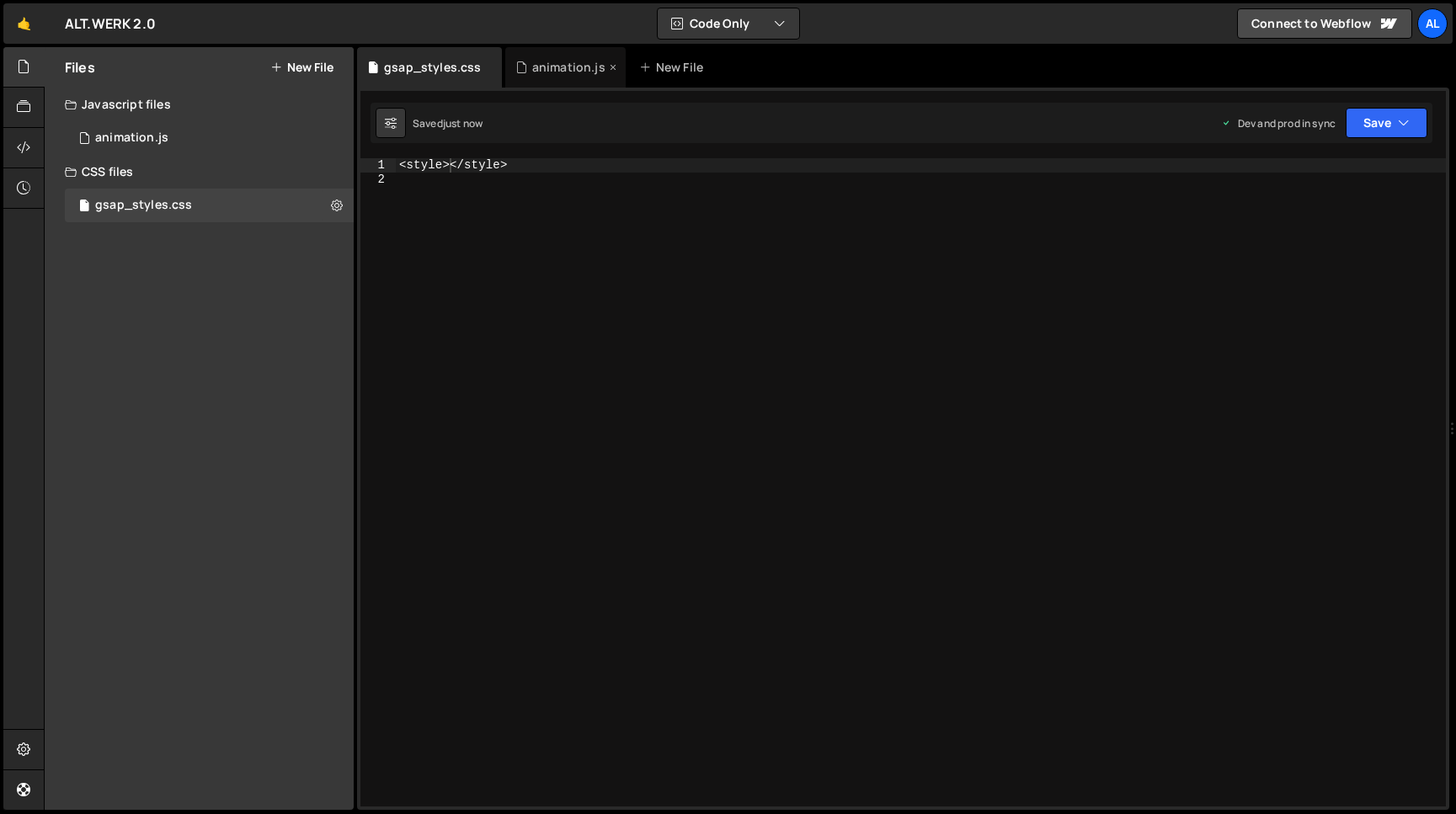
click at [559, 72] on div "animation.js" at bounding box center [568, 67] width 73 height 17
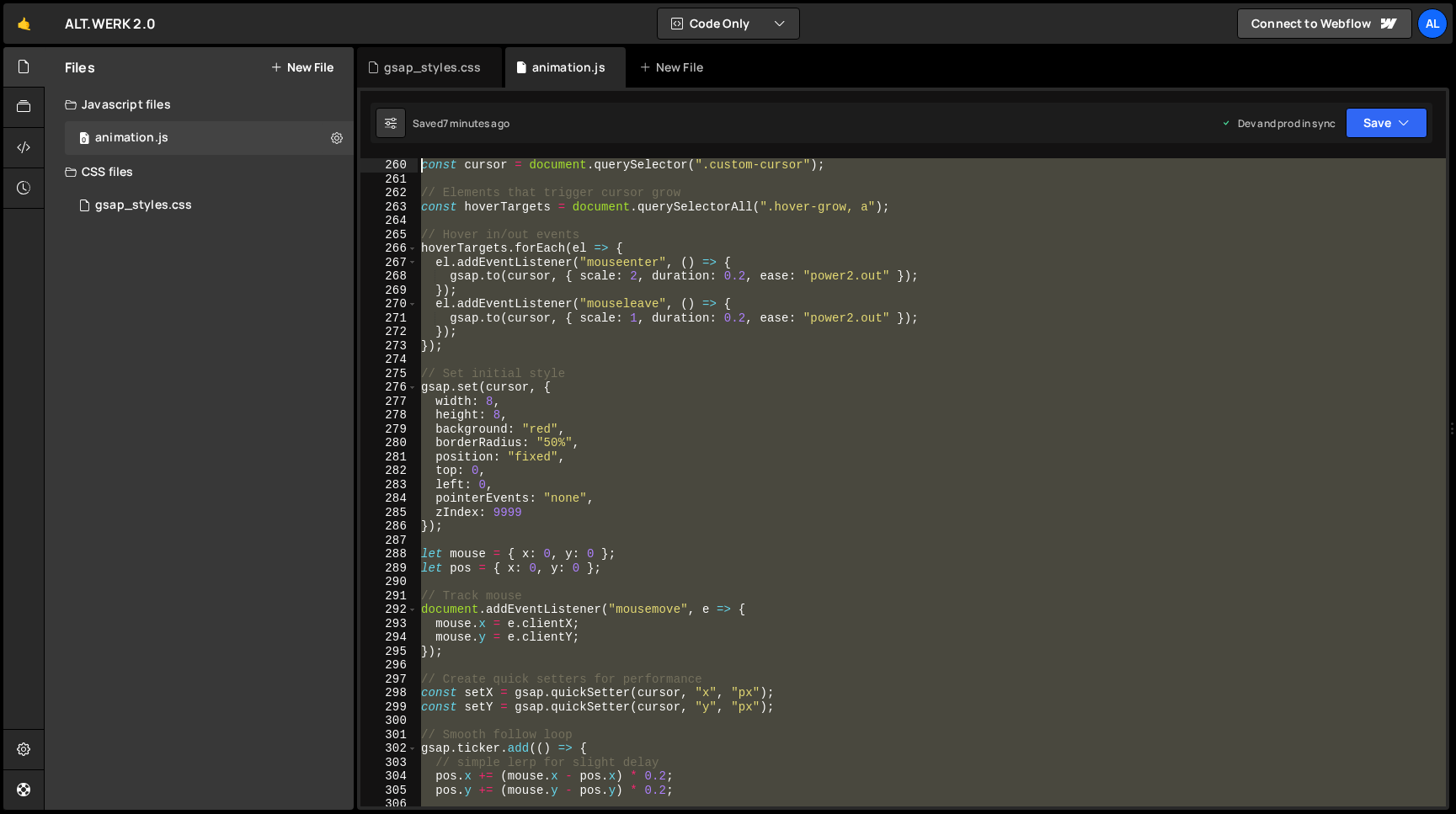
scroll to position [3681, 0]
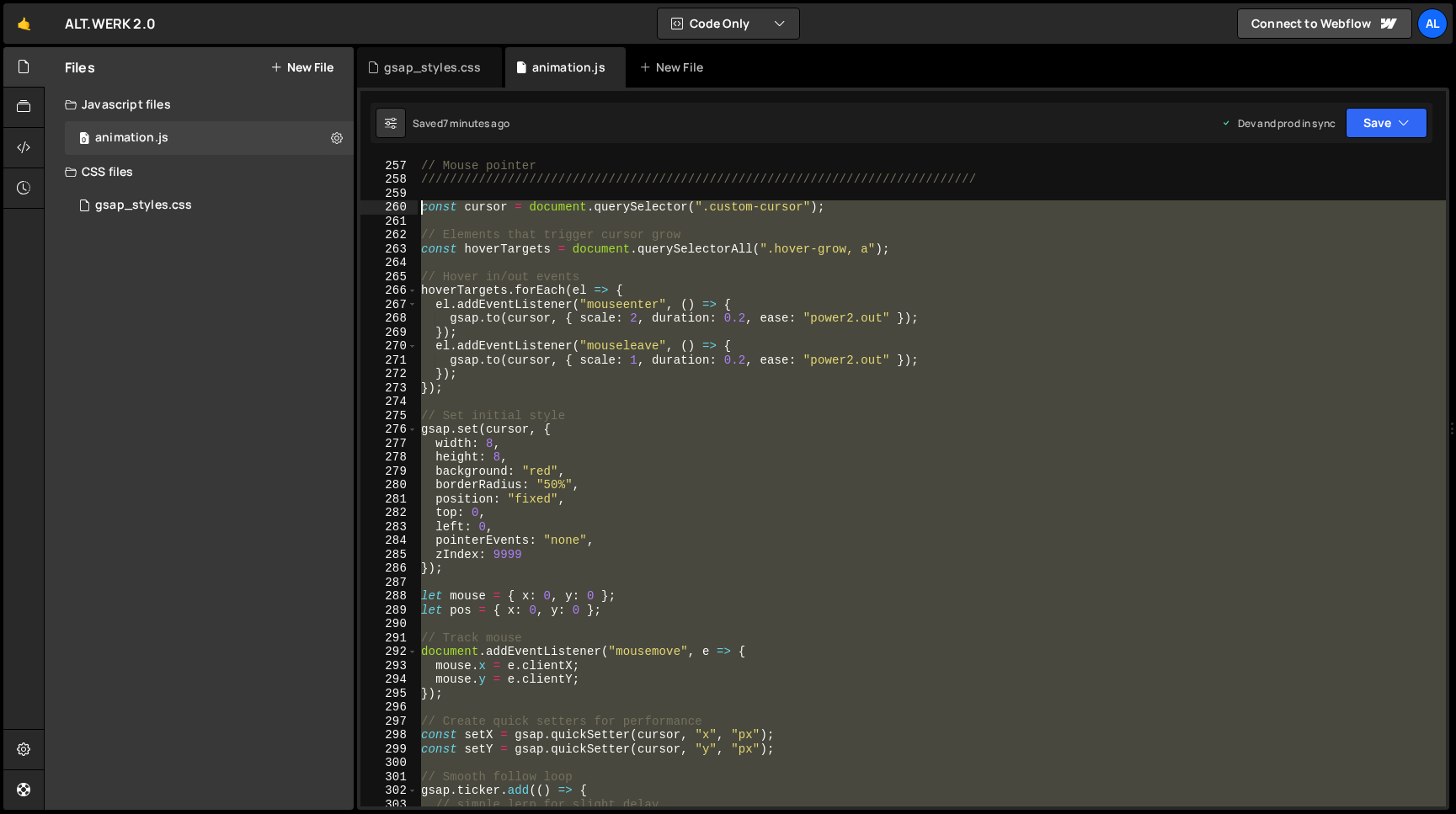
drag, startPoint x: 453, startPoint y: 645, endPoint x: 395, endPoint y: 210, distance: 438.8
click at [417, 210] on div "// Mouse pointer //////////////////////////////////////////////////////////////…" at bounding box center [931, 482] width 1028 height 648
type textarea "const cursor = document.querySelector(".custom-cursor");"
paste textarea
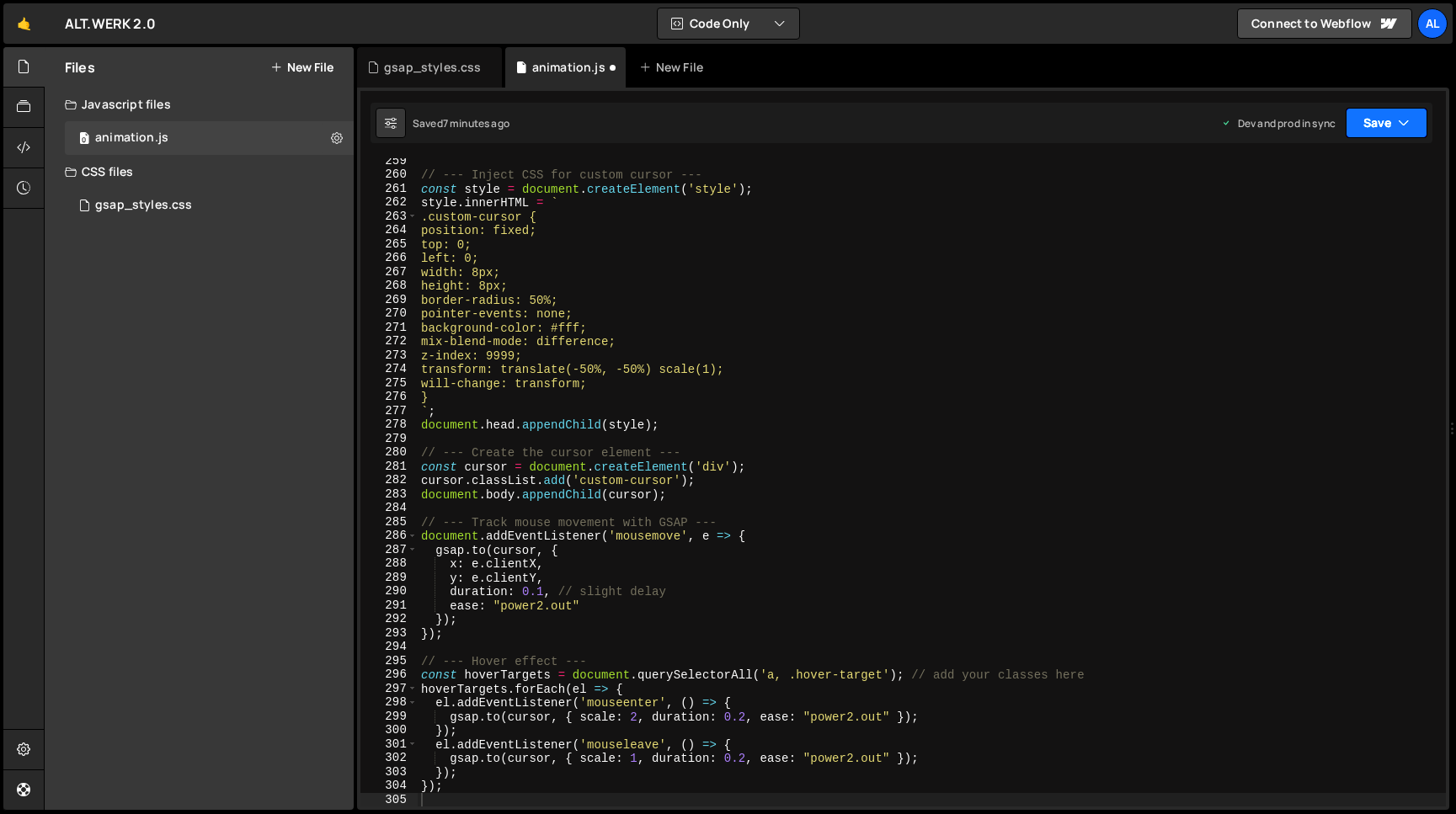
click at [1362, 123] on button "Save" at bounding box center [1386, 123] width 82 height 31
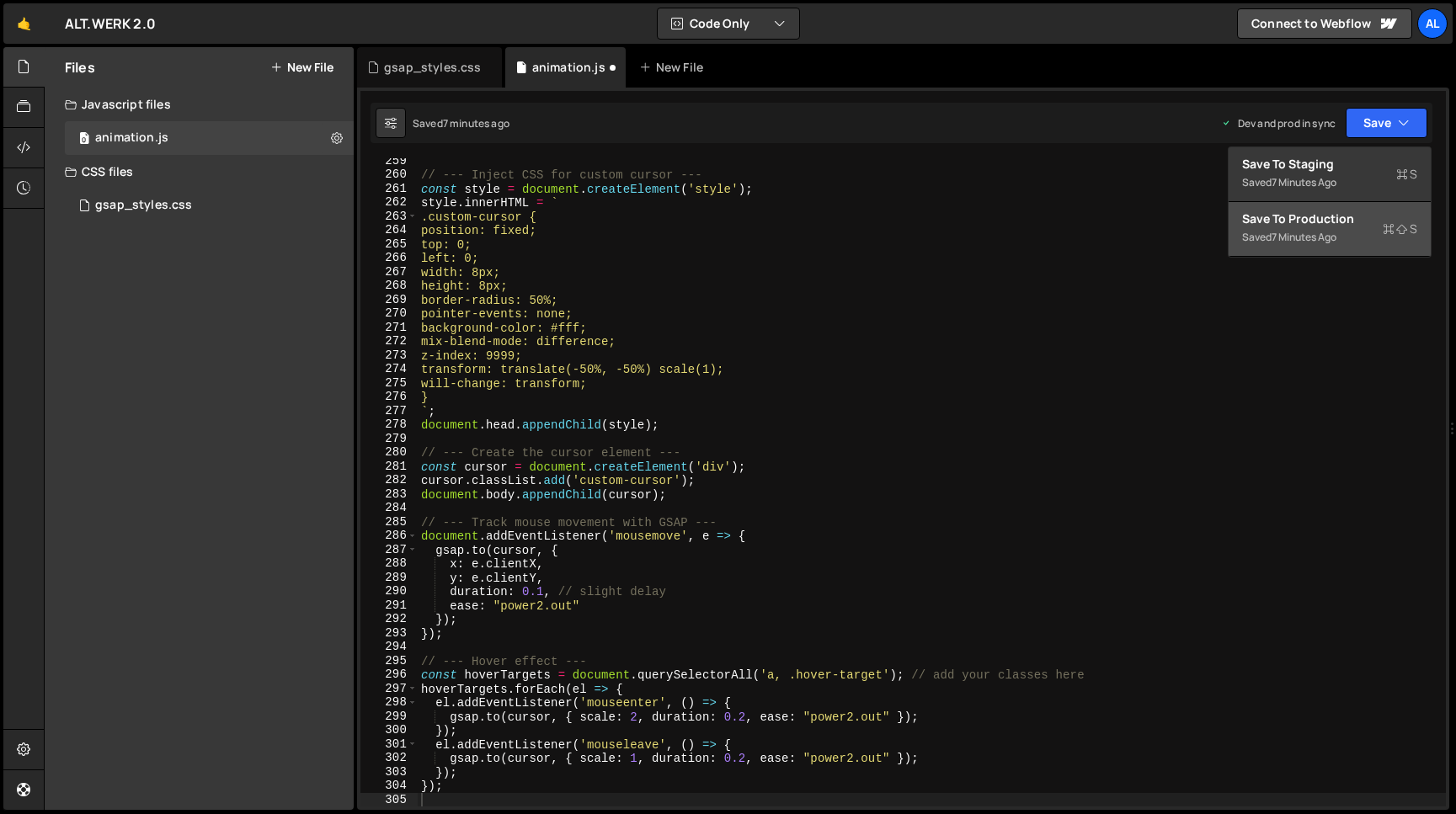
click at [1296, 224] on div "Save to Production S" at bounding box center [1329, 218] width 175 height 17
